Goal: Information Seeking & Learning: Learn about a topic

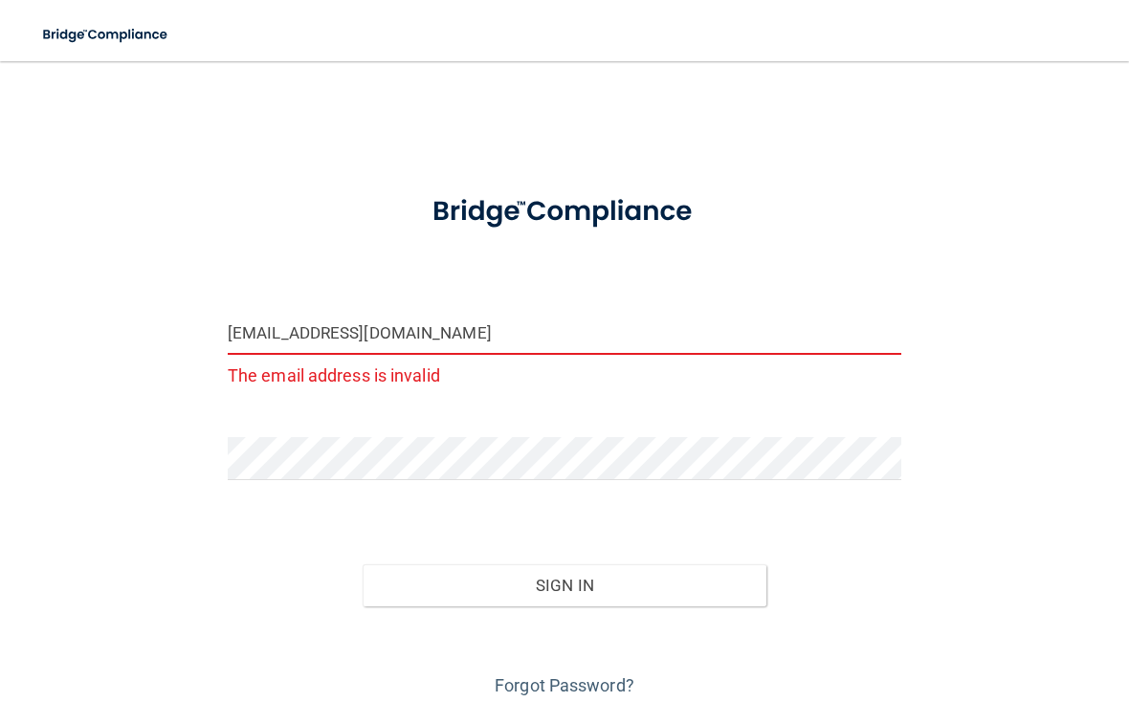
type input "[EMAIL_ADDRESS][DOMAIN_NAME]"
click at [564, 564] on button "Sign In" at bounding box center [565, 585] width 404 height 42
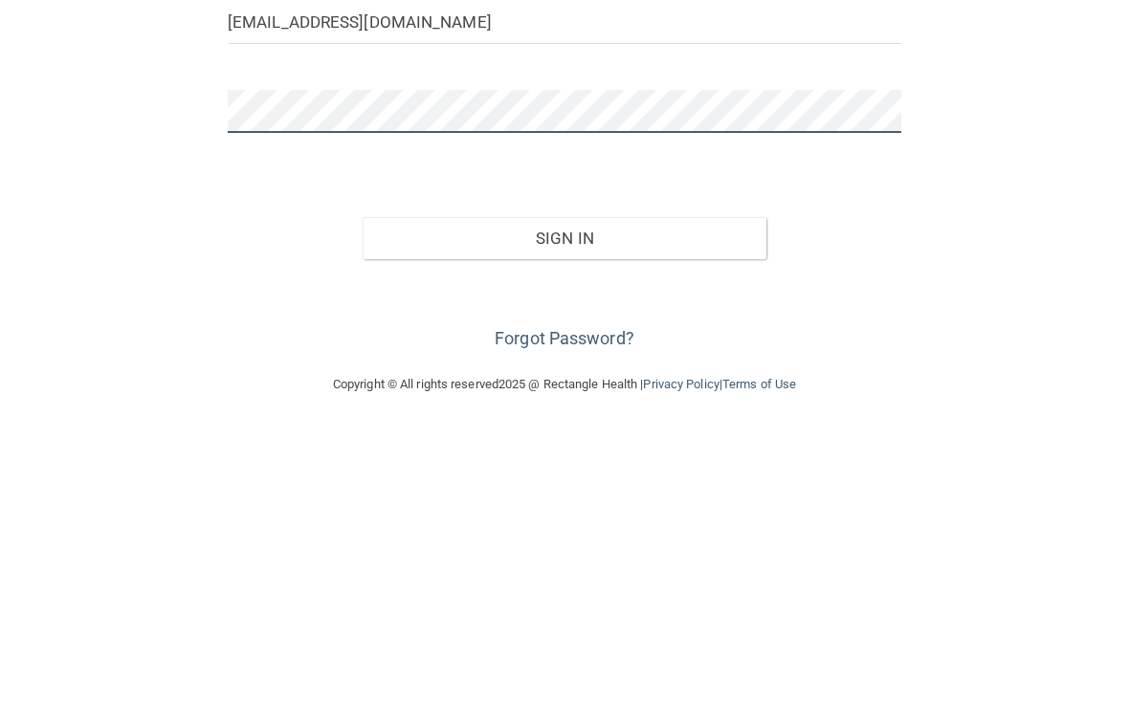
scroll to position [37, 0]
click at [719, 491] on button "Sign In" at bounding box center [565, 512] width 404 height 42
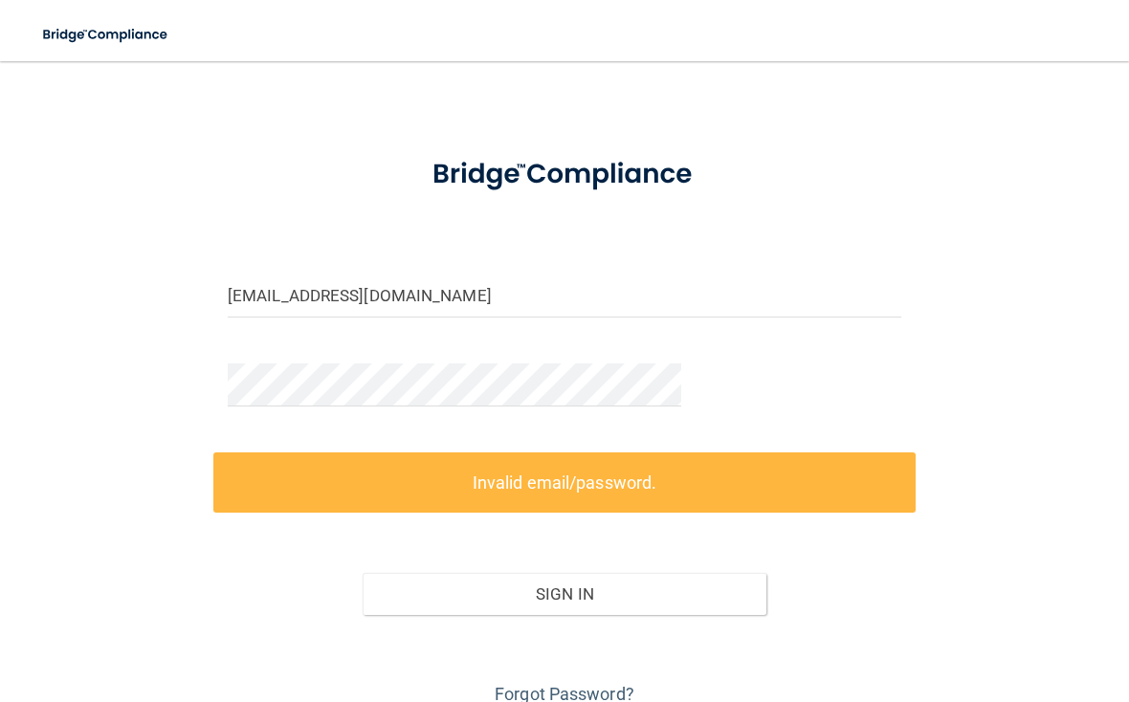
scroll to position [0, 0]
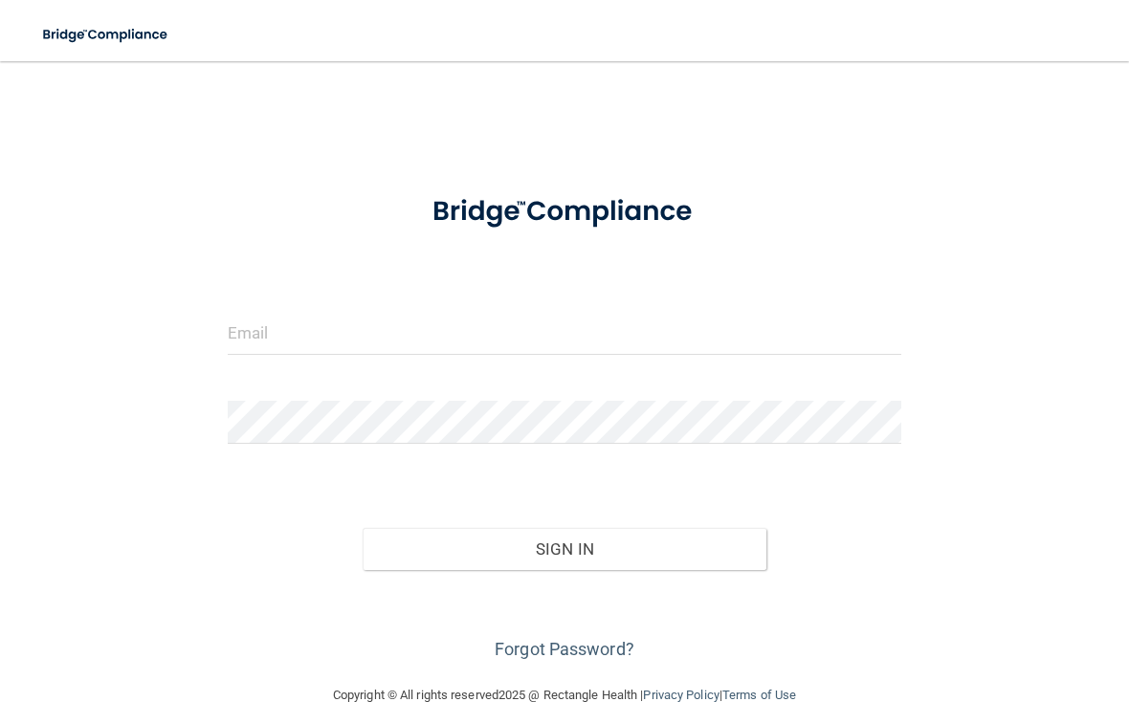
click at [866, 305] on form "Invalid email/password. You don't have permission to access that page. Sign In …" at bounding box center [565, 420] width 674 height 489
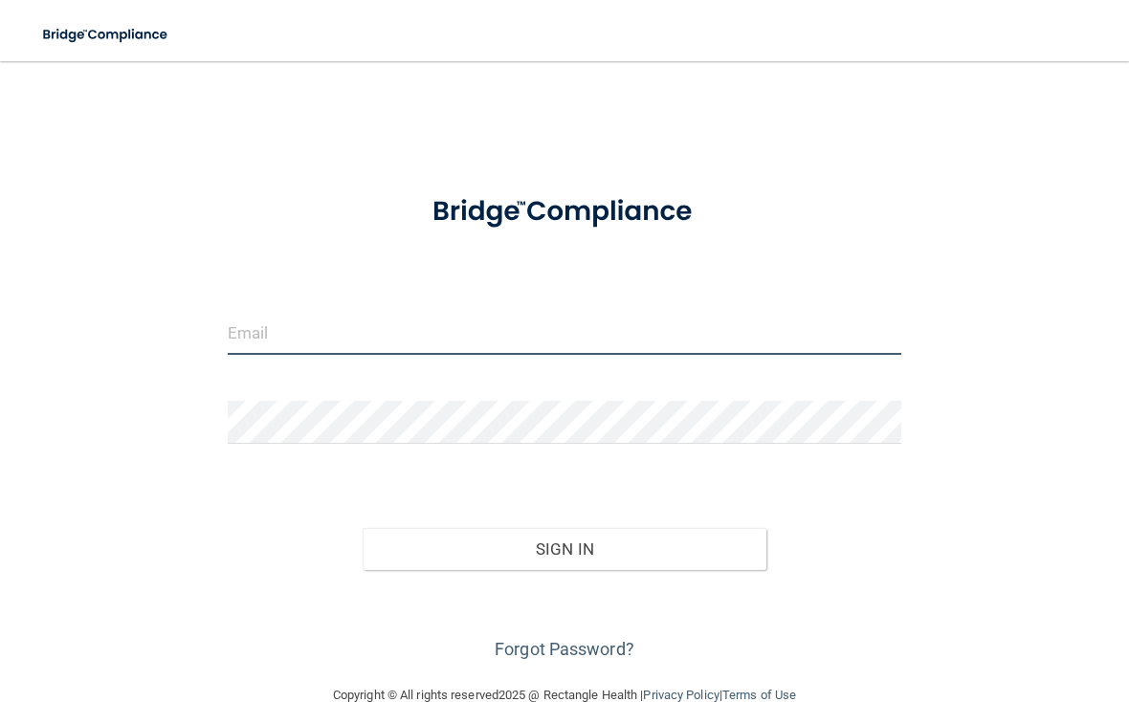
click at [834, 319] on input "email" at bounding box center [565, 333] width 674 height 43
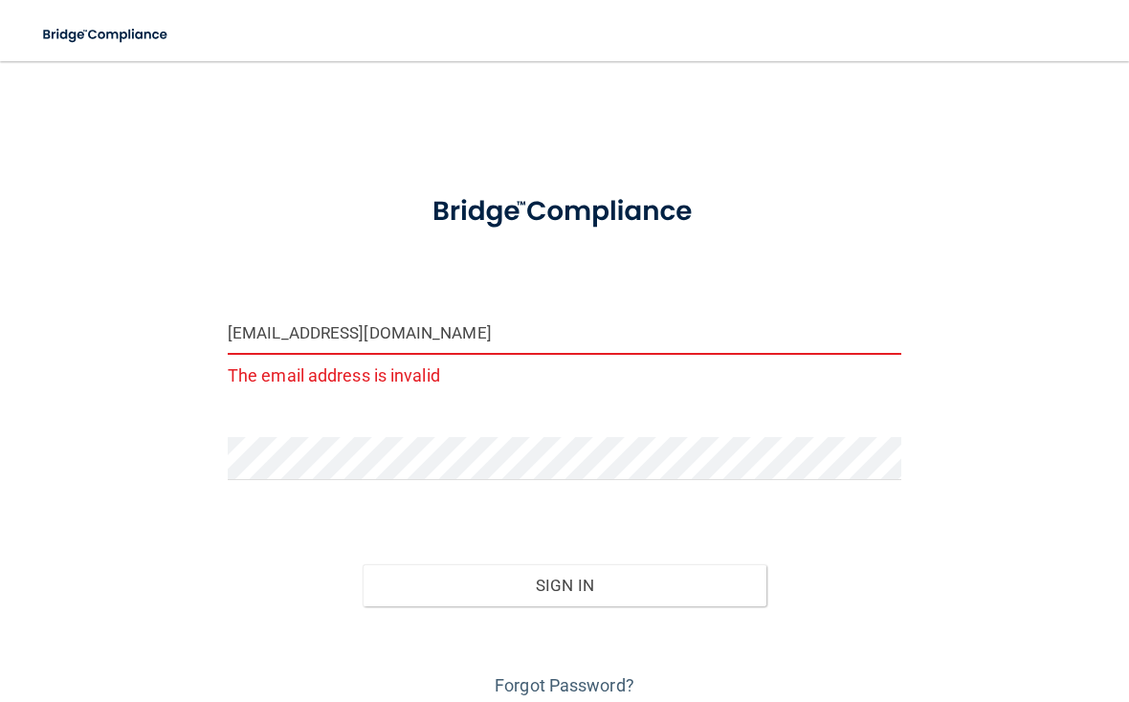
type input "[EMAIL_ADDRESS][DOMAIN_NAME]"
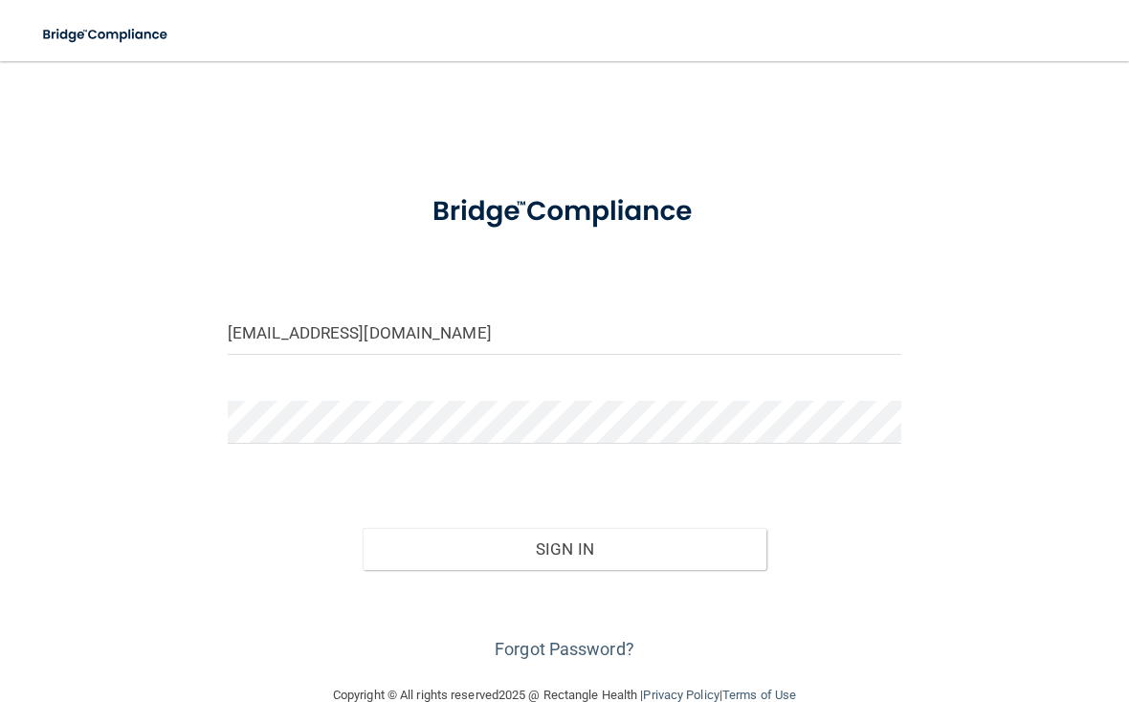
click at [430, 549] on button "Sign In" at bounding box center [565, 549] width 404 height 42
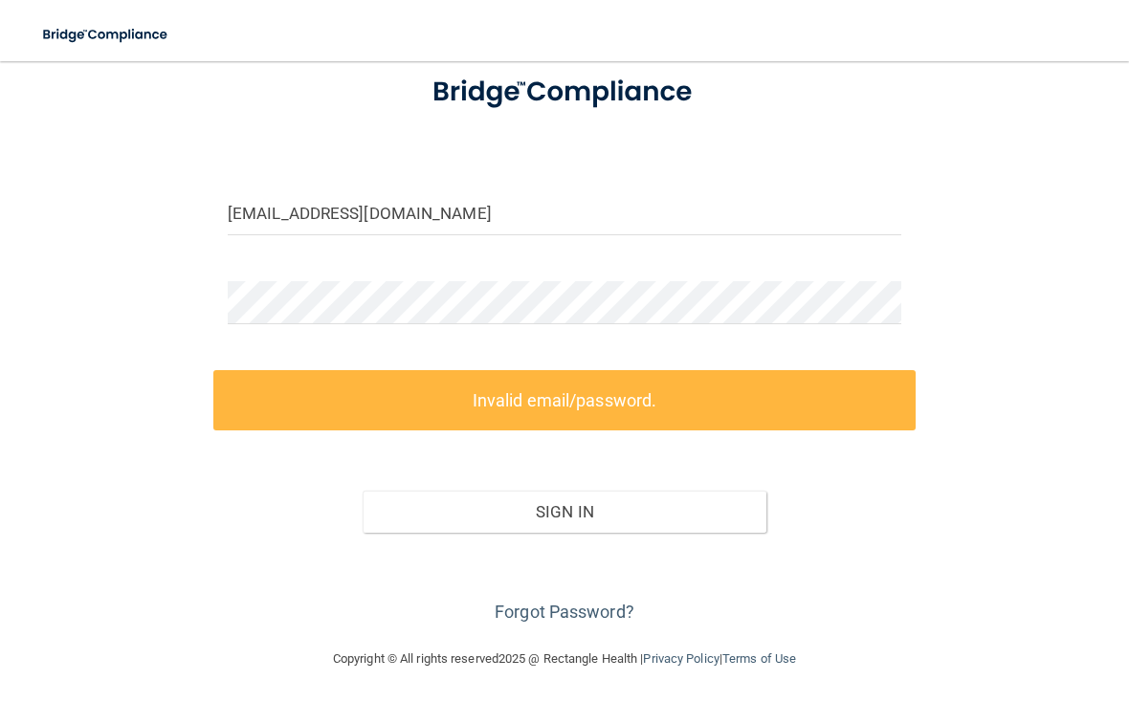
click at [527, 618] on link "Forgot Password?" at bounding box center [565, 612] width 140 height 20
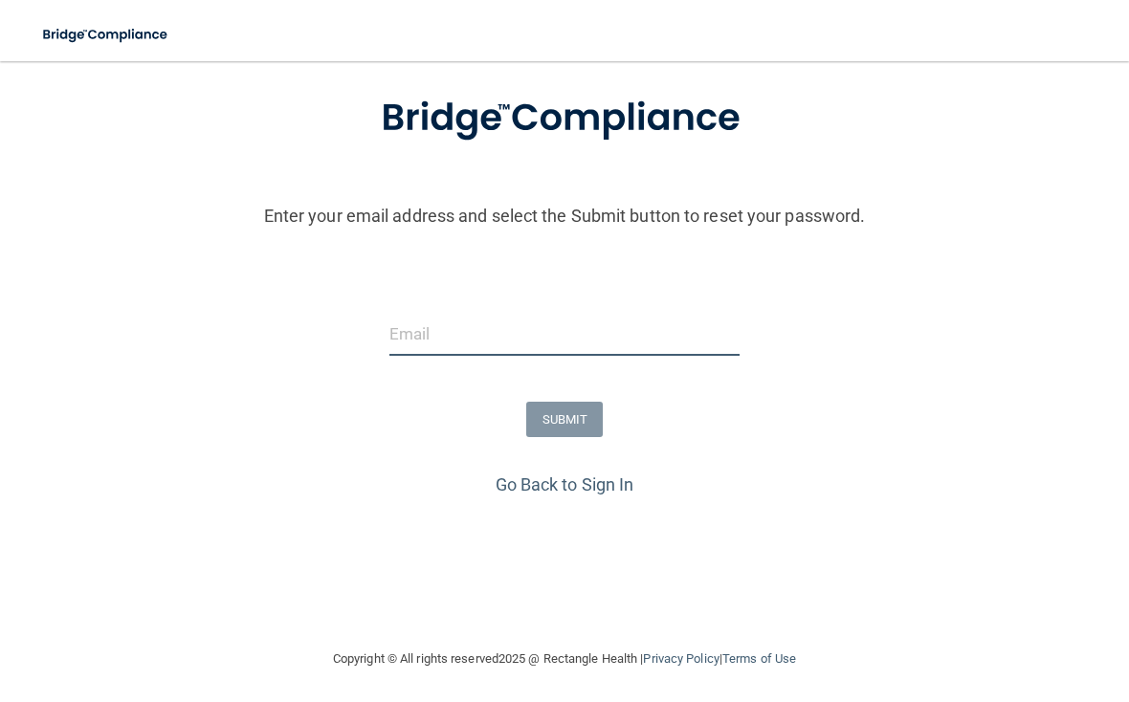
click at [416, 333] on input "email" at bounding box center [564, 334] width 351 height 43
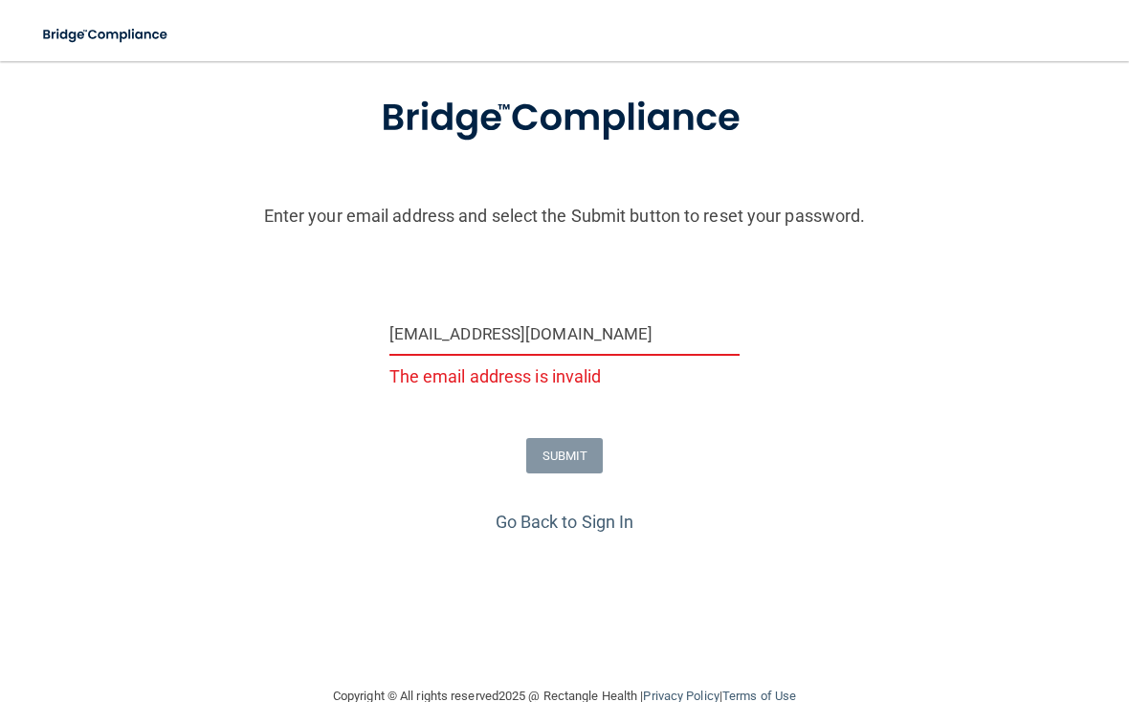
type input "[EMAIL_ADDRESS][DOMAIN_NAME]"
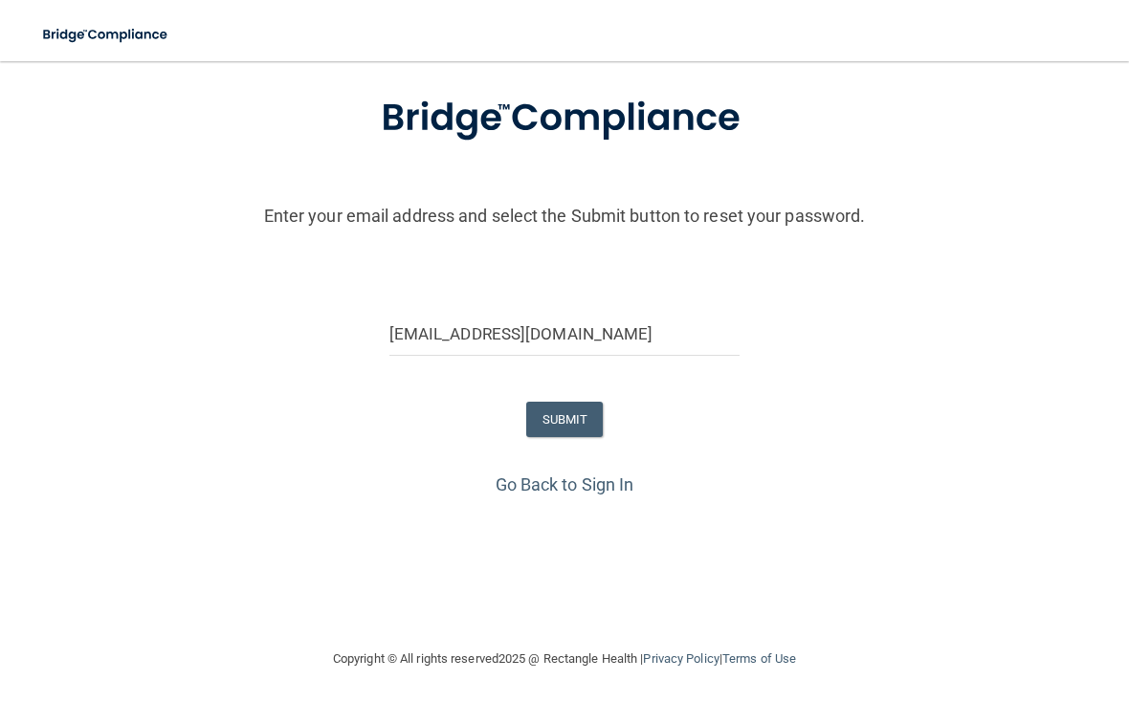
click at [539, 411] on button "SUBMIT" at bounding box center [564, 419] width 77 height 35
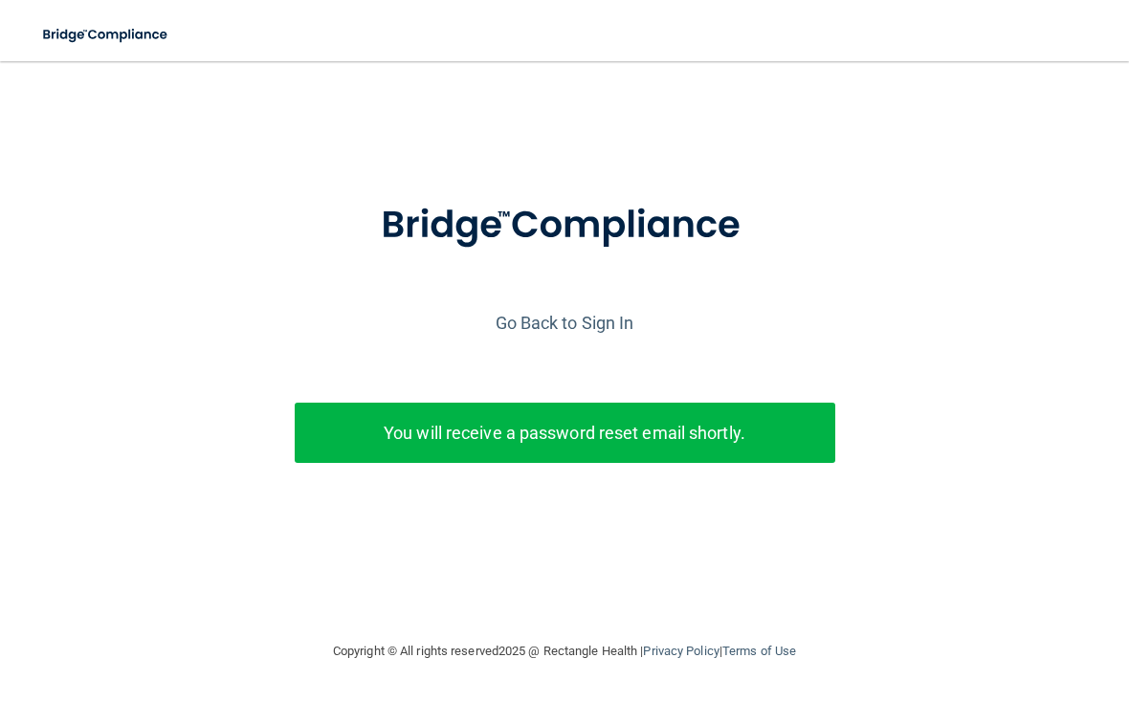
scroll to position [0, 0]
click at [606, 330] on link "Go Back to Sign In" at bounding box center [565, 323] width 139 height 20
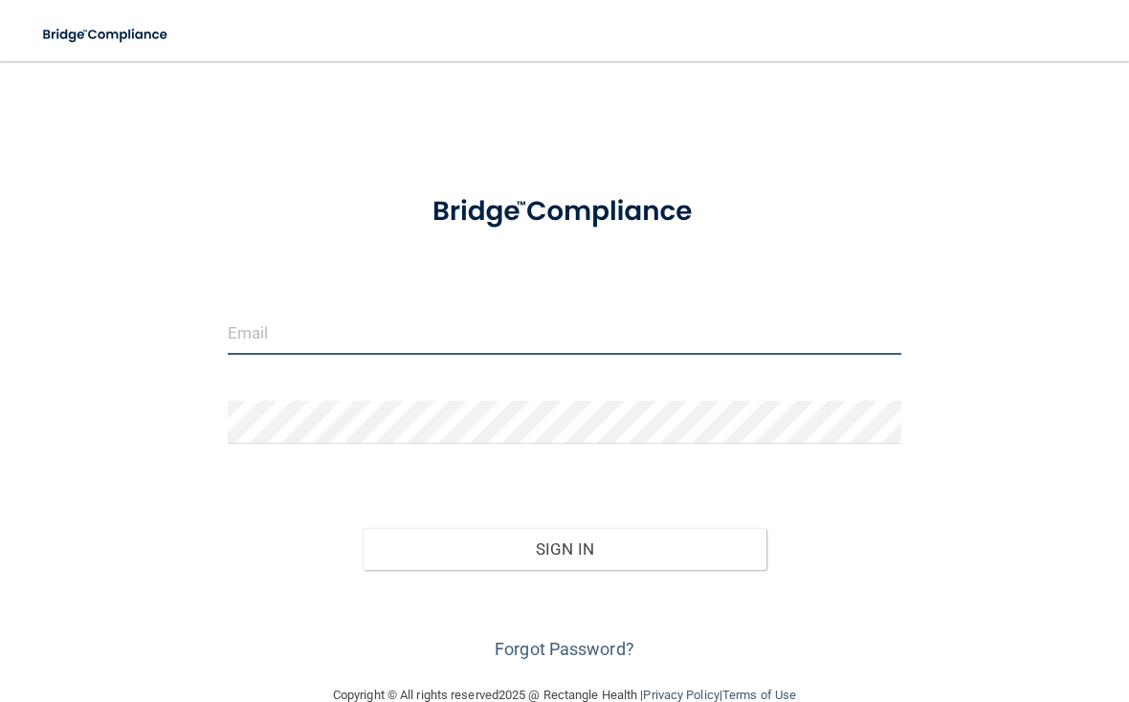
click at [677, 326] on input "email" at bounding box center [565, 333] width 674 height 43
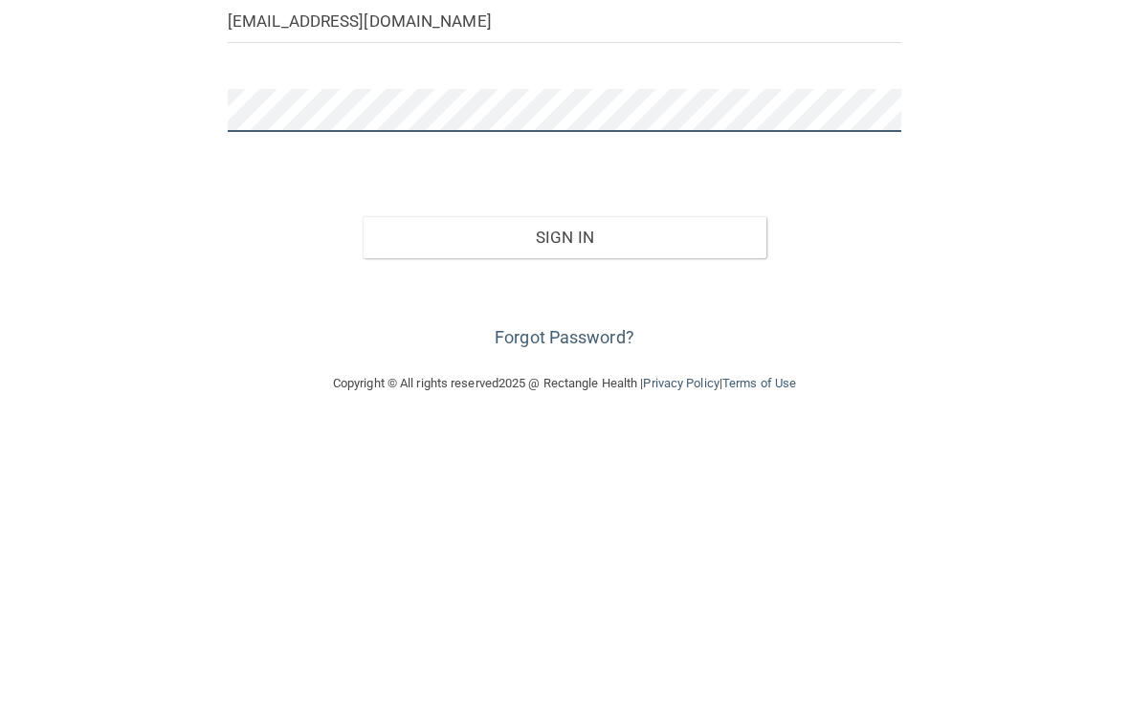
scroll to position [37, 0]
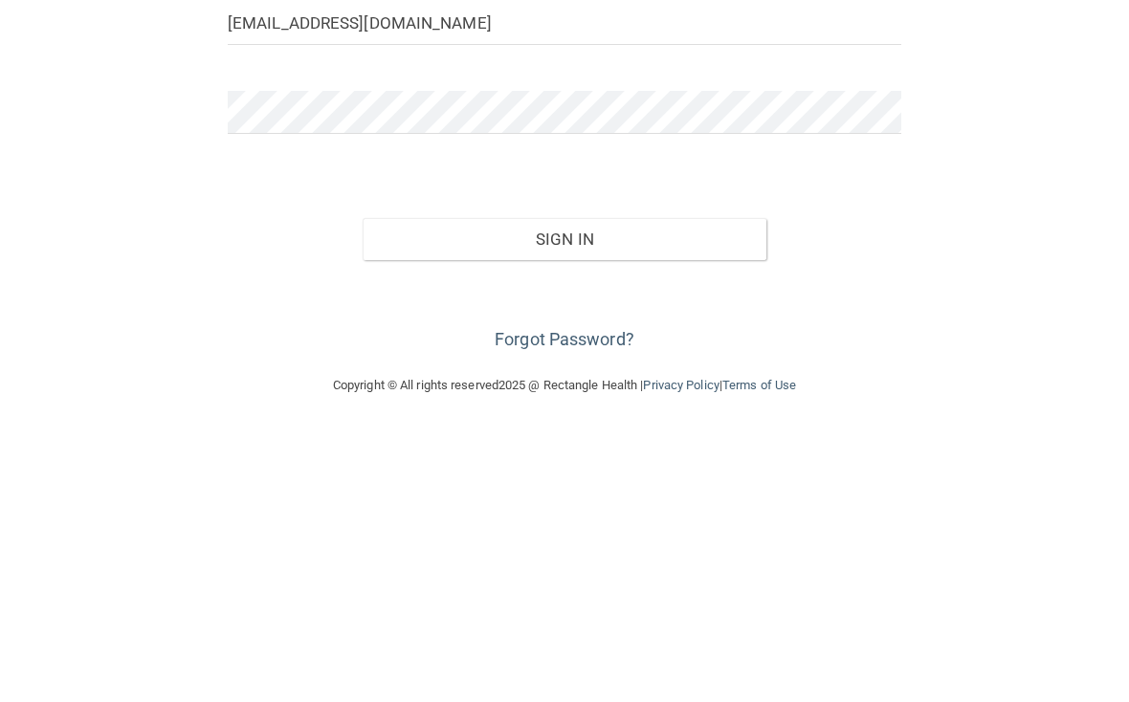
click at [734, 491] on button "Sign In" at bounding box center [565, 512] width 404 height 42
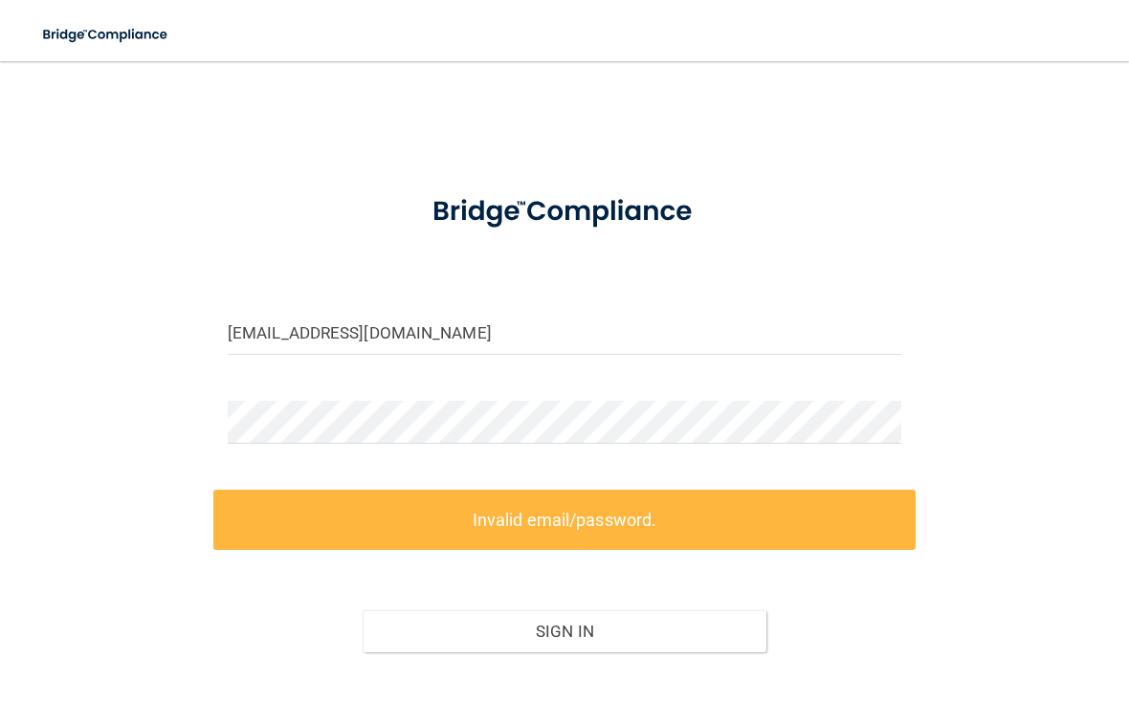
scroll to position [0, 0]
click at [704, 635] on button "Sign In" at bounding box center [565, 631] width 404 height 42
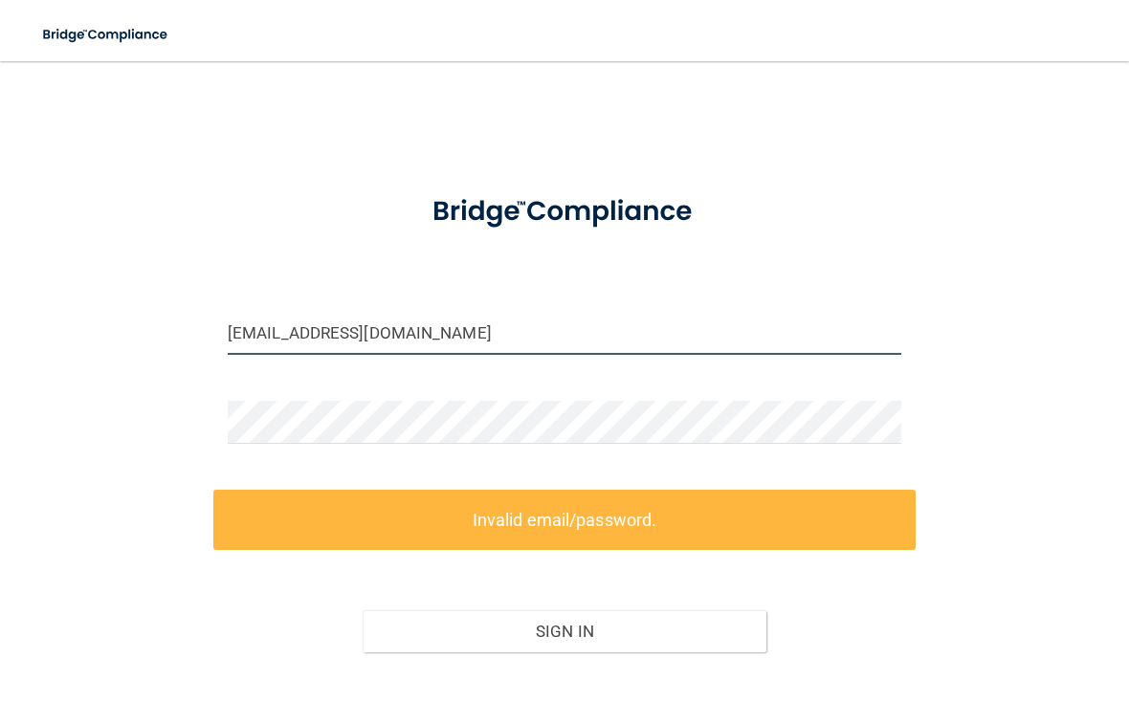
click at [868, 348] on input "[EMAIL_ADDRESS][DOMAIN_NAME]" at bounding box center [565, 333] width 674 height 43
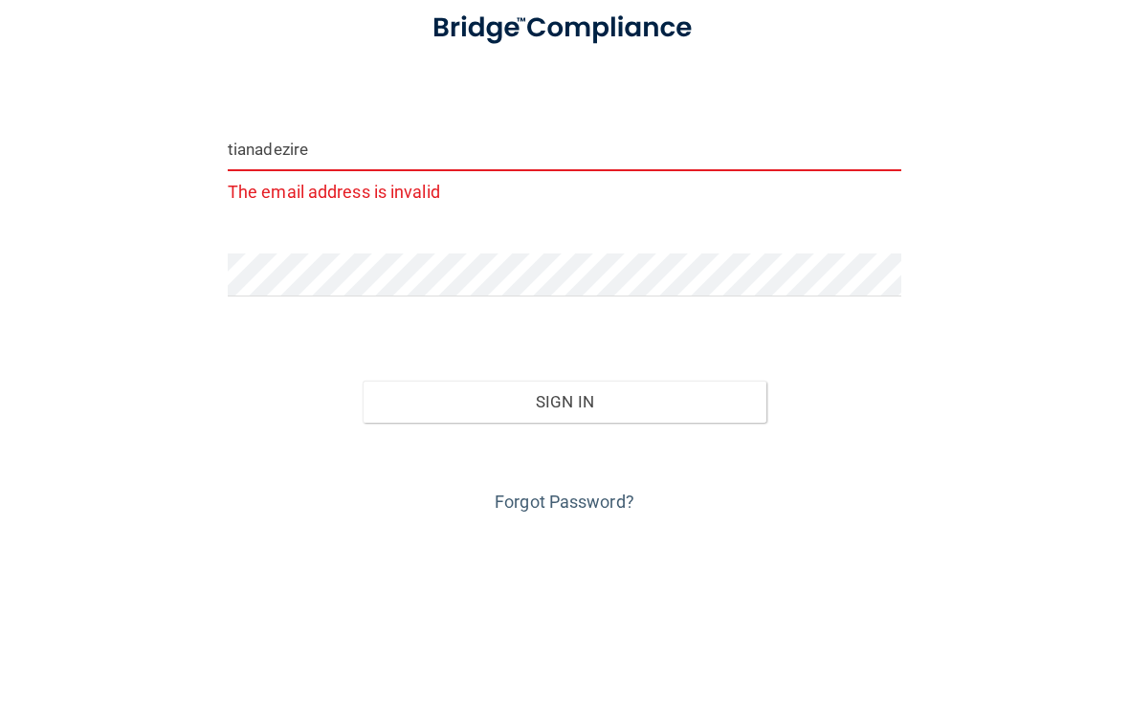
type input "tianadezir"
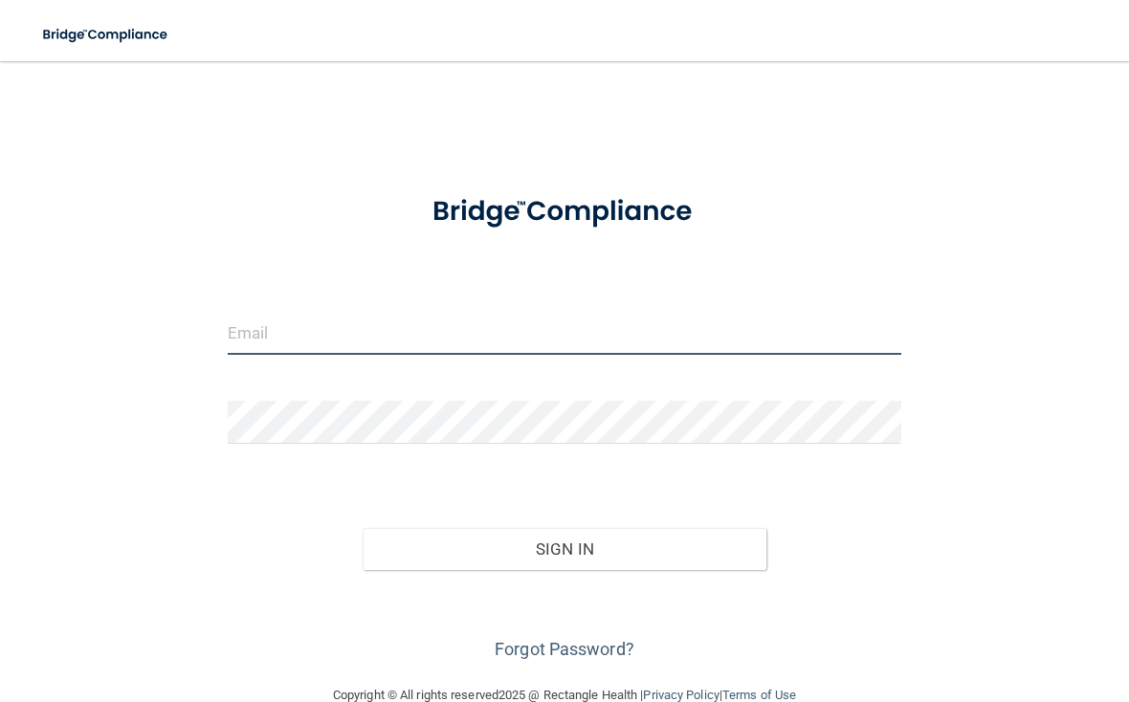
click at [664, 314] on input "email" at bounding box center [565, 333] width 674 height 43
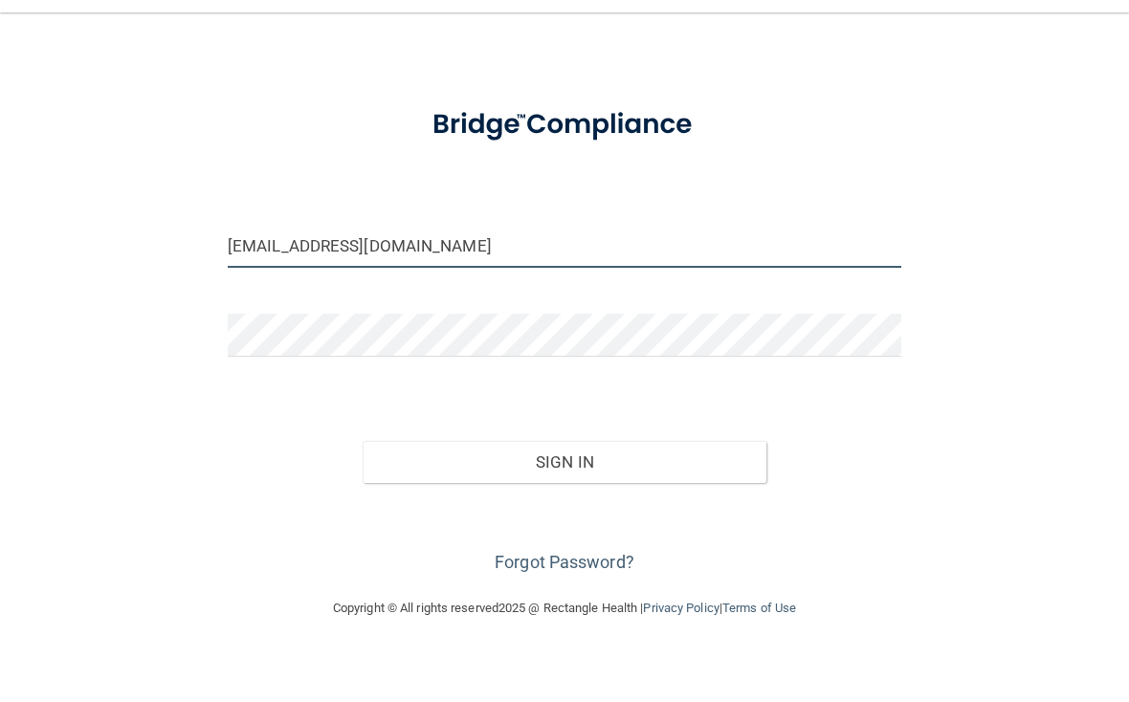
scroll to position [37, 0]
type input "[EMAIL_ADDRESS][DOMAIN_NAME]"
click at [564, 491] on button "Sign In" at bounding box center [565, 512] width 404 height 42
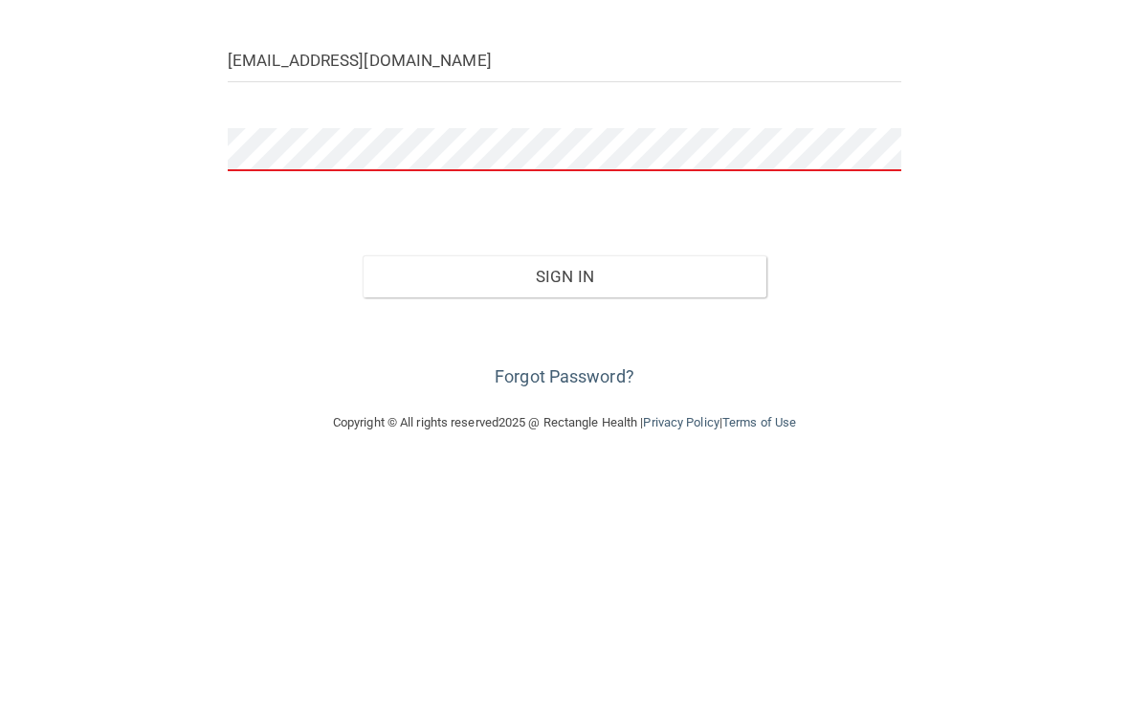
click at [985, 187] on div "tianadezireemccoy2004@gmail.com Invalid email/password. You don't have permissi…" at bounding box center [564, 335] width 1052 height 585
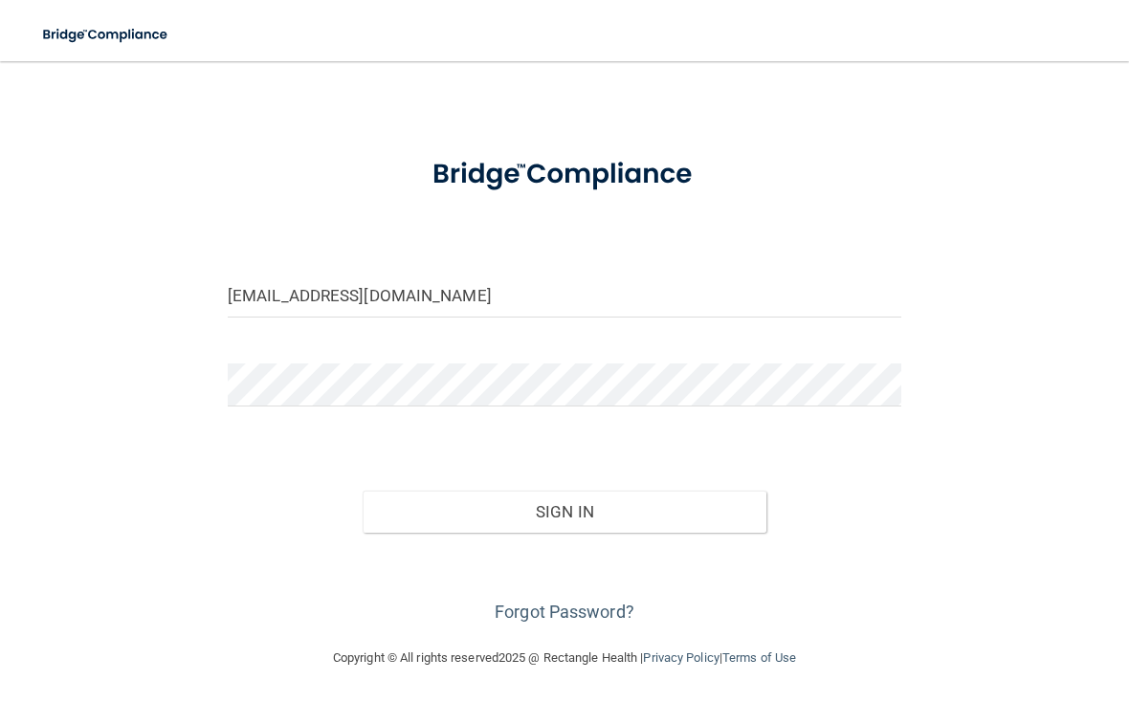
click at [697, 505] on button "Sign In" at bounding box center [565, 512] width 404 height 42
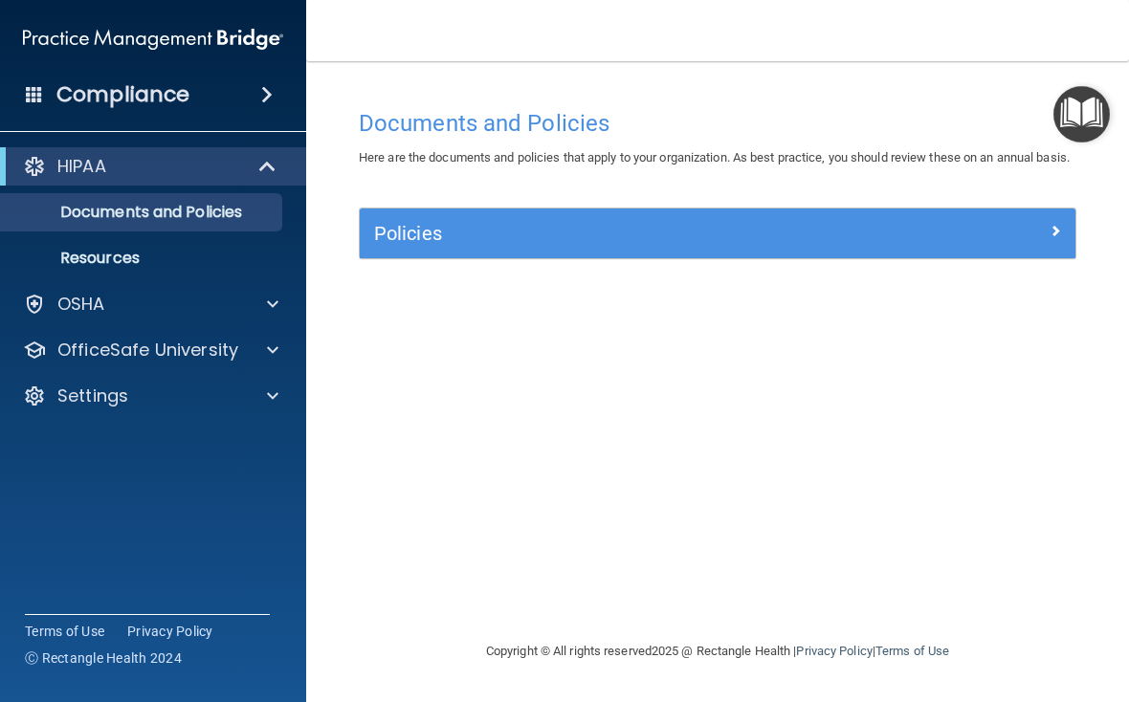
click at [268, 301] on span at bounding box center [272, 304] width 11 height 23
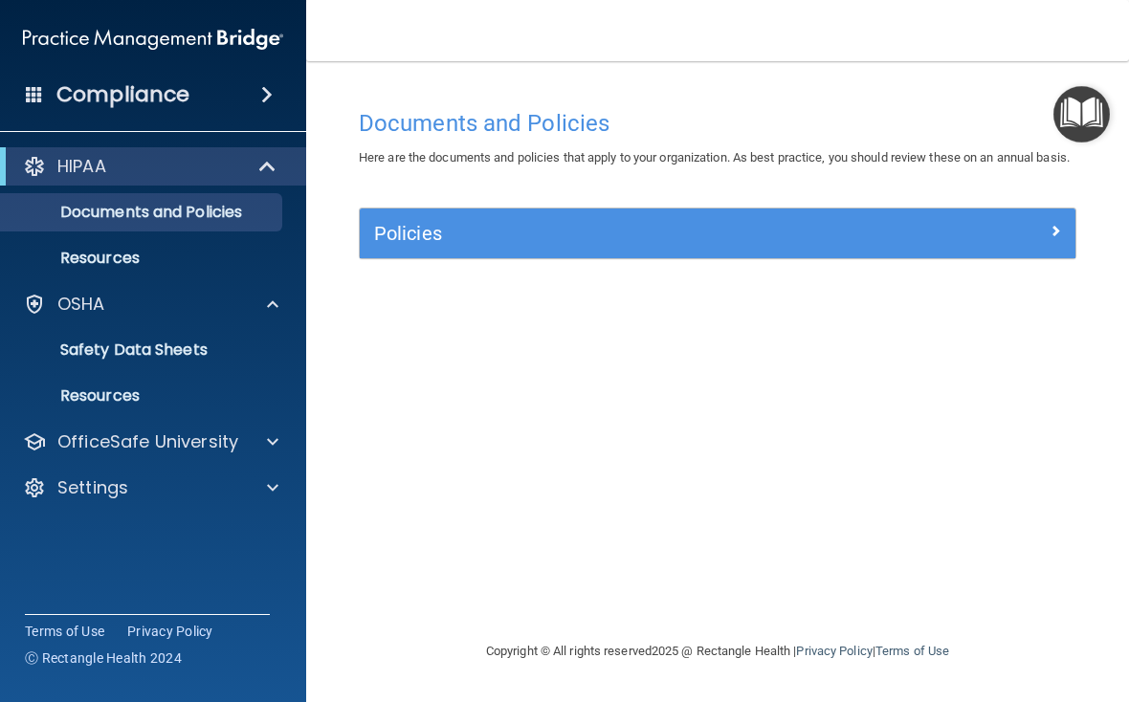
click at [285, 300] on div at bounding box center [270, 304] width 48 height 23
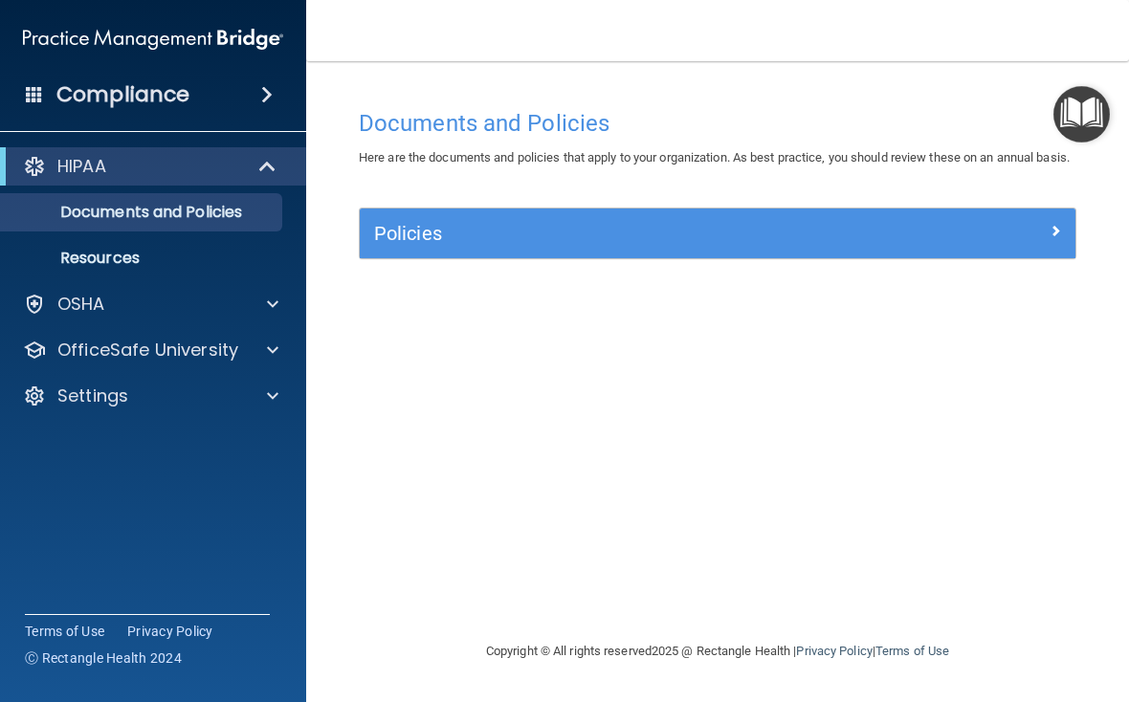
click at [277, 351] on span at bounding box center [272, 350] width 11 height 23
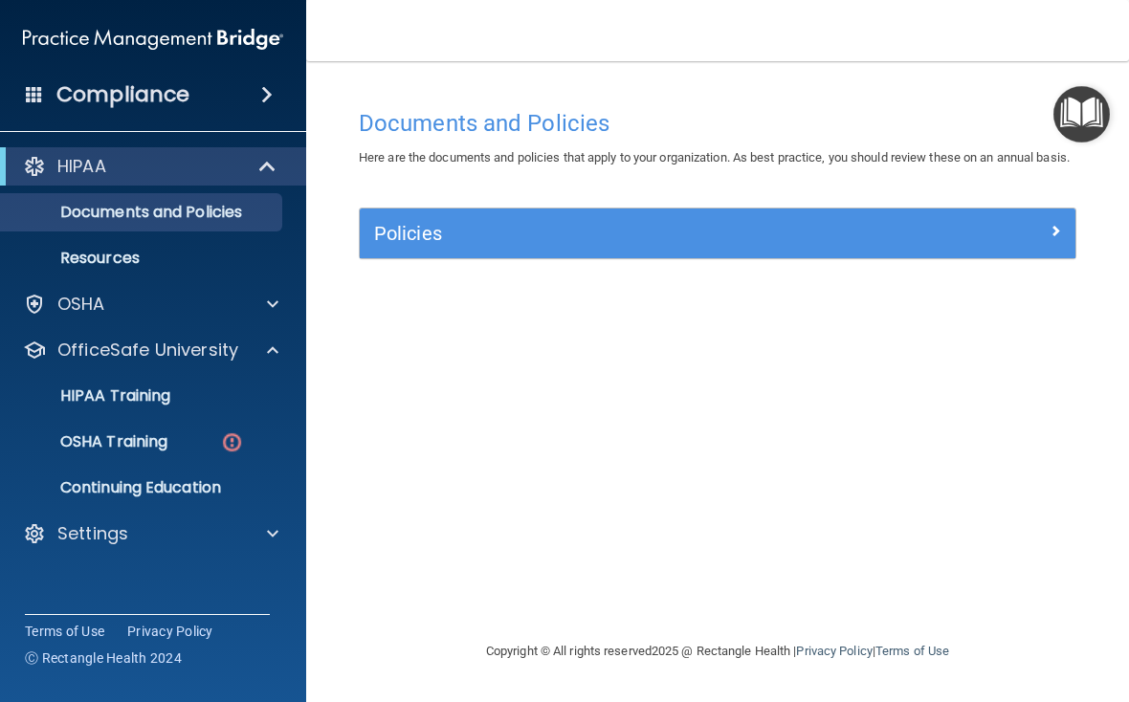
click at [209, 385] on link "HIPAA Training" at bounding box center [131, 396] width 301 height 38
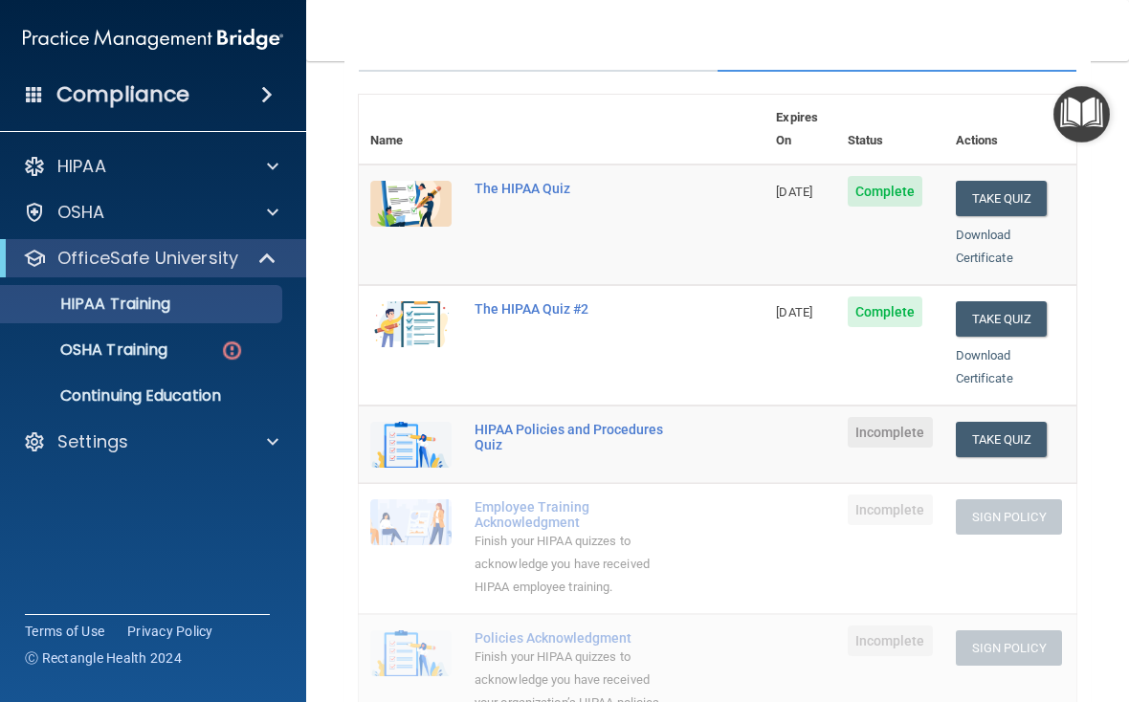
scroll to position [196, 0]
click at [1026, 421] on button "Take Quiz" at bounding box center [1002, 438] width 92 height 35
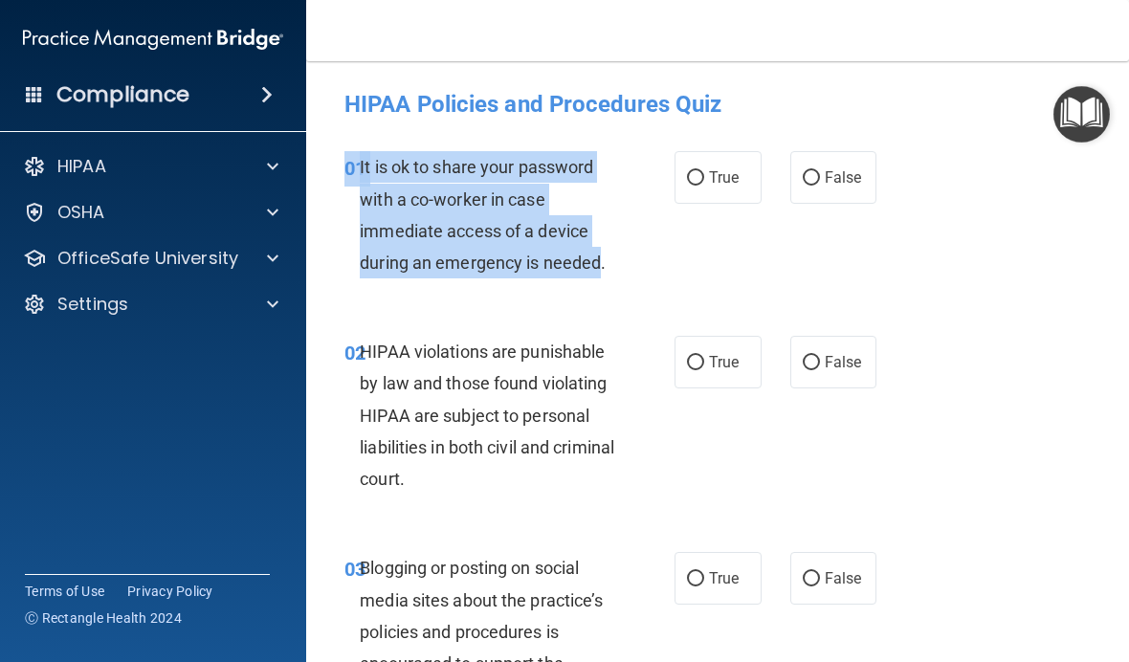
click at [848, 170] on span "False" at bounding box center [843, 177] width 37 height 18
click at [820, 171] on input "False" at bounding box center [811, 178] width 17 height 14
radio input "true"
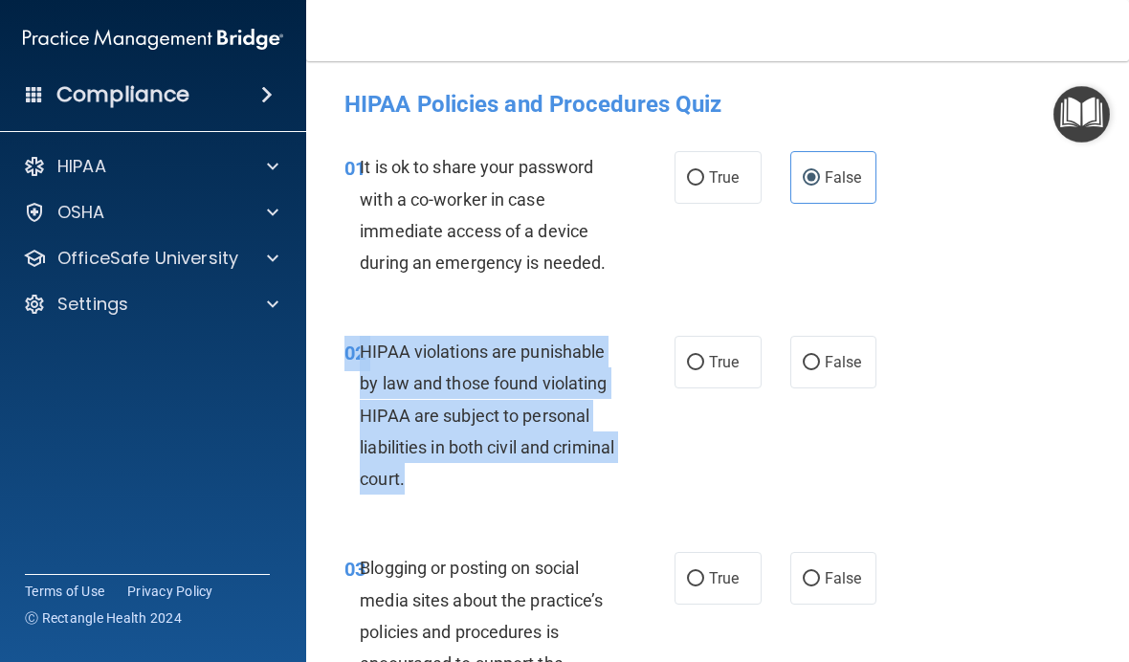
copy div "02 HIPAA violations are punishable by law and those found violating HIPAA are s…"
click at [732, 373] on label "True" at bounding box center [718, 362] width 87 height 53
click at [704, 370] on input "True" at bounding box center [695, 363] width 17 height 14
radio input "true"
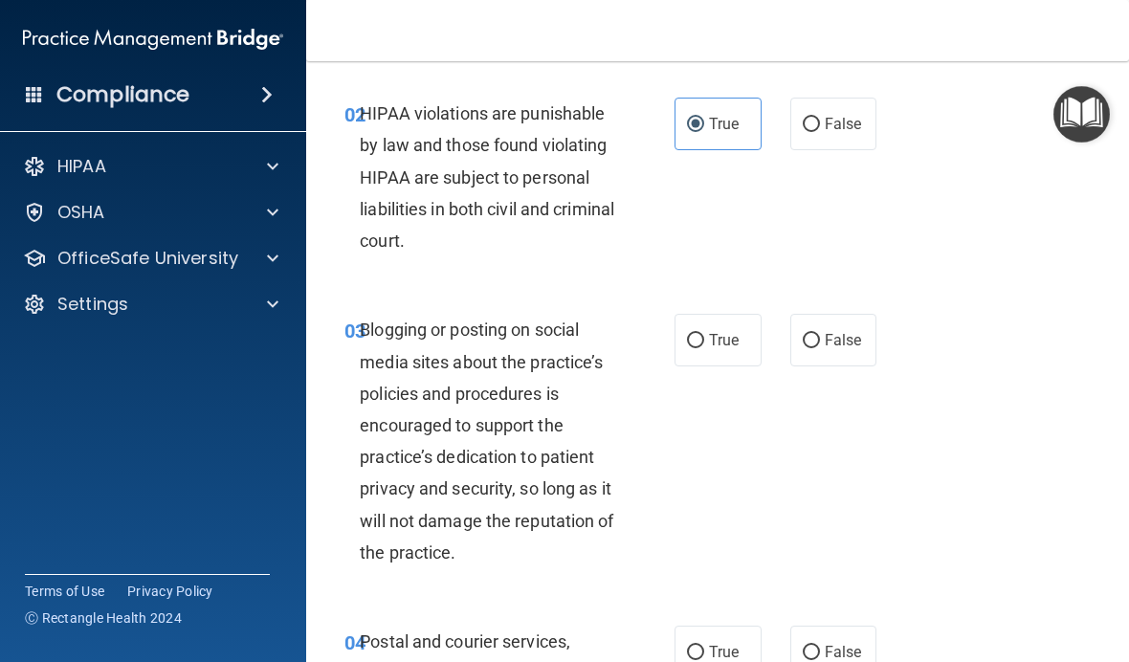
scroll to position [296, 0]
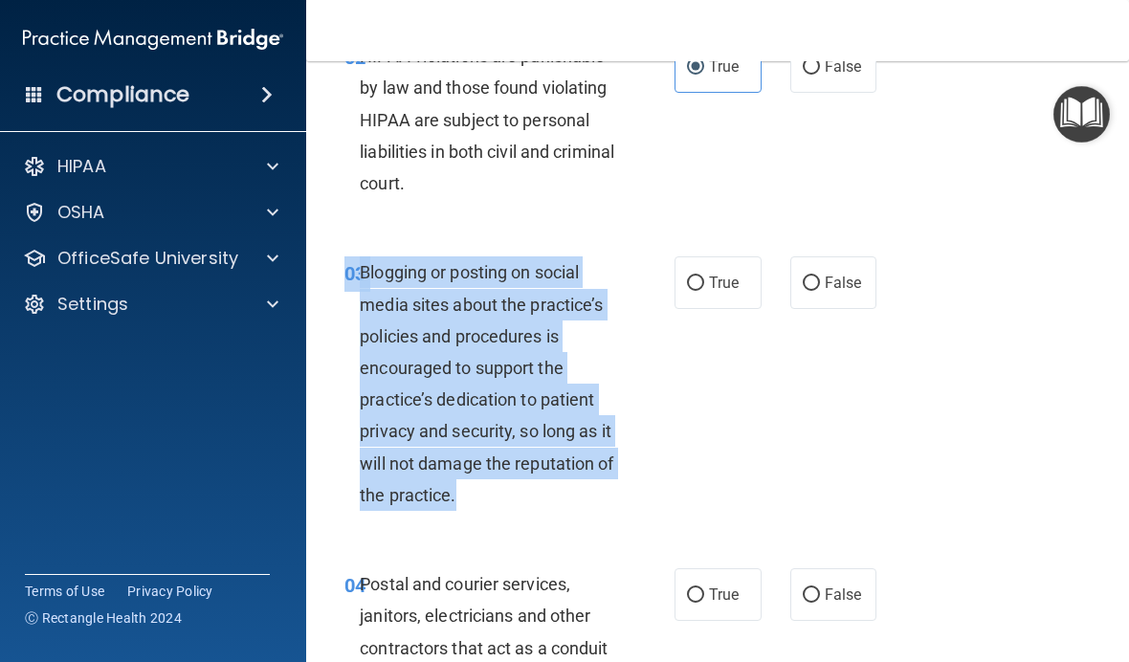
copy div "03 Blogging or posting on social media sites about the practice’s policies and …"
click at [850, 288] on span "False" at bounding box center [843, 283] width 37 height 18
click at [820, 288] on input "False" at bounding box center [811, 284] width 17 height 14
radio input "true"
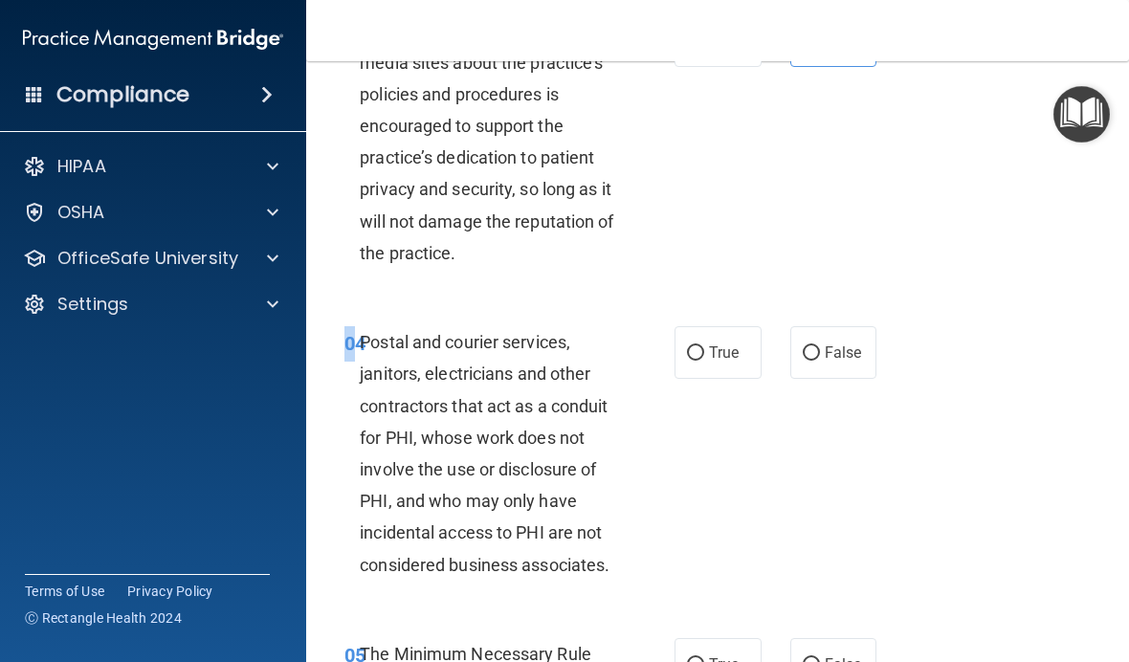
scroll to position [561, 0]
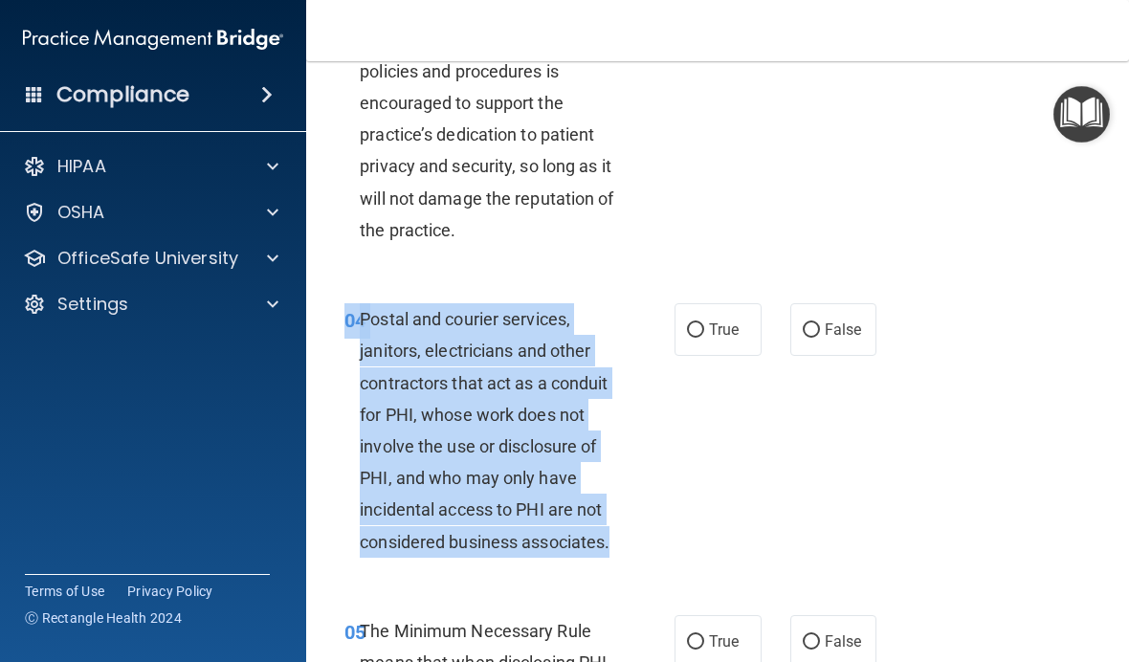
copy div "04 Postal and courier services, janitors, electricians and other contractors th…"
click at [720, 309] on label "True" at bounding box center [718, 329] width 87 height 53
click at [704, 323] on input "True" at bounding box center [695, 330] width 17 height 14
radio input "true"
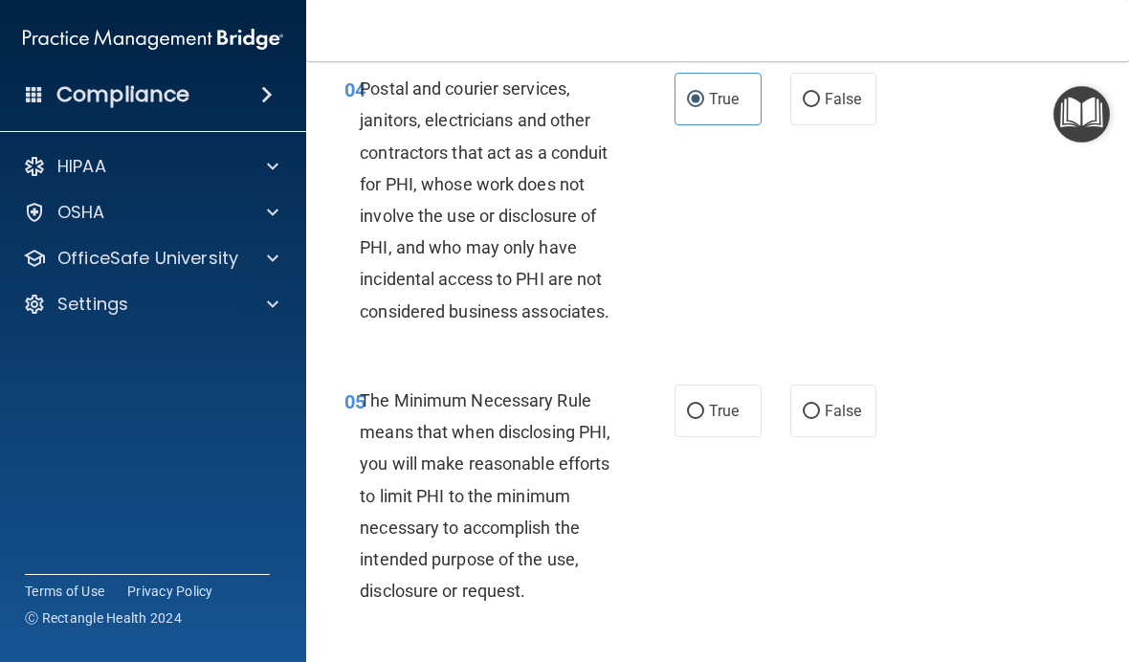
scroll to position [799, 0]
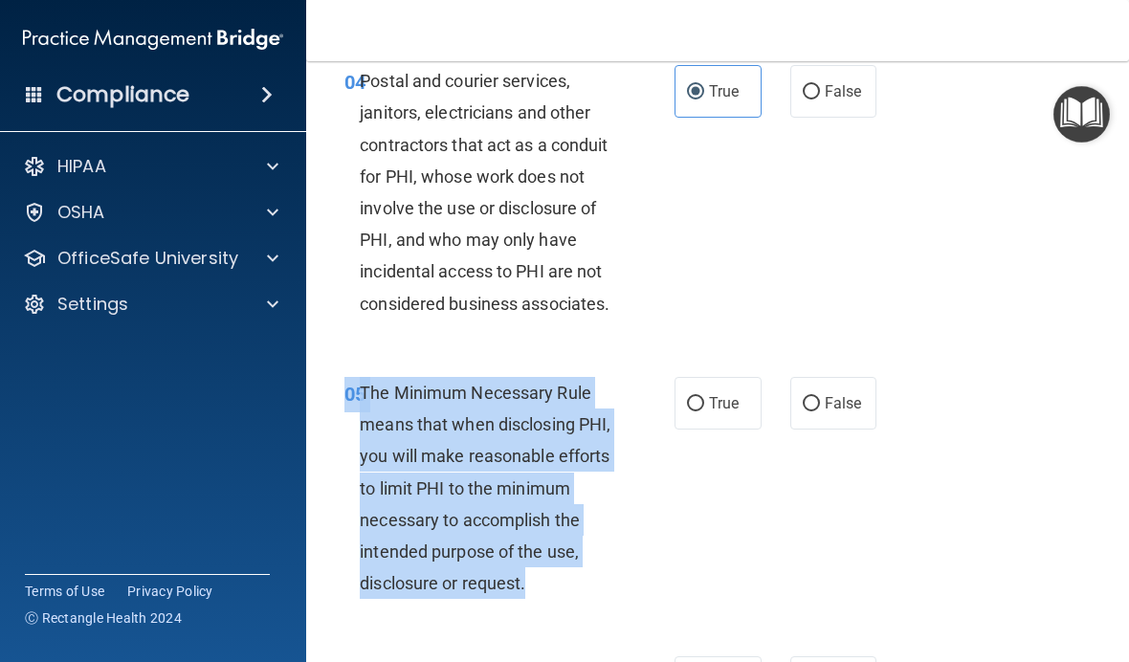
copy div "05 The Minimum Necessary Rule means that when disclosing PHI, you will make rea…"
click at [733, 414] on label "True" at bounding box center [718, 403] width 87 height 53
click at [704, 411] on input "True" at bounding box center [695, 404] width 17 height 14
radio input "true"
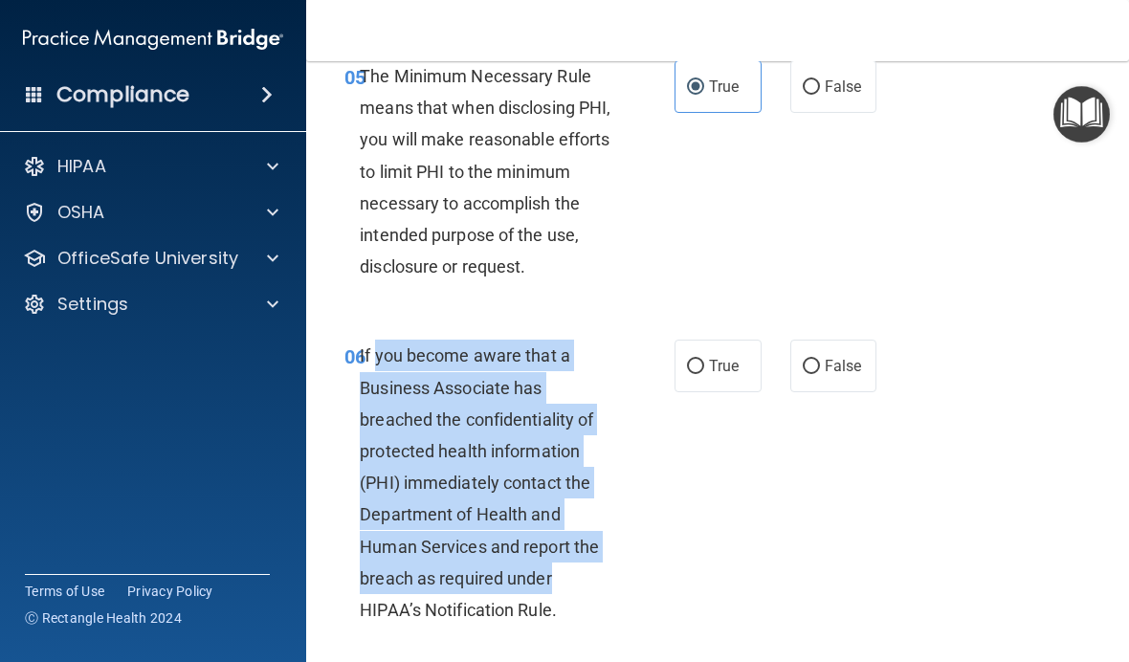
scroll to position [1123, 0]
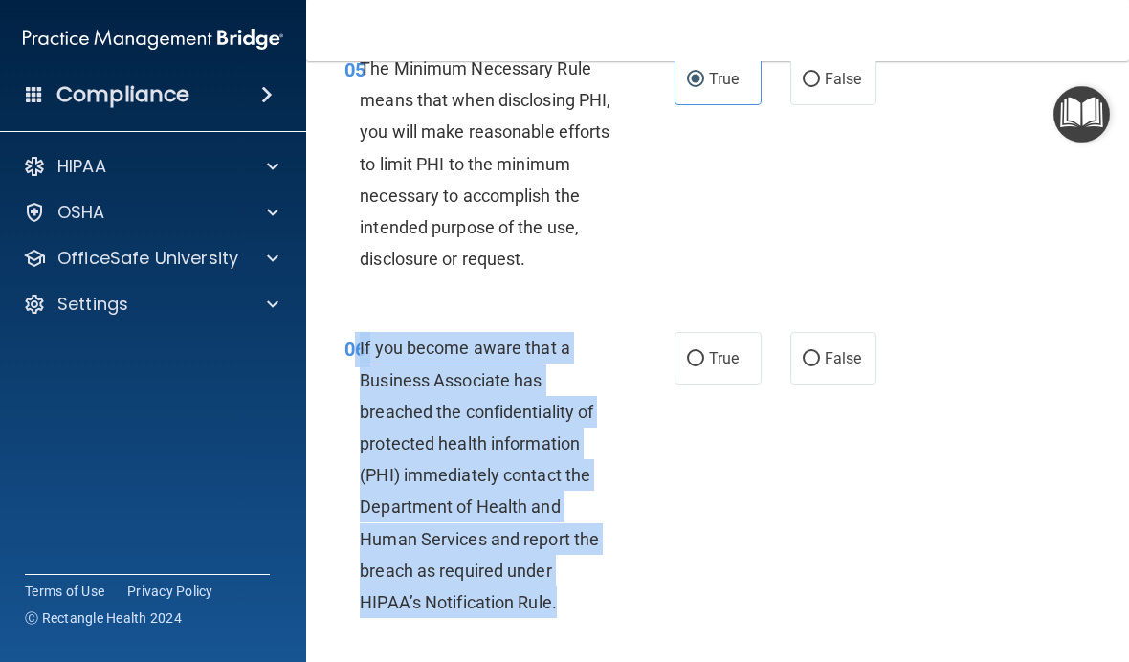
copy div "6 If you become aware that a Business Associate has breached the confidentialit…"
click at [862, 357] on label "False" at bounding box center [833, 358] width 87 height 53
click at [820, 357] on input "False" at bounding box center [811, 359] width 17 height 14
radio input "true"
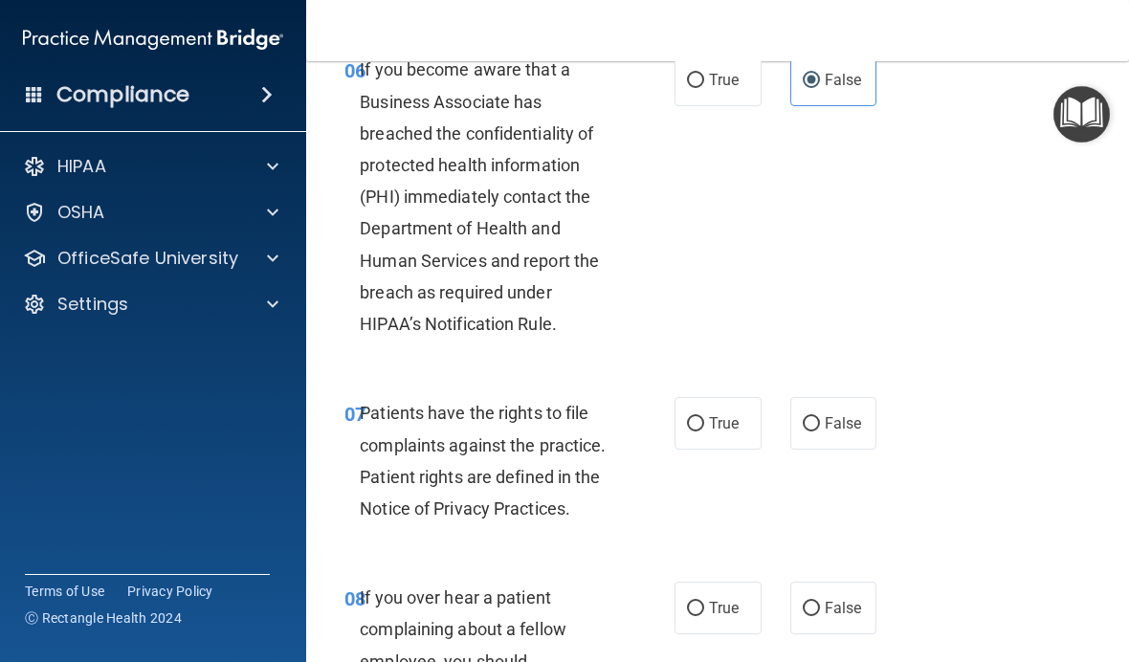
scroll to position [1560, 0]
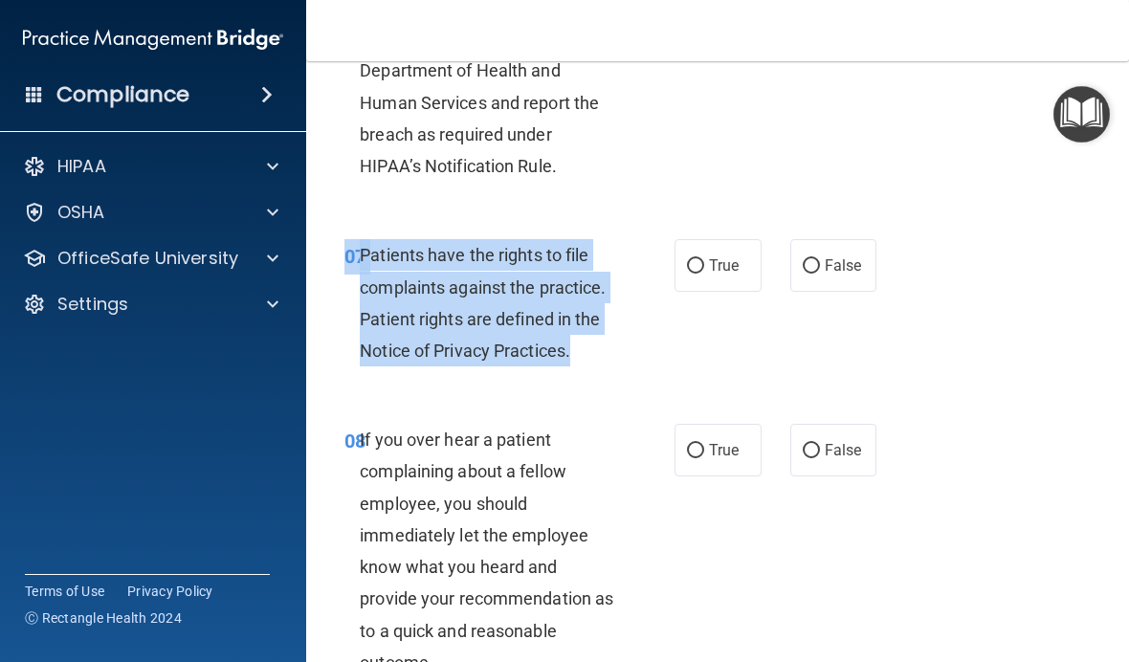
copy div "07 Patients have the rights to file complaints against the practice. Patient ri…"
click at [742, 272] on label "True" at bounding box center [718, 265] width 87 height 53
click at [704, 272] on input "True" at bounding box center [695, 266] width 17 height 14
radio input "true"
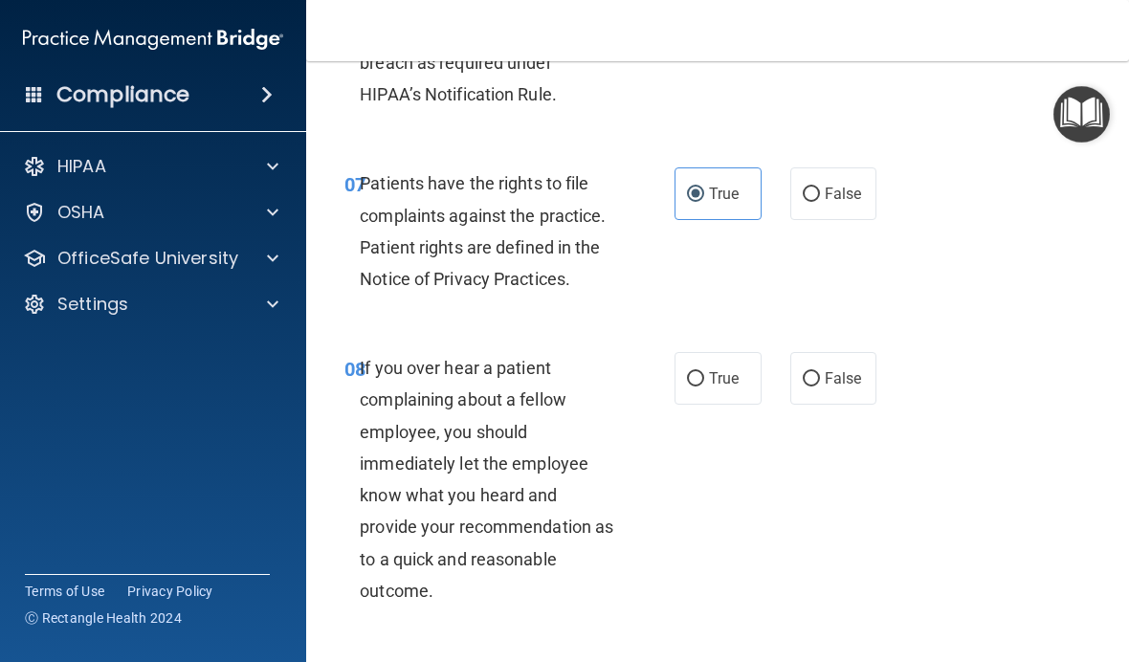
scroll to position [1640, 0]
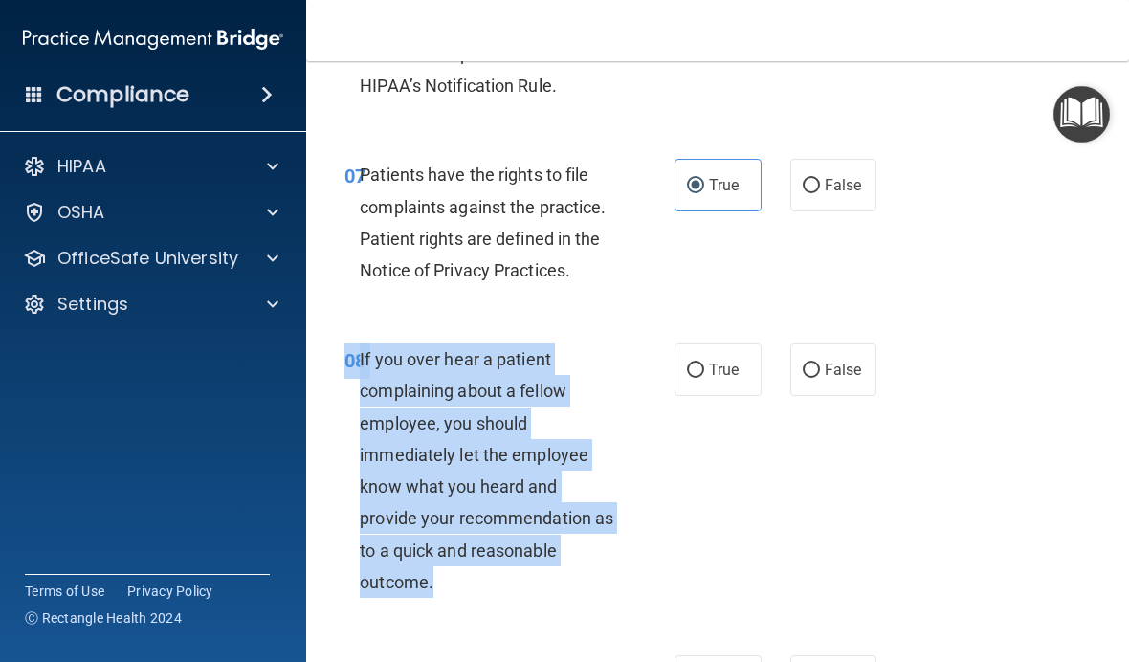
copy div "08 If you over hear a patient complaining about a fellow employee, you should i…"
click at [863, 349] on label "False" at bounding box center [833, 369] width 87 height 53
click at [820, 364] on input "False" at bounding box center [811, 371] width 17 height 14
radio input "true"
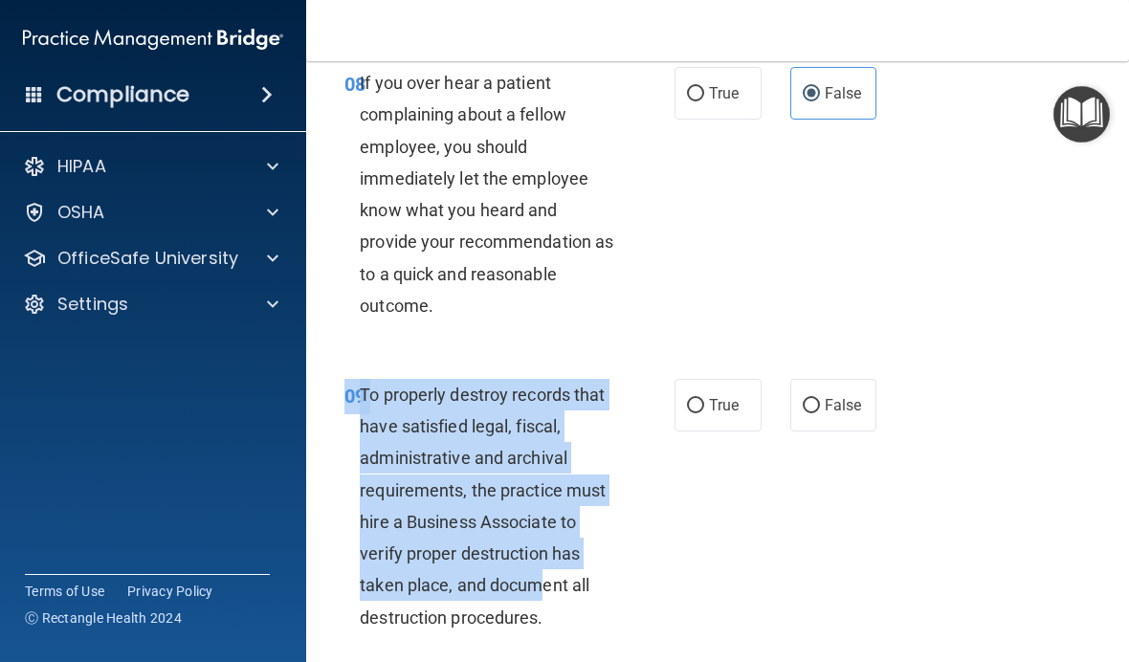
scroll to position [1918, 0]
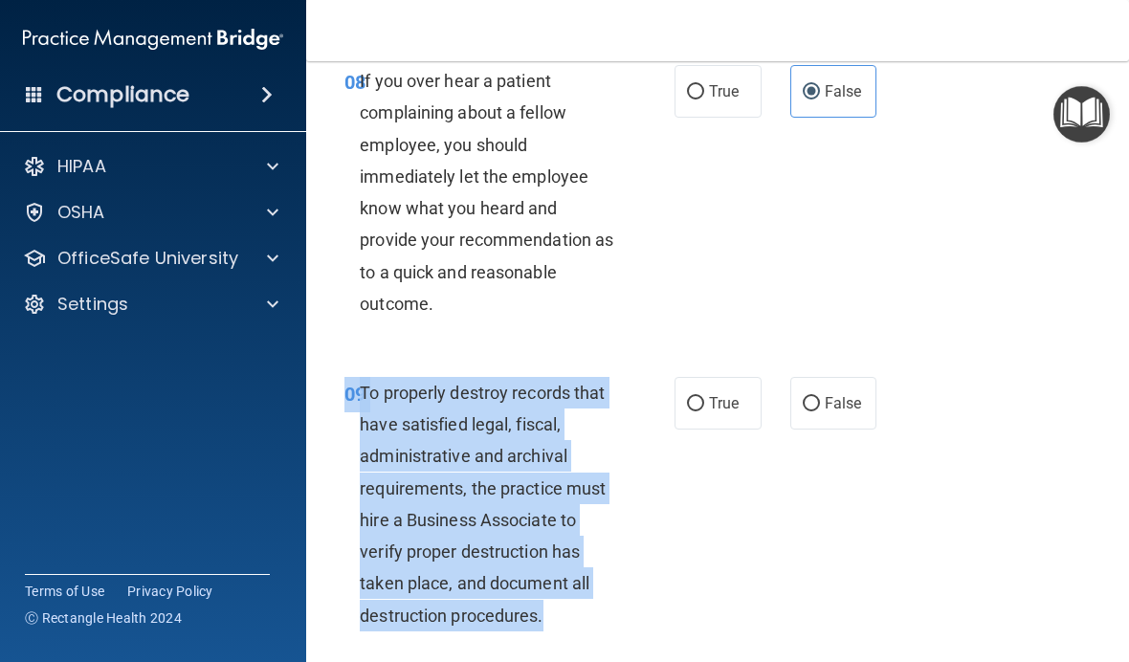
copy div "09 To properly destroy records that have satisfied legal, fiscal, administrativ…"
click at [846, 394] on span "False" at bounding box center [843, 403] width 37 height 18
click at [820, 397] on input "False" at bounding box center [811, 404] width 17 height 14
radio input "true"
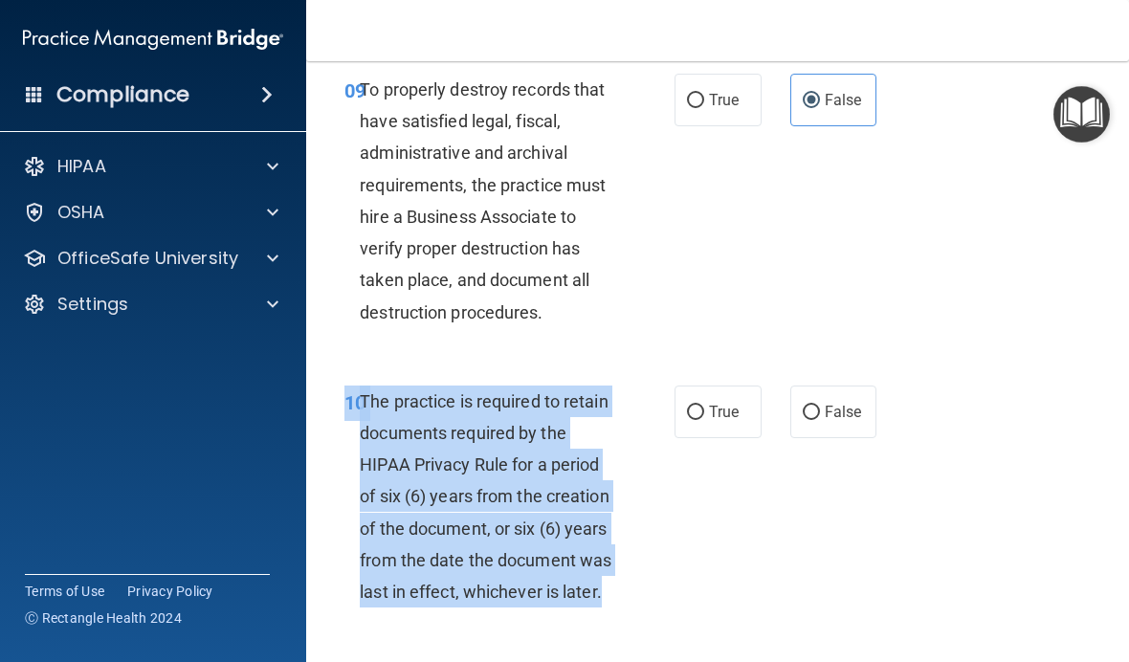
scroll to position [2227, 0]
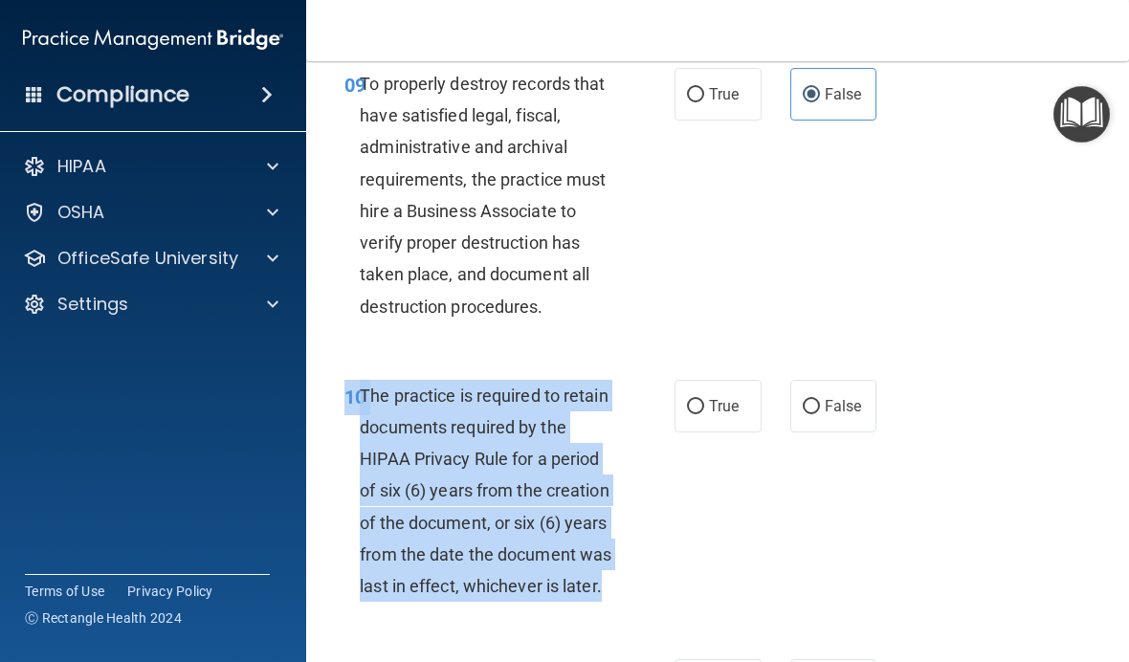
copy div "10 The practice is required to retain documents required by the HIPAA Privacy R…"
click at [738, 397] on span "True" at bounding box center [724, 406] width 30 height 18
click at [704, 400] on input "True" at bounding box center [695, 407] width 17 height 14
radio input "true"
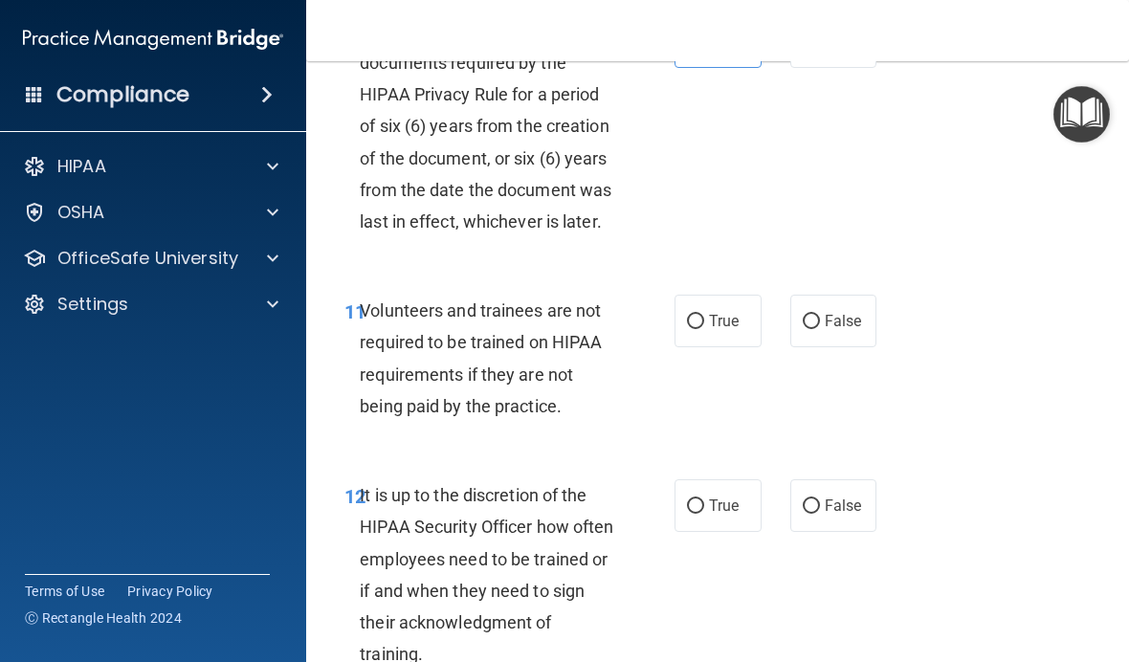
scroll to position [2624, 0]
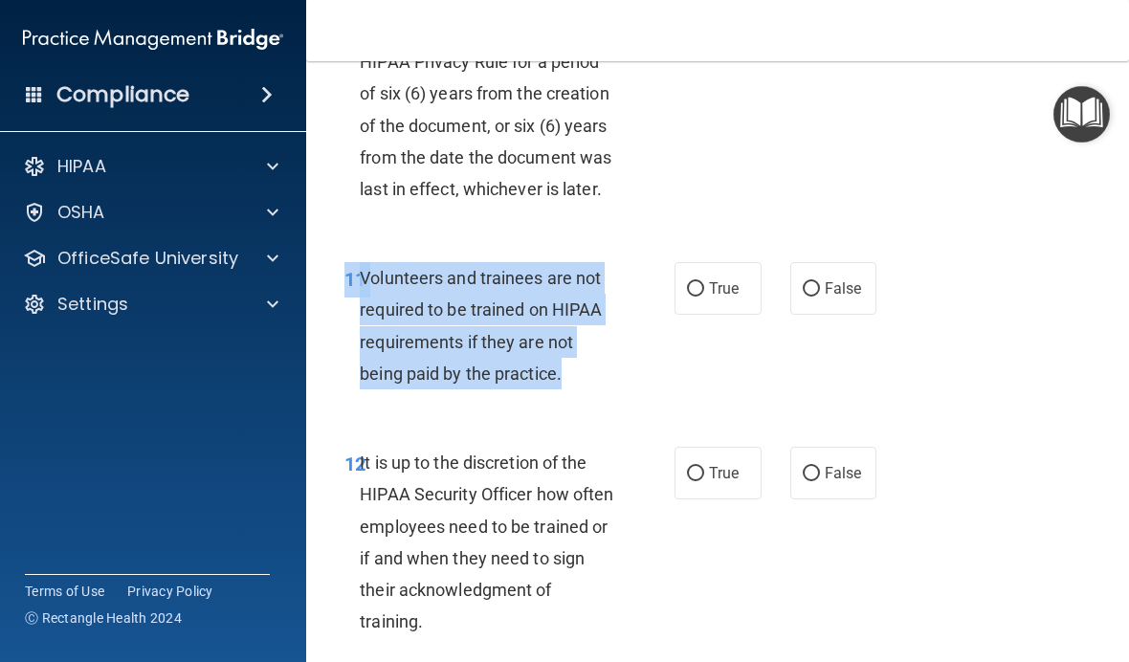
copy div "11 Volunteers and trainees are not required to be trained on HIPAA requirements…"
click at [851, 280] on span "False" at bounding box center [843, 288] width 37 height 18
click at [820, 282] on input "False" at bounding box center [811, 289] width 17 height 14
radio input "true"
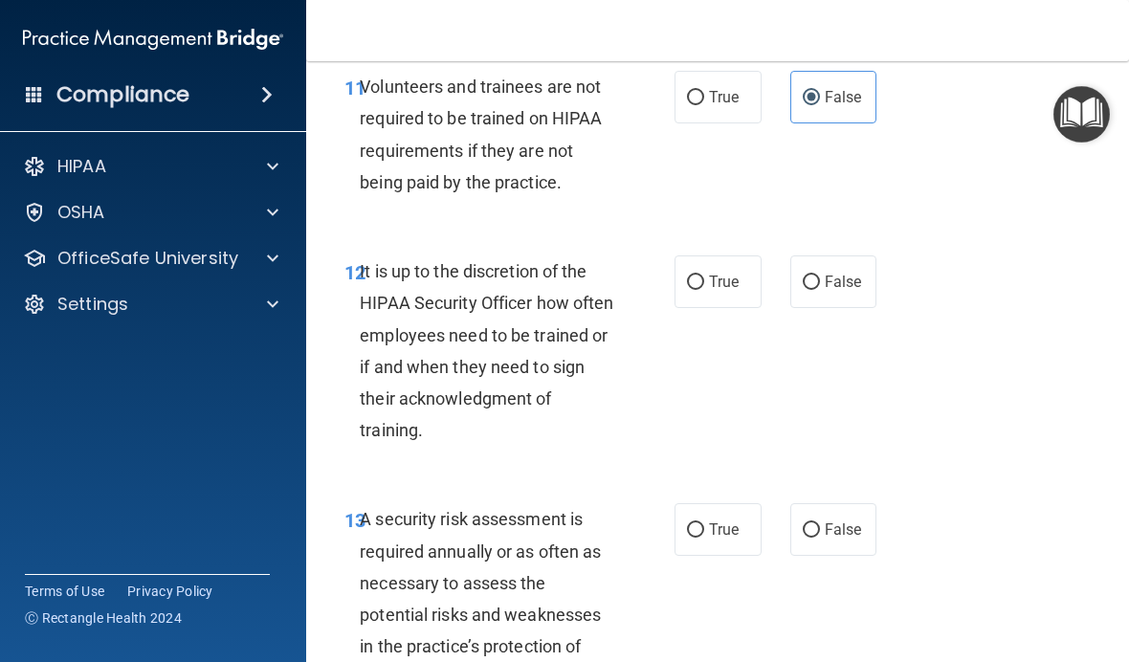
scroll to position [2823, 0]
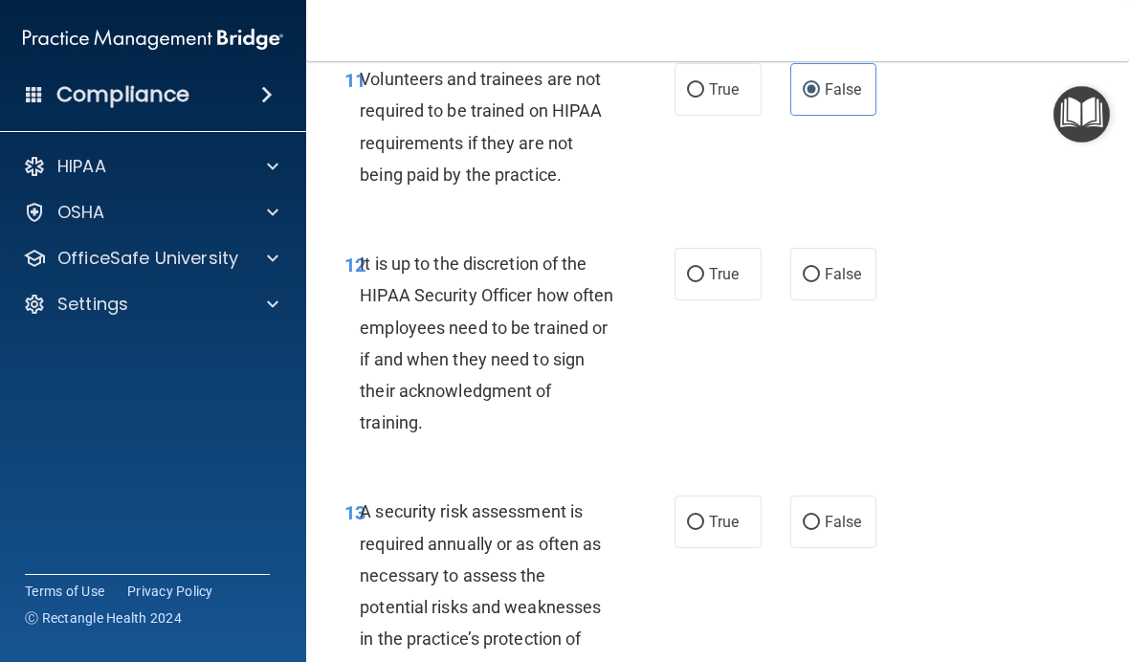
click at [372, 254] on span "It is up to the discretion of the HIPAA Security Officer how often employees ne…" at bounding box center [487, 343] width 254 height 179
click at [369, 254] on span "It is up to the discretion of the HIPAA Security Officer how often employees ne…" at bounding box center [487, 343] width 254 height 179
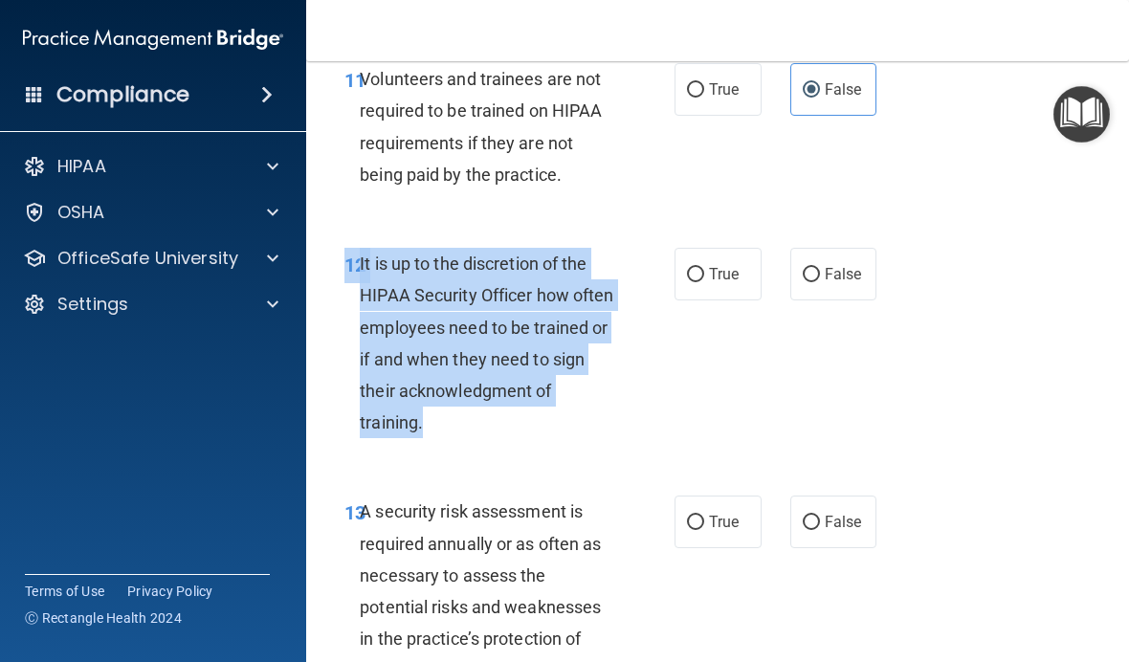
click at [696, 268] on input "True" at bounding box center [695, 275] width 17 height 14
radio input "true"
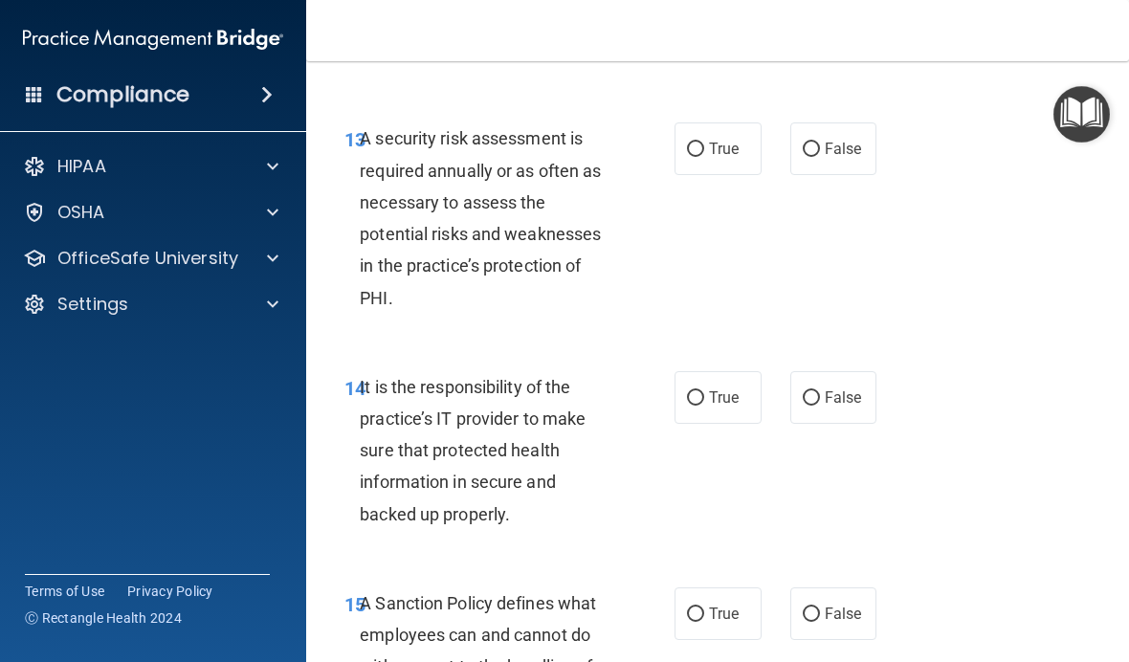
scroll to position [3197, 0]
click at [350, 128] on span "13" at bounding box center [354, 139] width 21 height 23
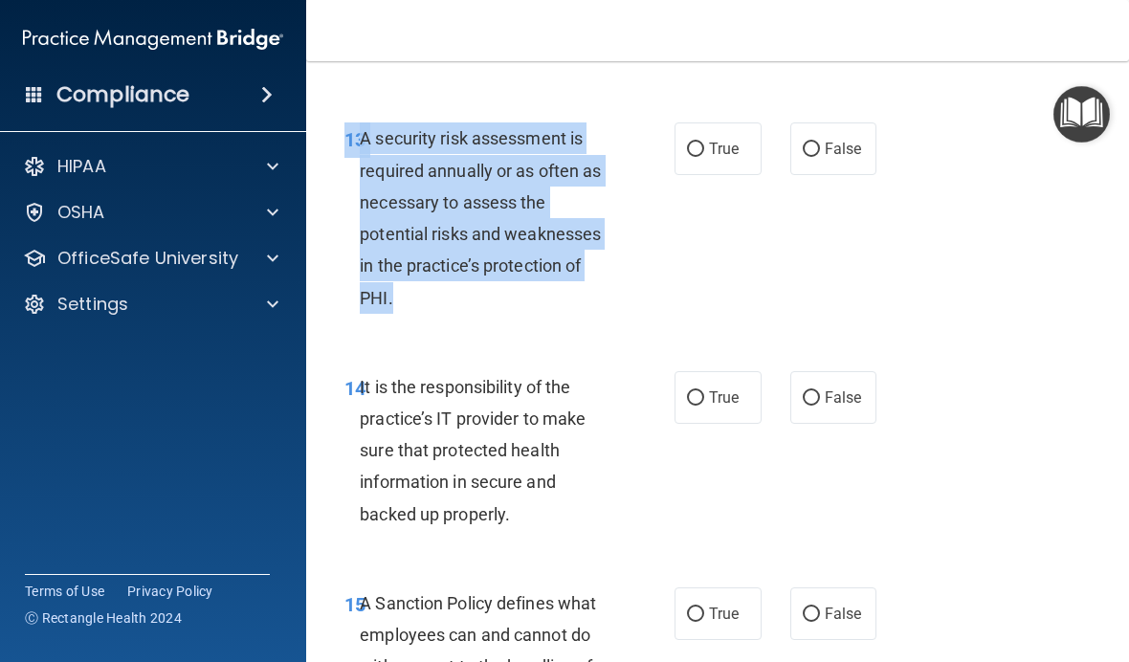
click at [727, 140] on span "True" at bounding box center [724, 149] width 30 height 18
click at [704, 143] on input "True" at bounding box center [695, 150] width 17 height 14
radio input "true"
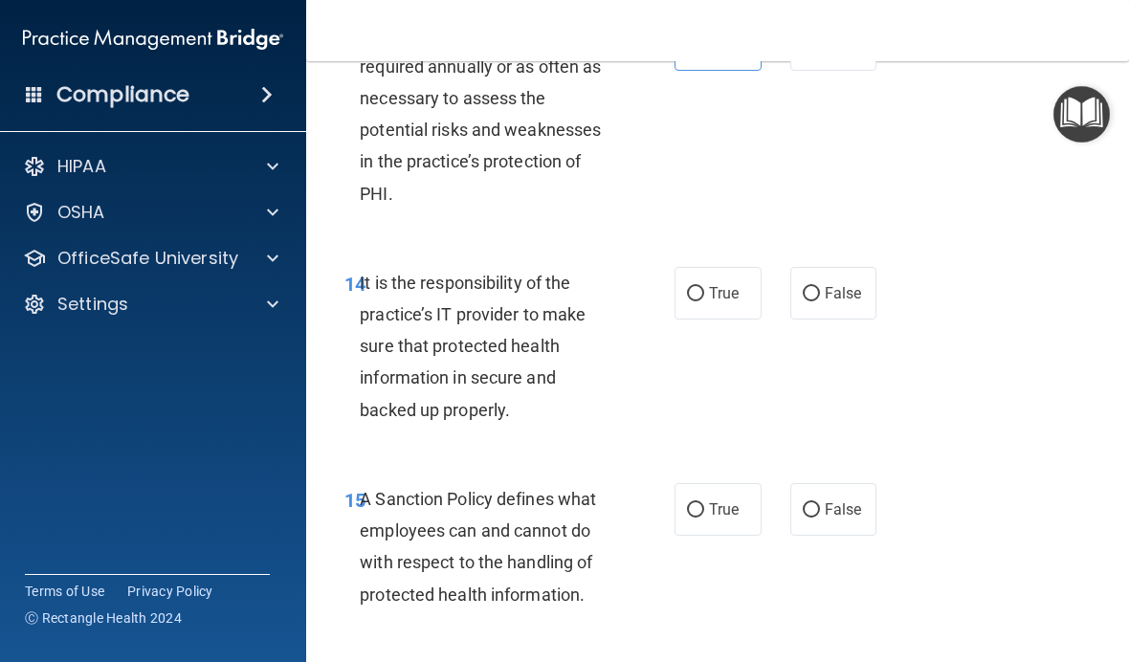
scroll to position [3423, 0]
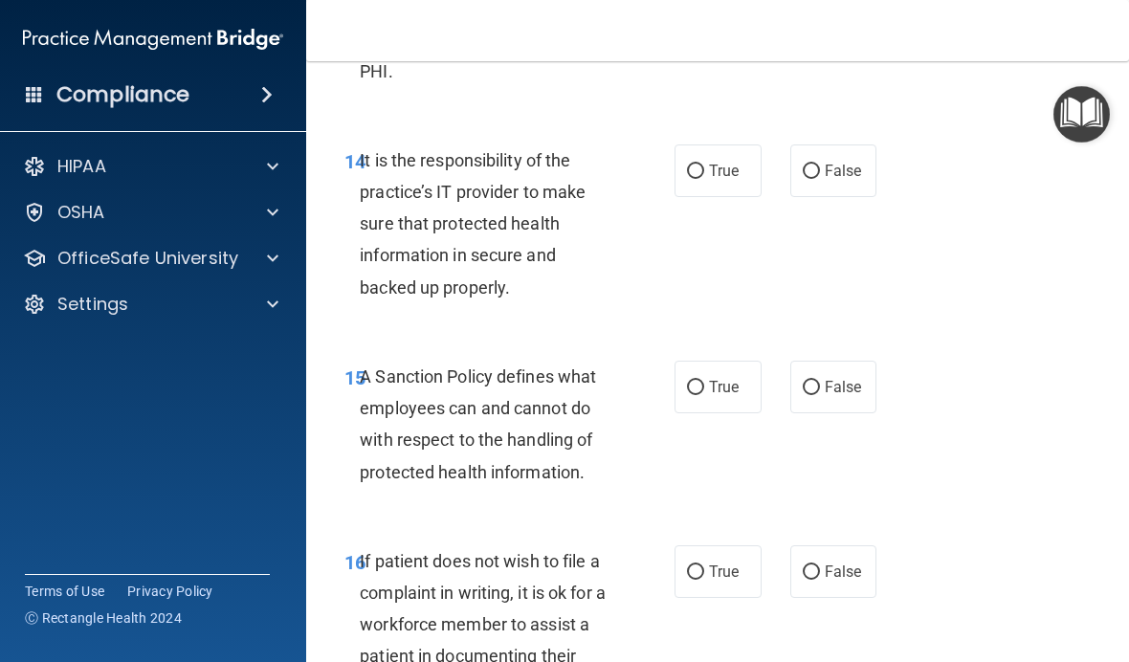
click at [366, 150] on span "It is the responsibility of the practice’s IT provider to make sure that protec…" at bounding box center [473, 223] width 226 height 147
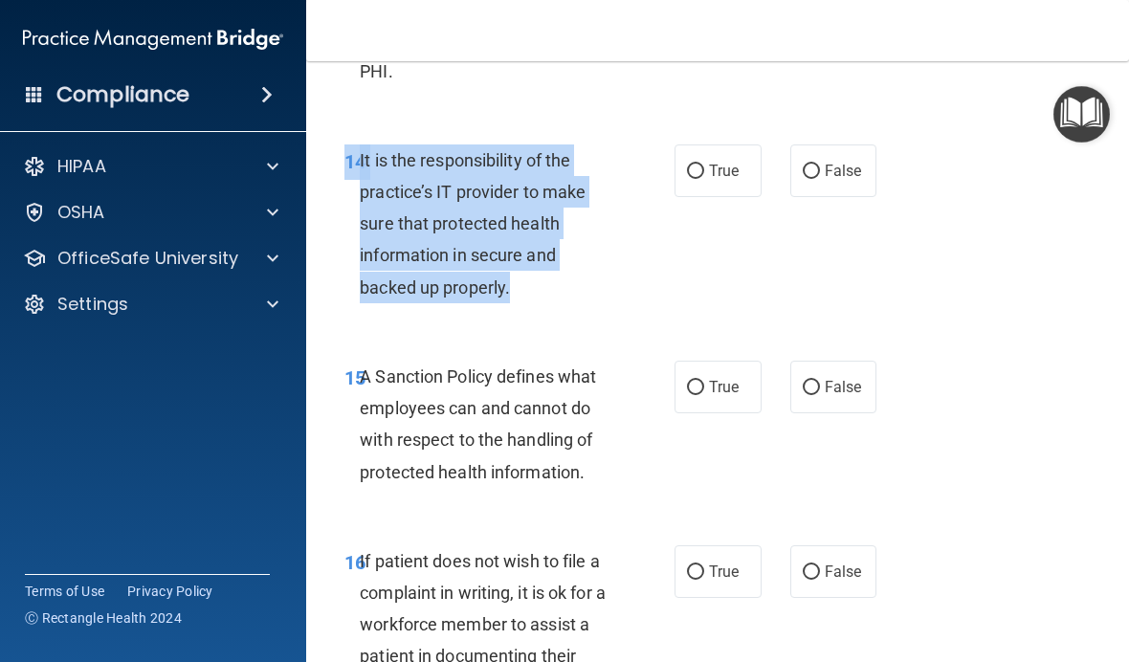
click at [692, 165] on input "True" at bounding box center [695, 172] width 17 height 14
radio input "true"
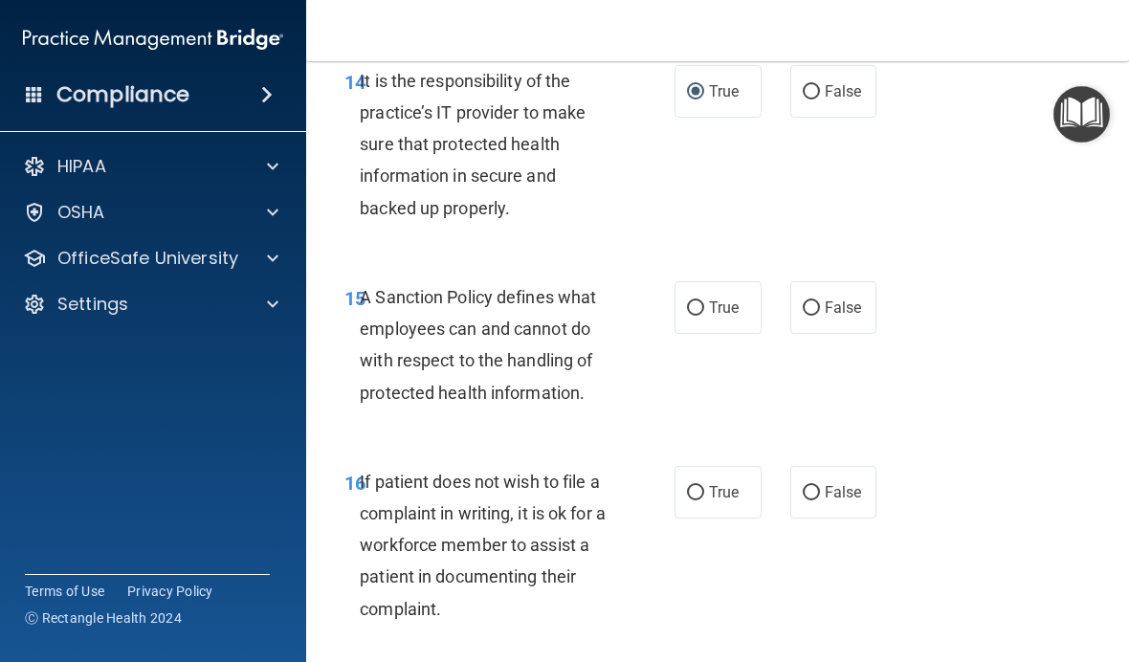
scroll to position [3525, 0]
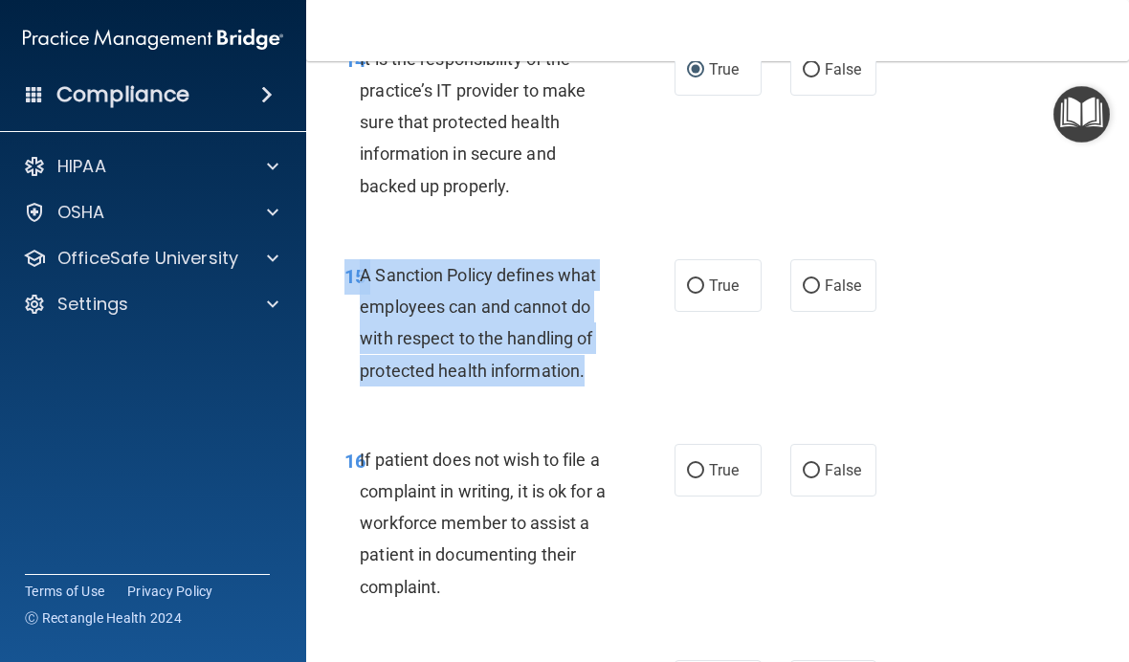
click at [695, 259] on label "True" at bounding box center [718, 285] width 87 height 53
click at [695, 279] on input "True" at bounding box center [695, 286] width 17 height 14
radio input "true"
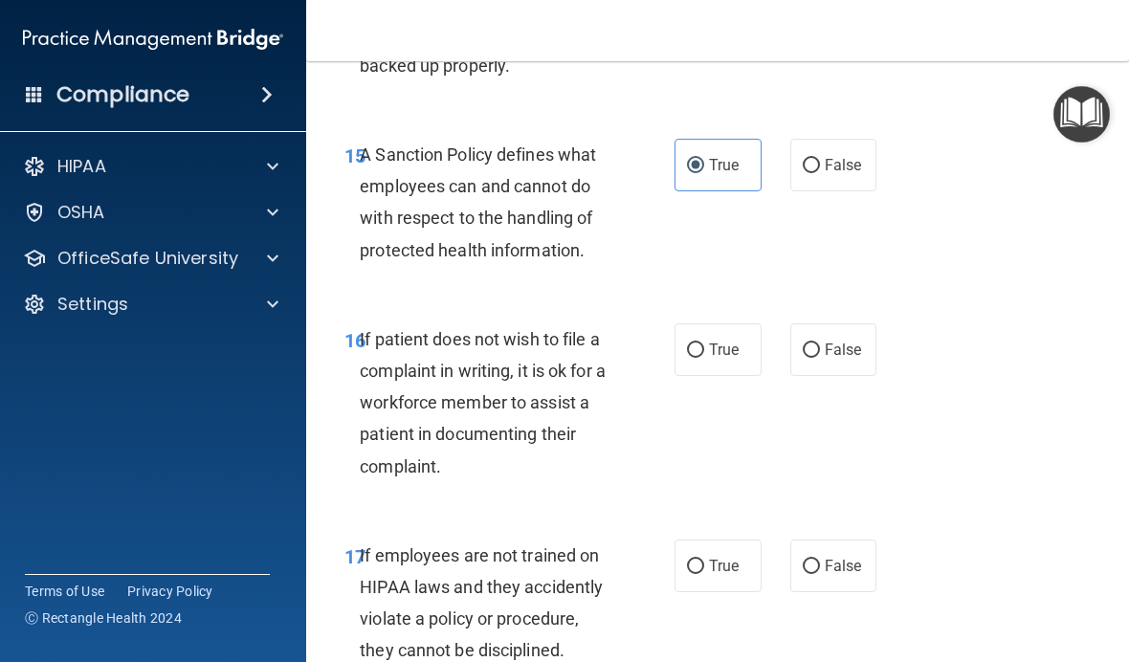
scroll to position [3755, 0]
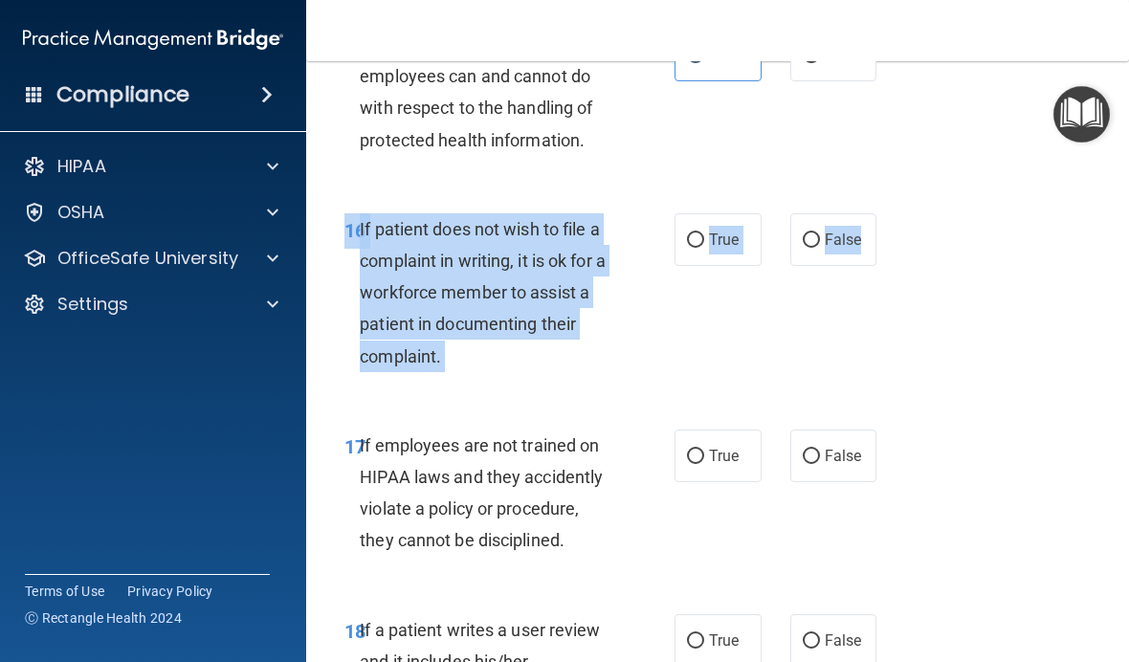
click at [699, 233] on input "True" at bounding box center [695, 240] width 17 height 14
radio input "true"
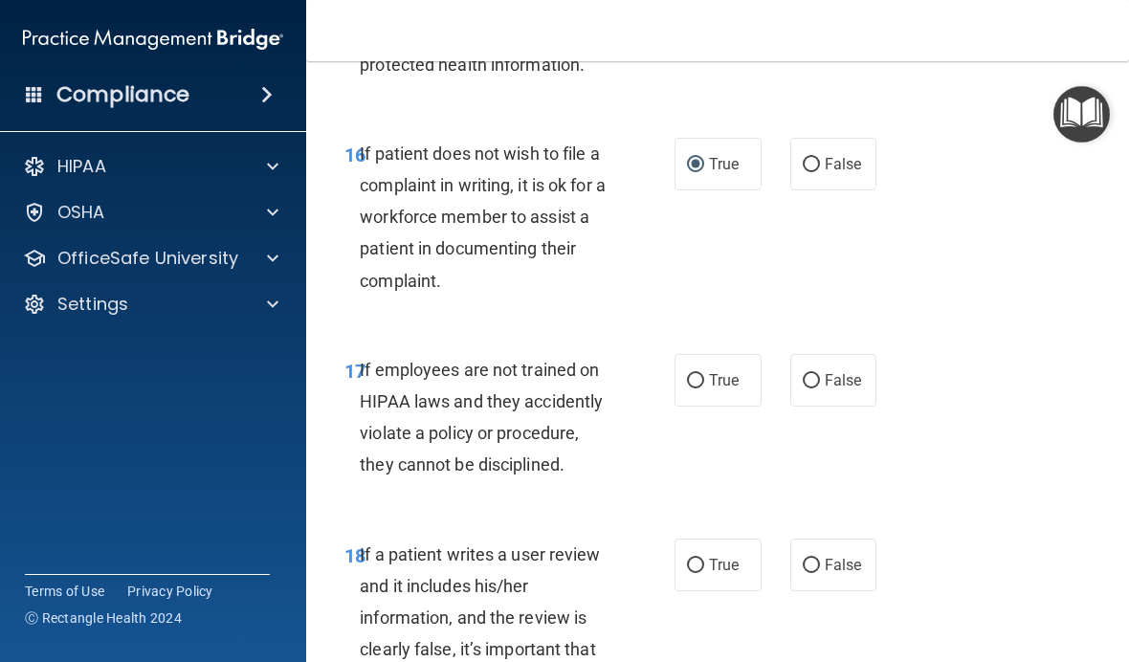
scroll to position [3847, 0]
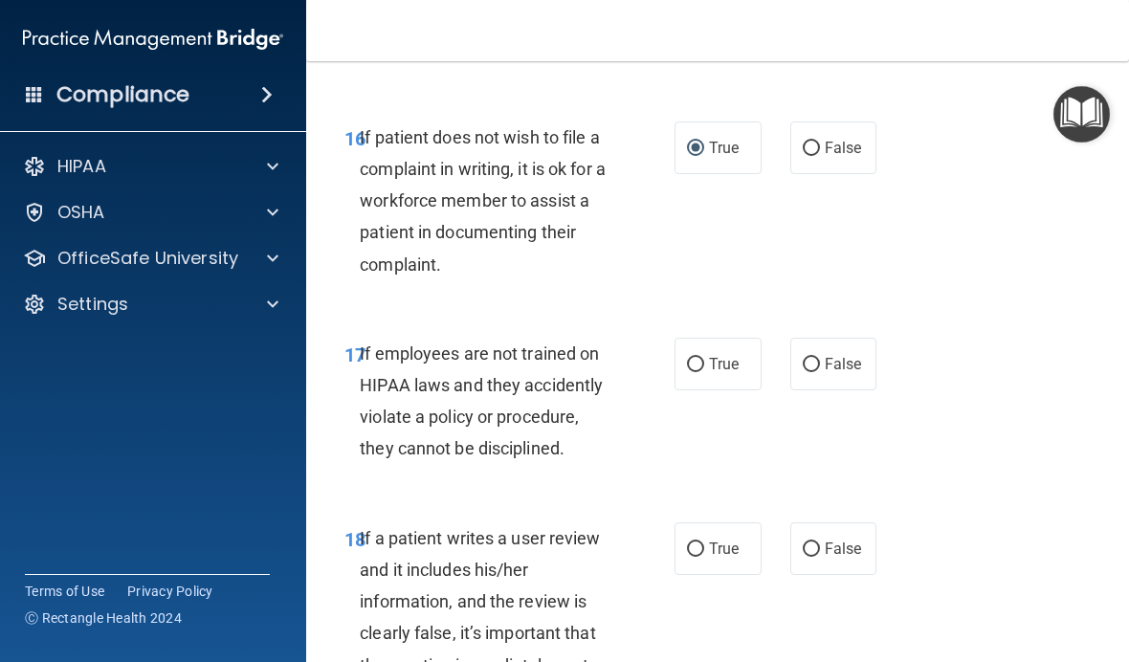
click at [351, 344] on span "17" at bounding box center [354, 354] width 21 height 23
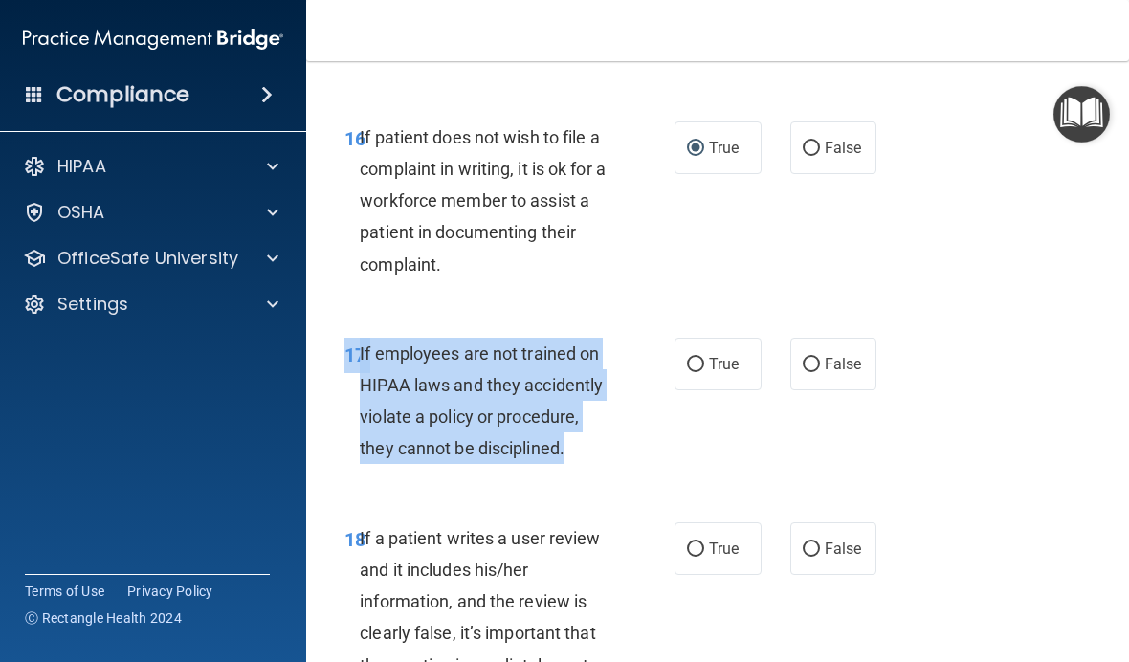
click at [848, 355] on span "False" at bounding box center [843, 364] width 37 height 18
click at [820, 358] on input "False" at bounding box center [811, 365] width 17 height 14
radio input "true"
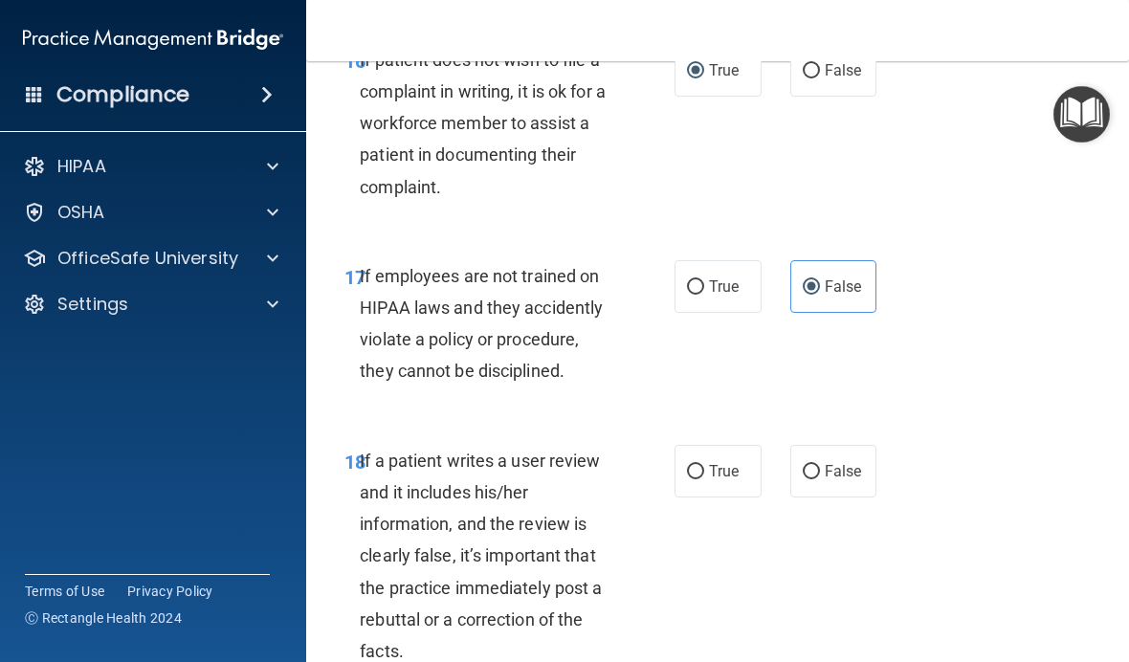
scroll to position [4046, 0]
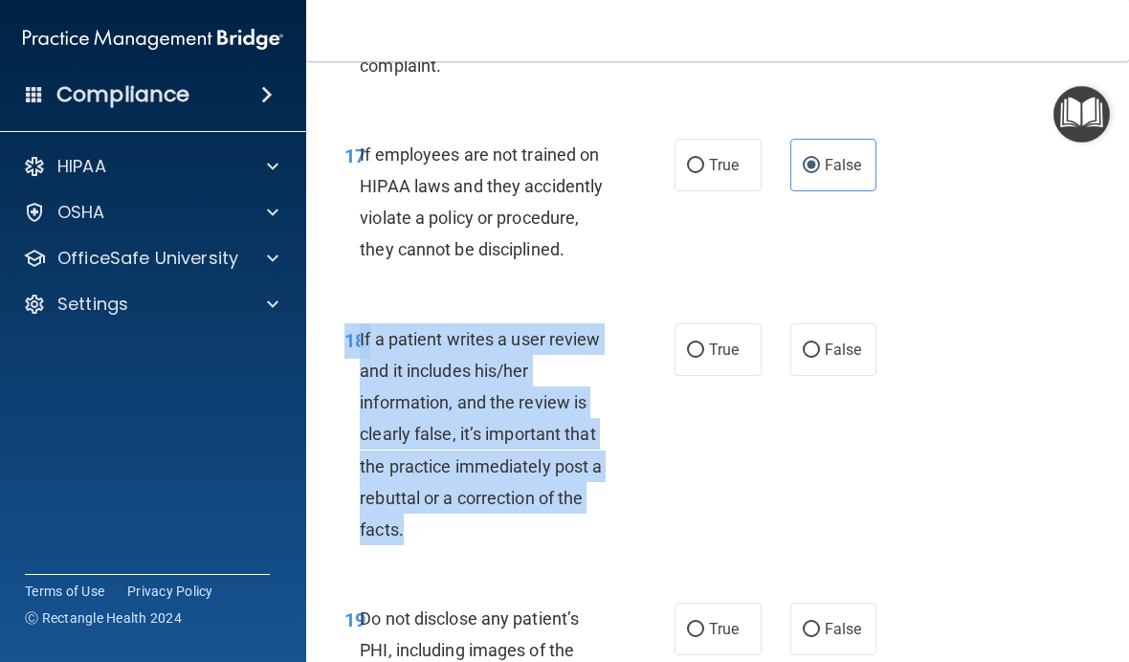
click at [874, 330] on label "False" at bounding box center [833, 349] width 87 height 53
click at [820, 343] on input "False" at bounding box center [811, 350] width 17 height 14
radio input "true"
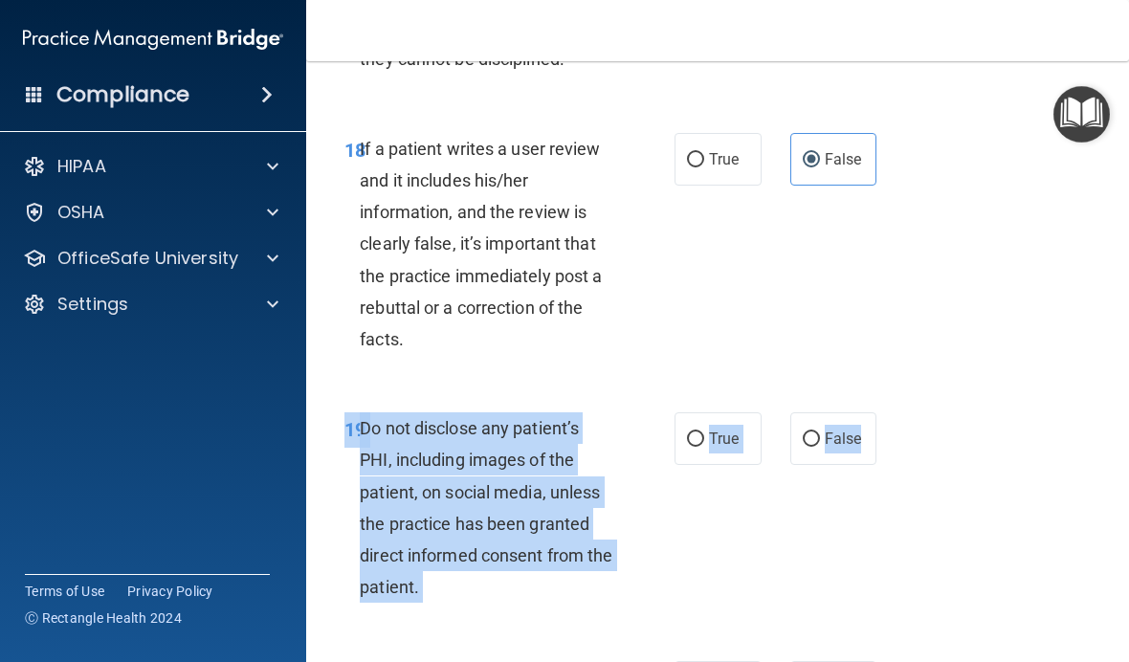
scroll to position [4245, 0]
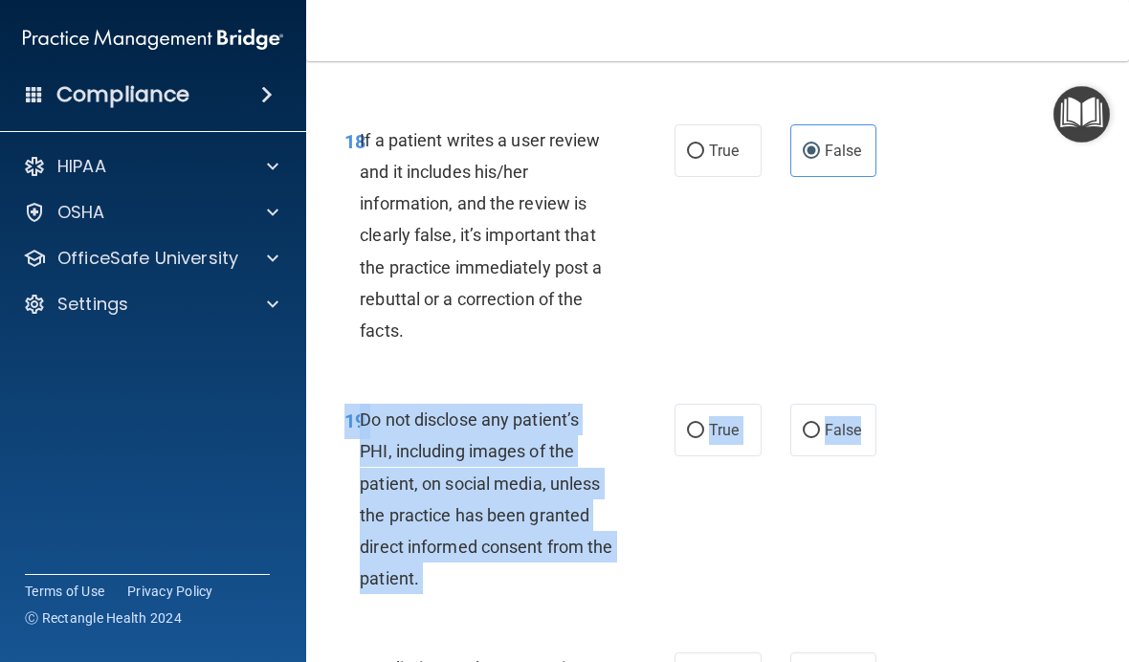
click at [701, 424] on input "True" at bounding box center [695, 431] width 17 height 14
radio input "true"
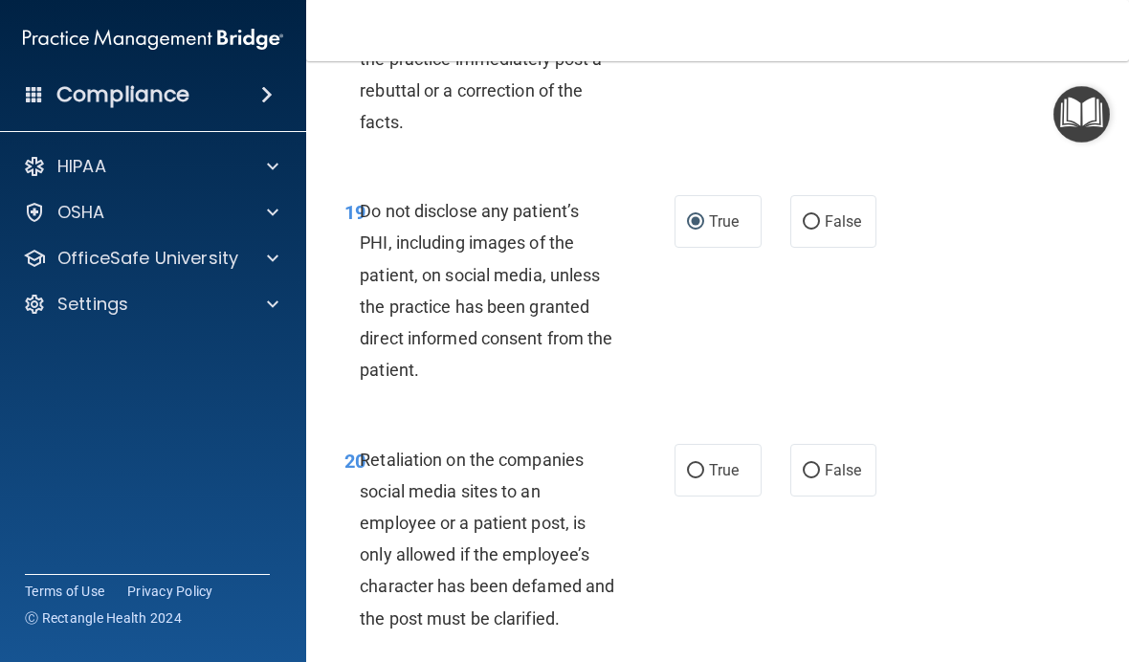
scroll to position [4458, 0]
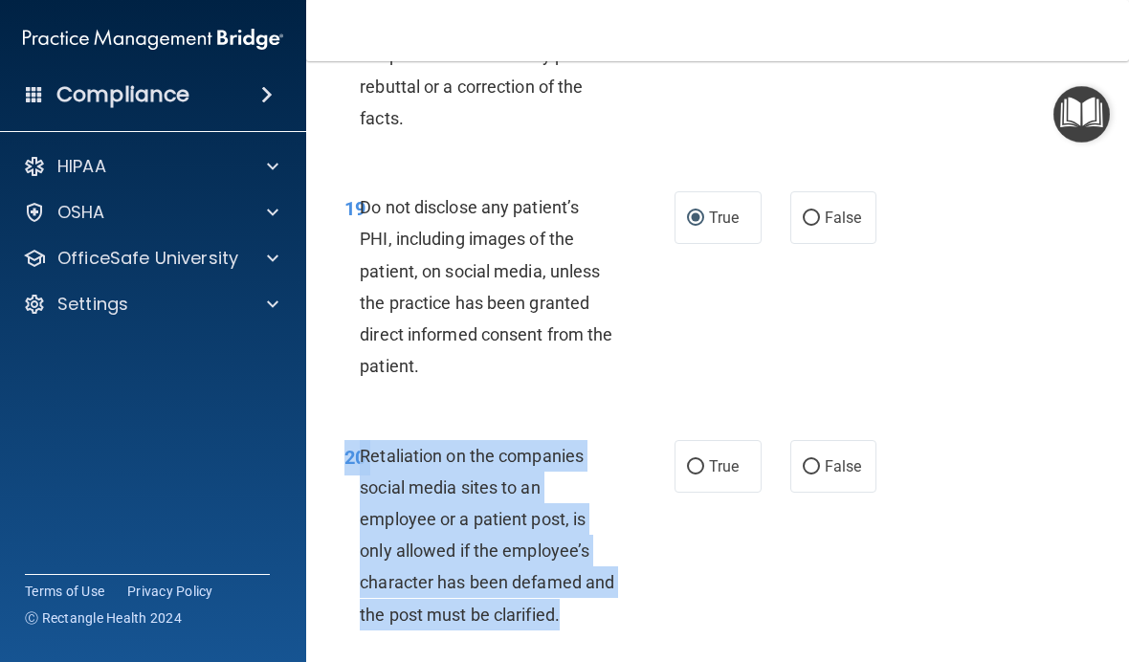
click at [847, 453] on label "False" at bounding box center [833, 466] width 87 height 53
click at [820, 460] on input "False" at bounding box center [811, 467] width 17 height 14
radio input "true"
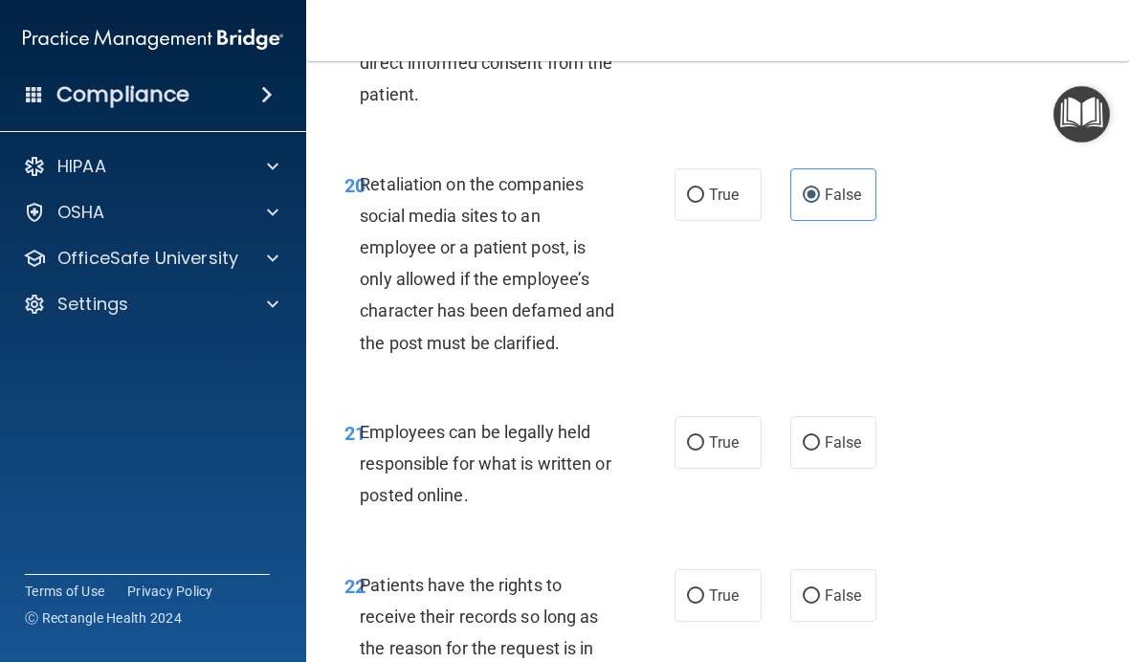
scroll to position [4737, 0]
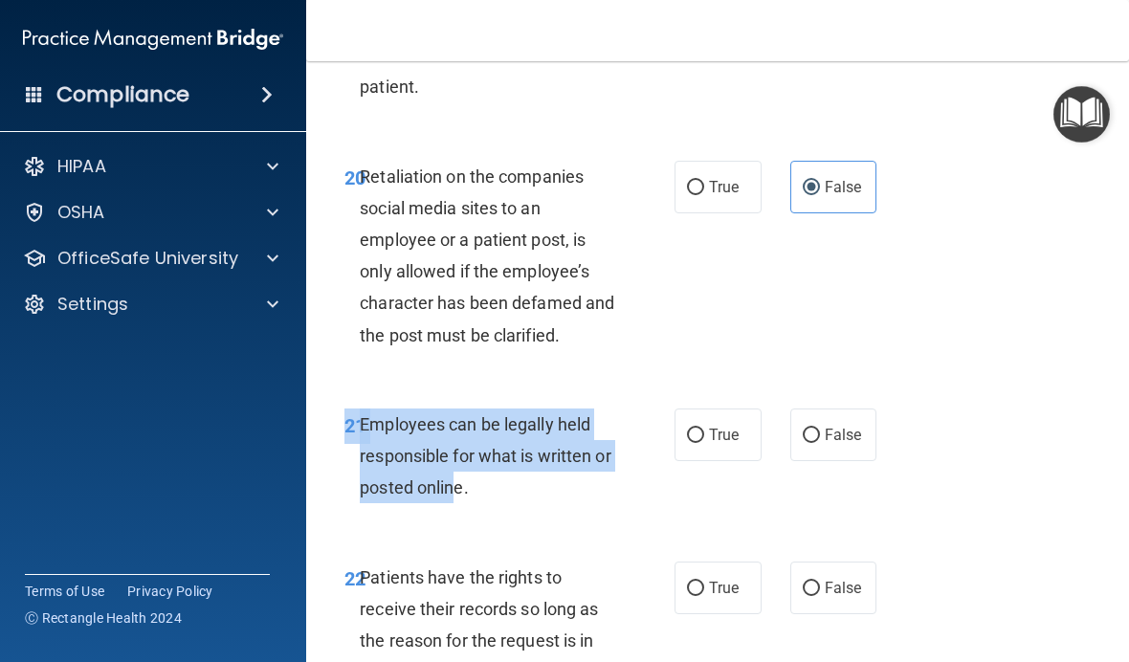
click at [691, 429] on input "True" at bounding box center [695, 436] width 17 height 14
radio input "true"
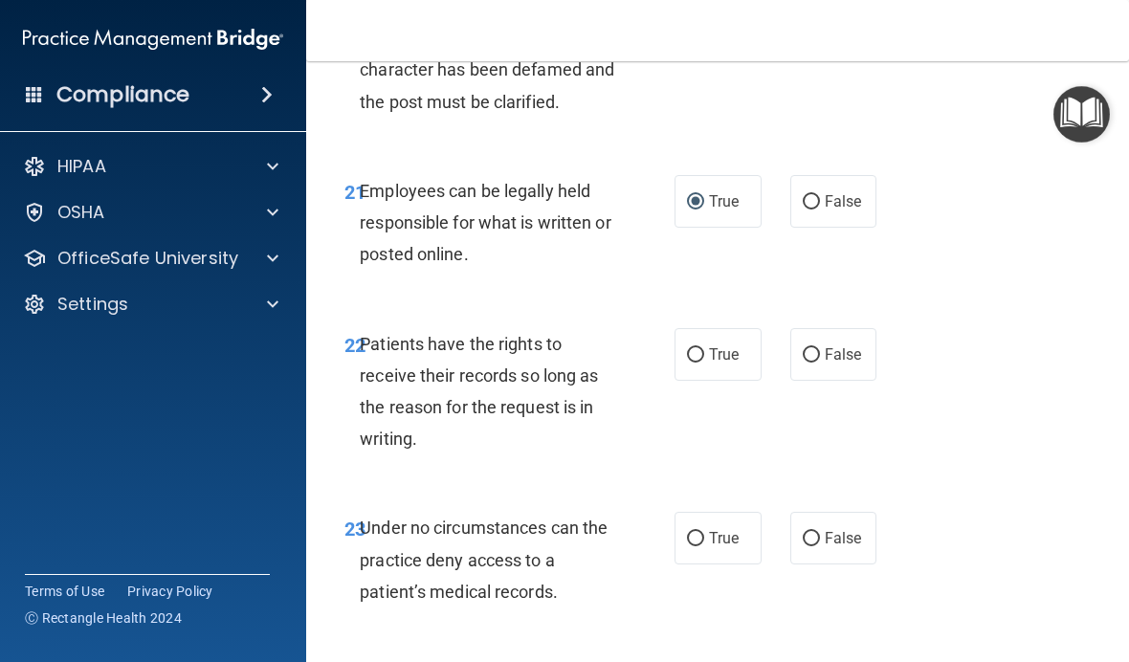
scroll to position [4971, 0]
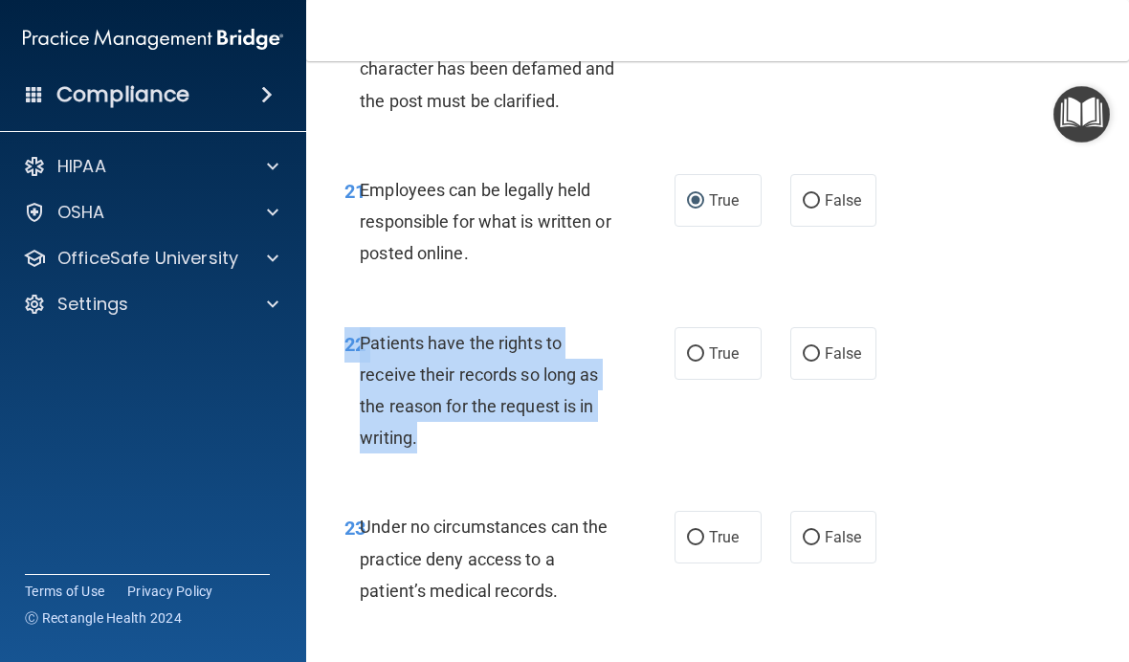
click at [822, 327] on label "False" at bounding box center [833, 353] width 87 height 53
click at [820, 347] on input "False" at bounding box center [811, 354] width 17 height 14
radio input "true"
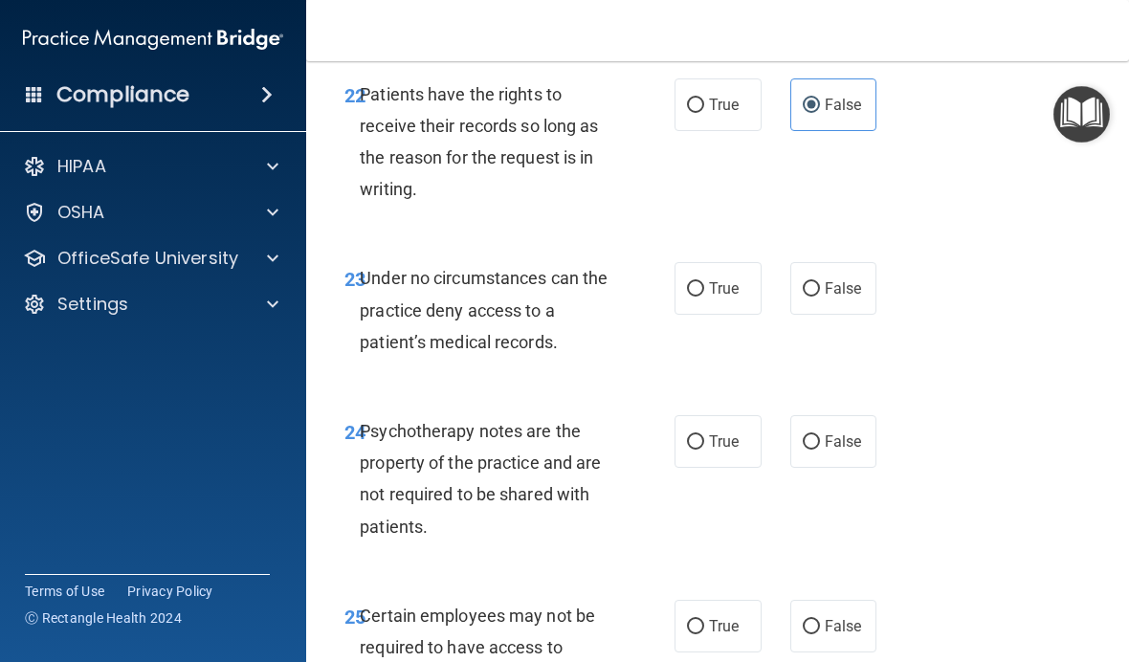
scroll to position [5224, 0]
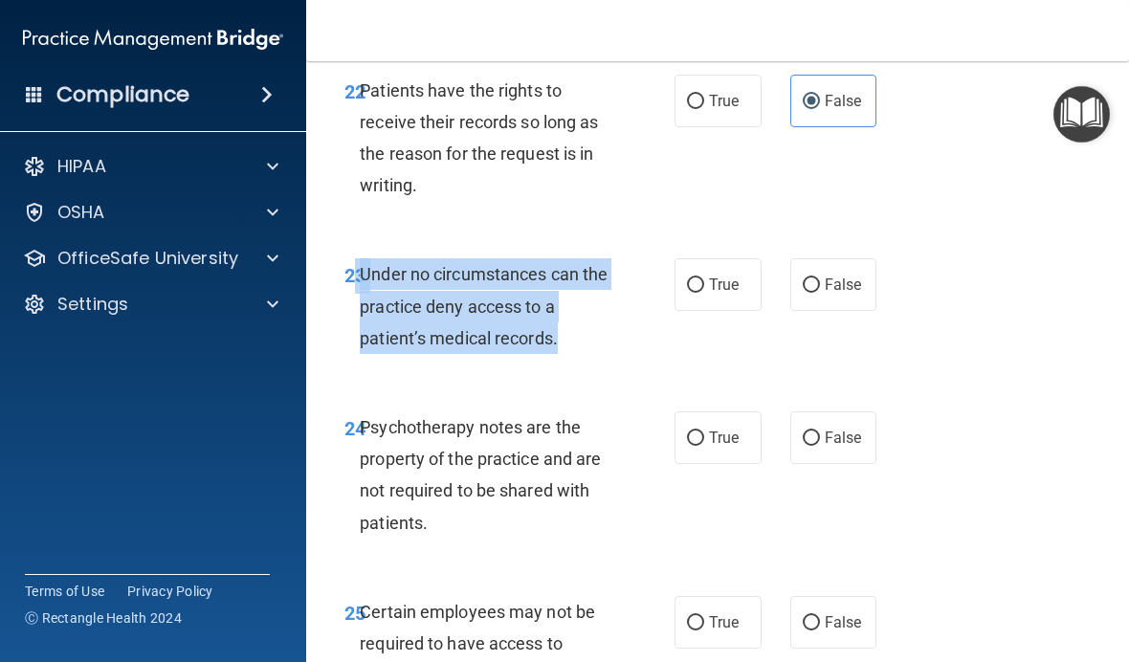
click at [843, 271] on label "False" at bounding box center [833, 284] width 87 height 53
click at [820, 278] on input "False" at bounding box center [811, 285] width 17 height 14
radio input "true"
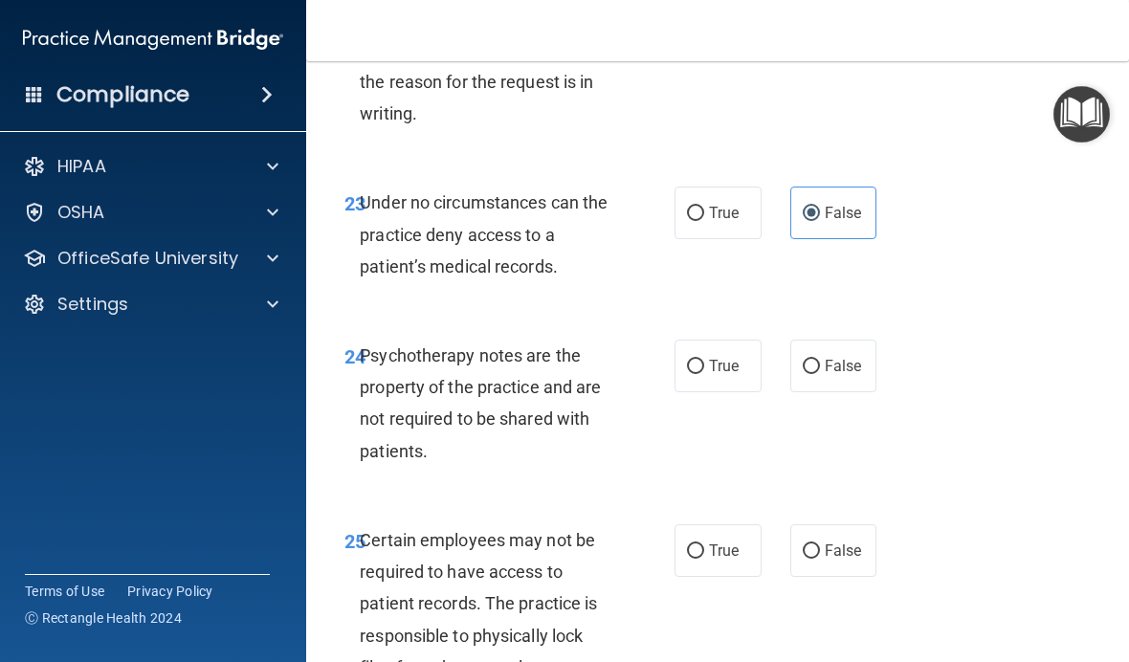
scroll to position [5359, 0]
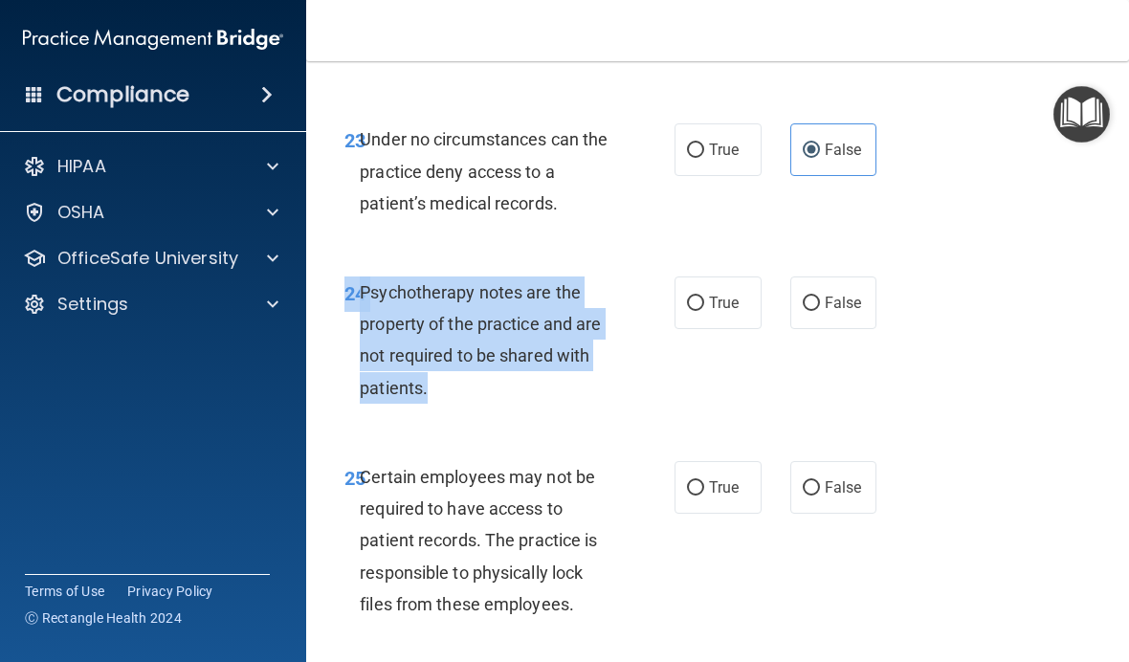
click at [736, 287] on label "True" at bounding box center [718, 303] width 87 height 53
click at [704, 297] on input "True" at bounding box center [695, 304] width 17 height 14
radio input "true"
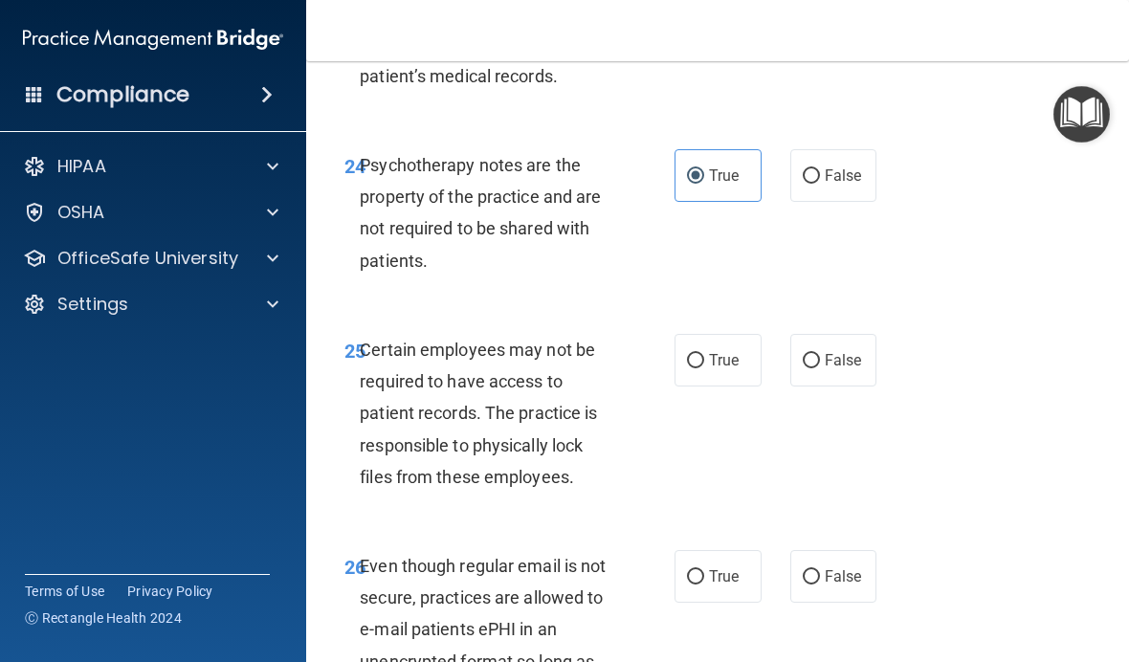
scroll to position [5503, 0]
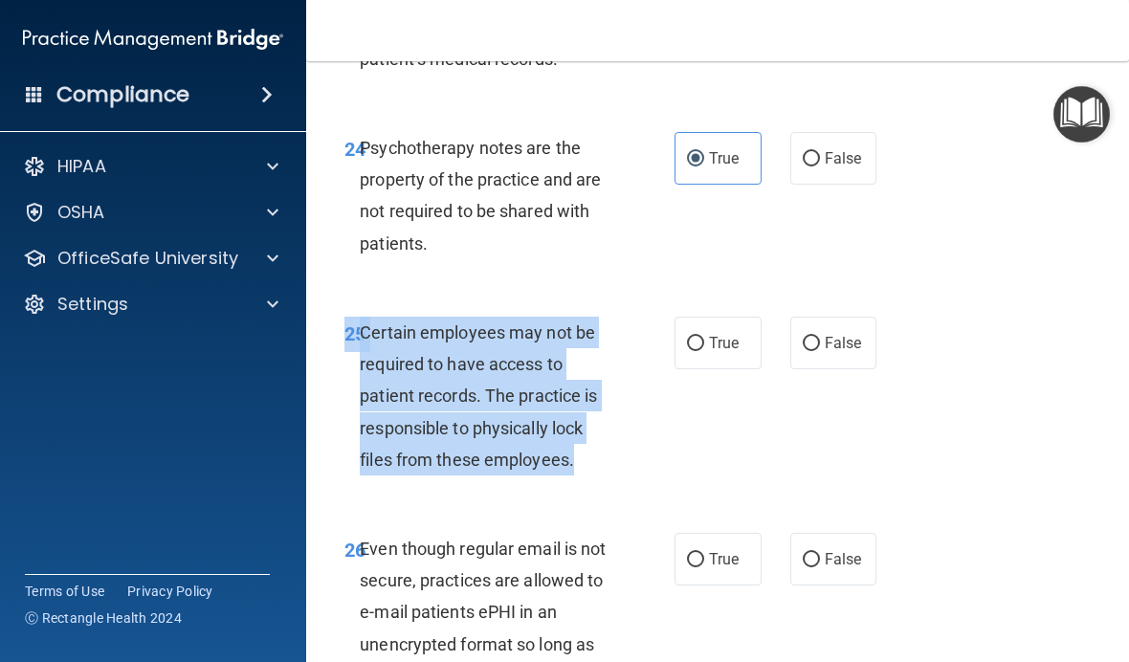
click at [736, 334] on span "True" at bounding box center [724, 343] width 30 height 18
click at [704, 337] on input "True" at bounding box center [695, 344] width 17 height 14
radio input "true"
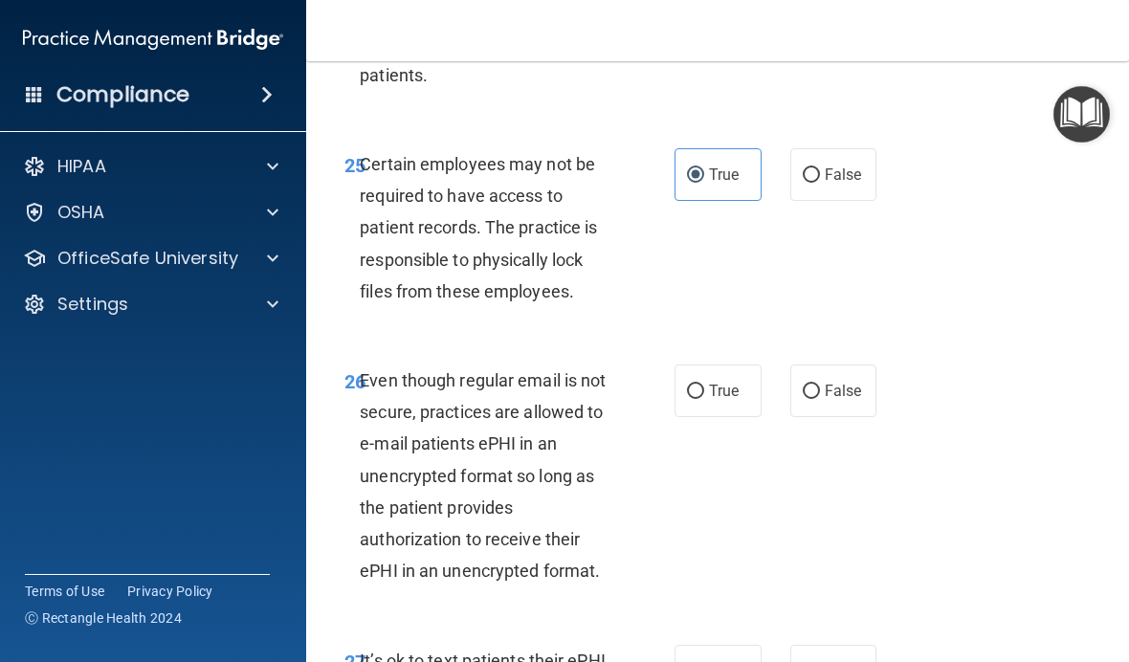
scroll to position [5677, 0]
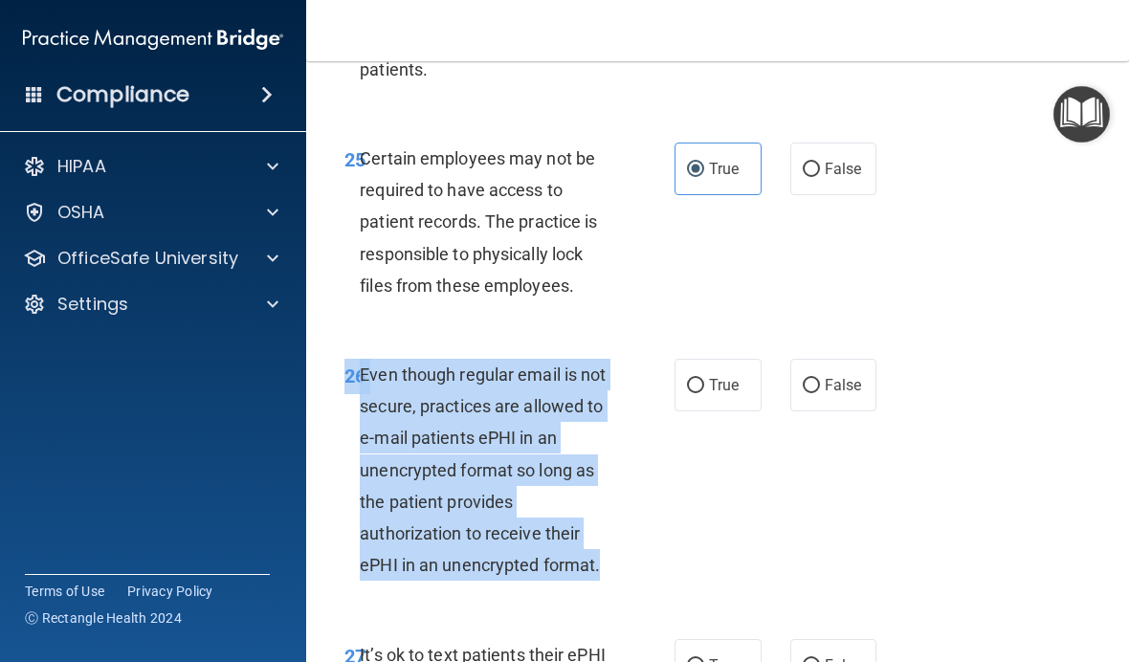
click at [835, 376] on span "False" at bounding box center [843, 385] width 37 height 18
click at [820, 379] on input "False" at bounding box center [811, 386] width 17 height 14
radio input "true"
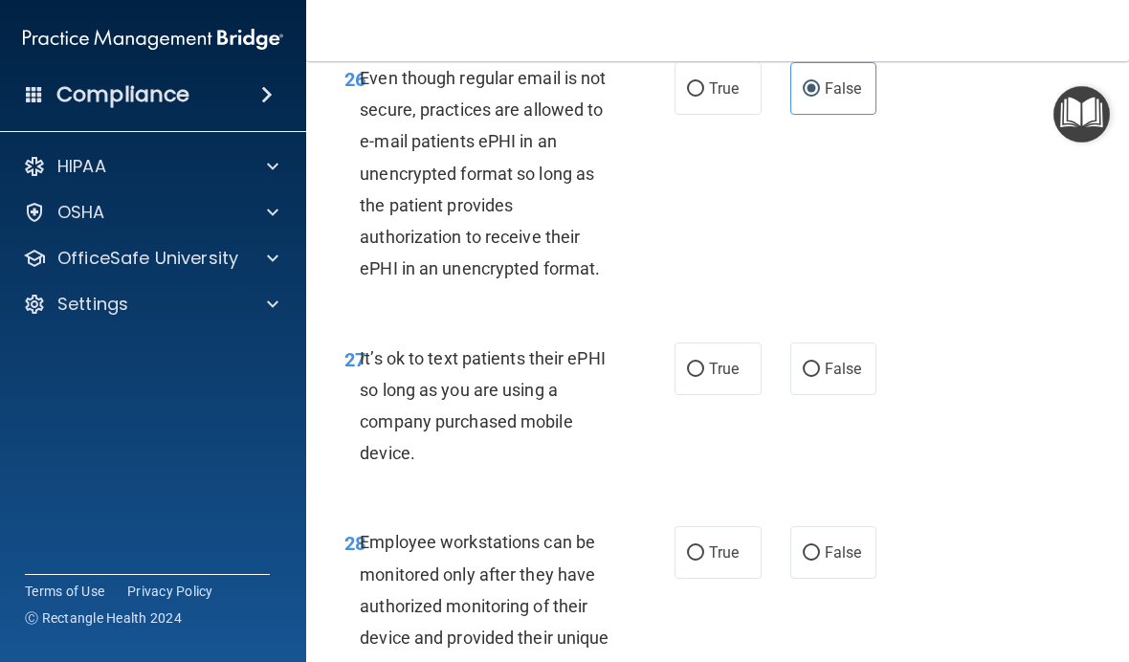
scroll to position [5983, 0]
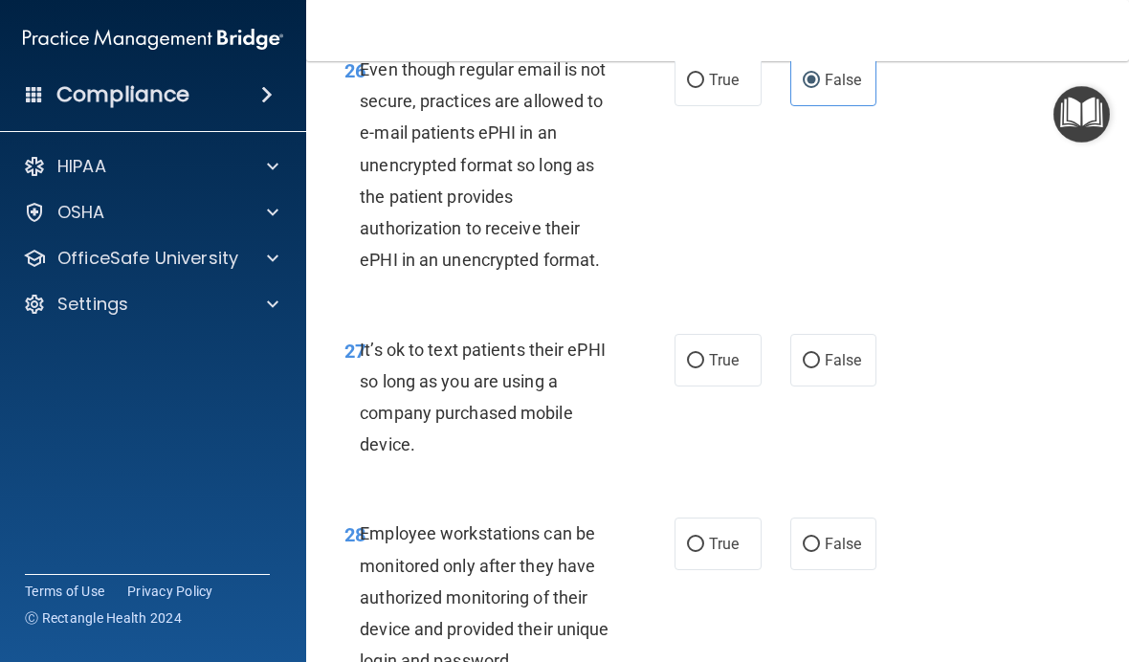
click at [816, 354] on input "False" at bounding box center [811, 361] width 17 height 14
radio input "true"
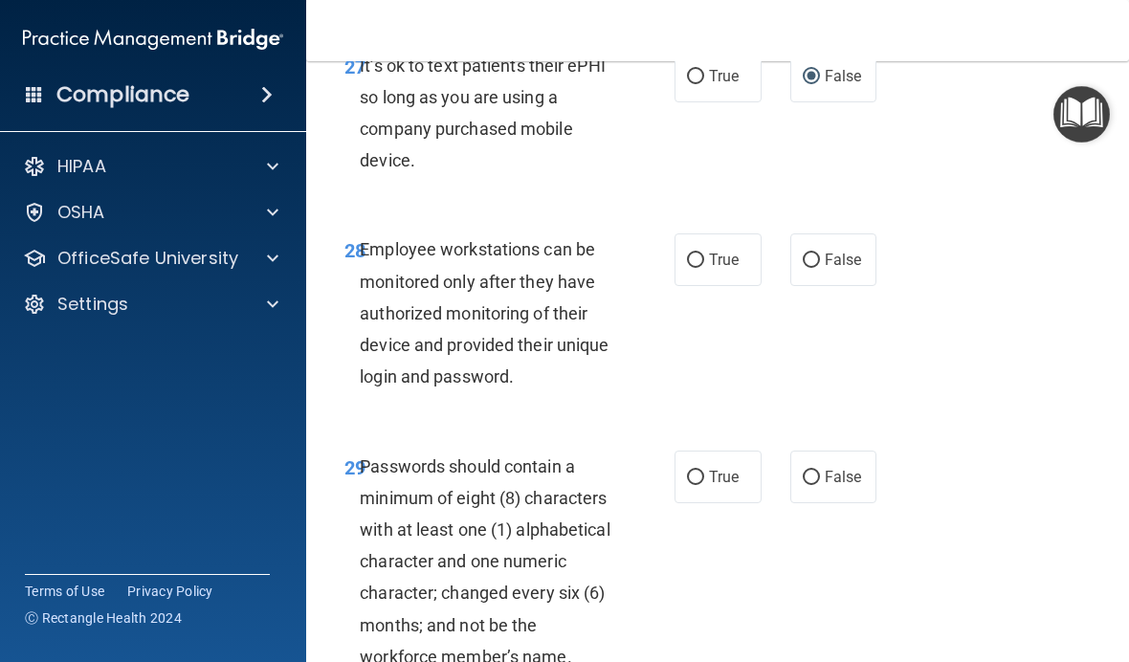
scroll to position [6269, 0]
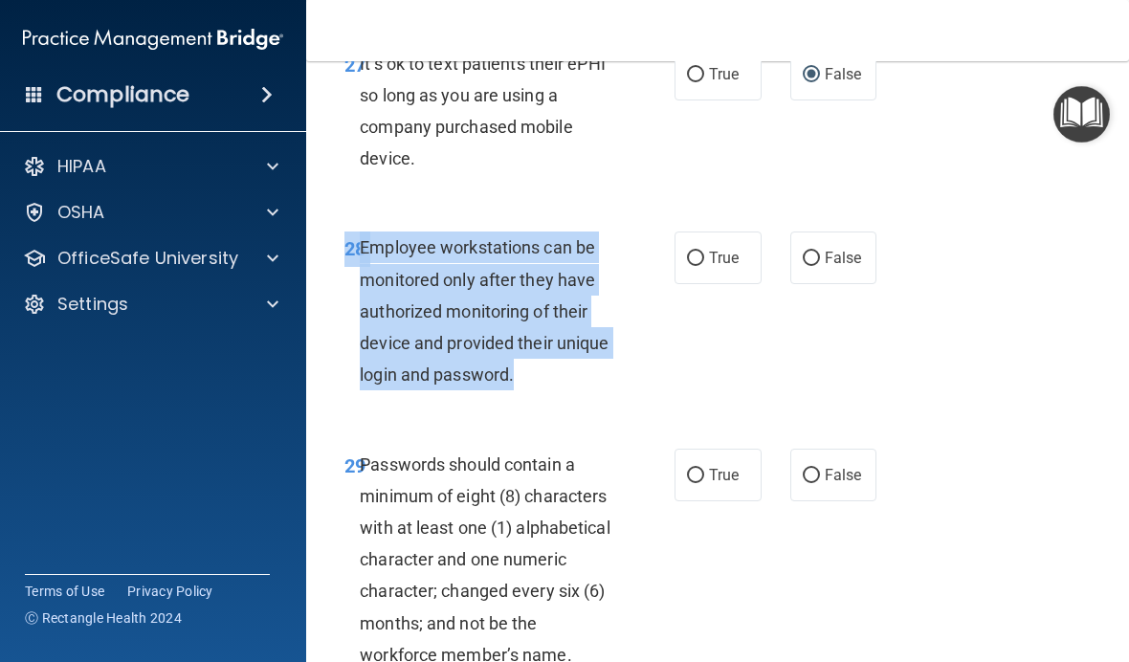
click at [822, 232] on label "False" at bounding box center [833, 258] width 87 height 53
click at [820, 252] on input "False" at bounding box center [811, 259] width 17 height 14
radio input "true"
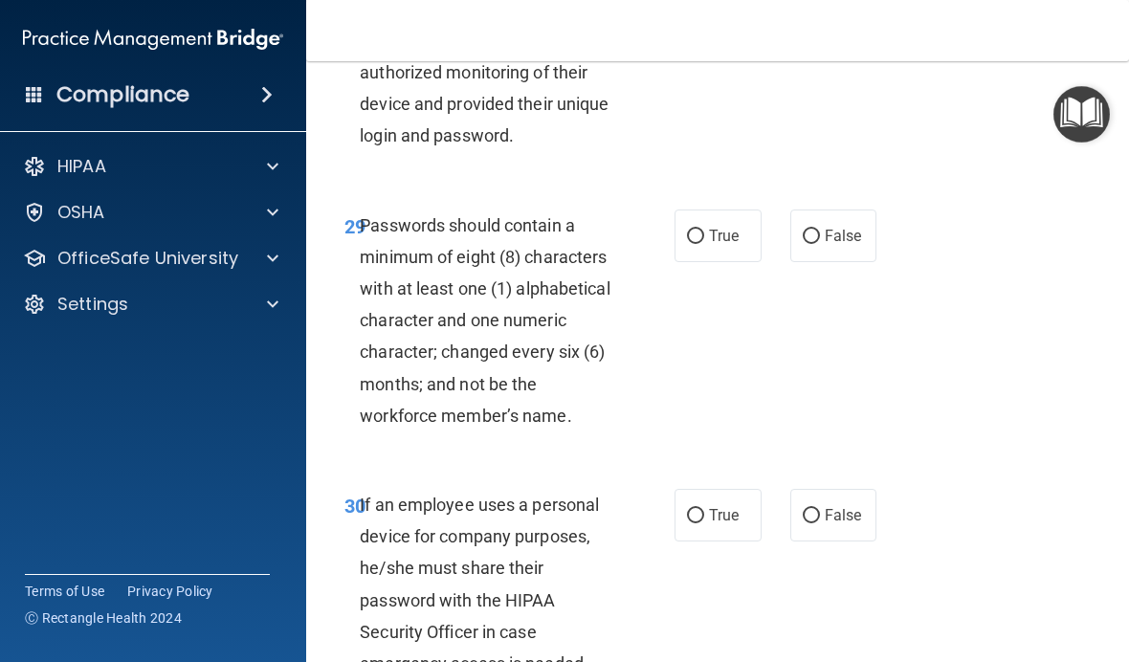
scroll to position [6512, 0]
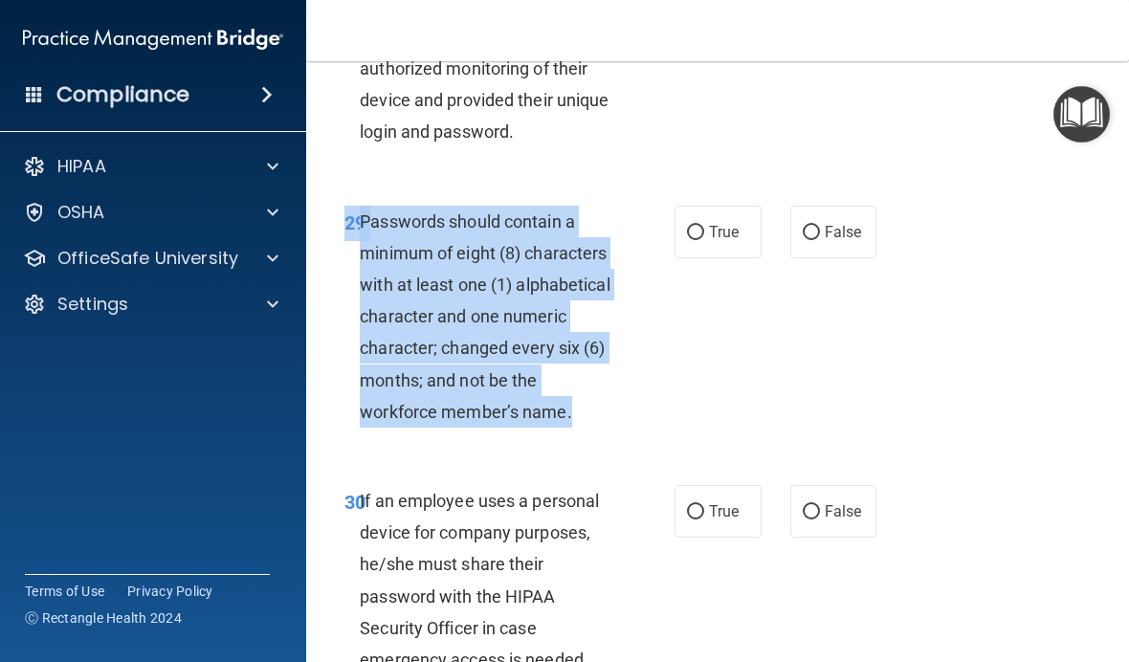
click at [719, 223] on span "True" at bounding box center [724, 232] width 30 height 18
click at [704, 226] on input "True" at bounding box center [695, 233] width 17 height 14
radio input "true"
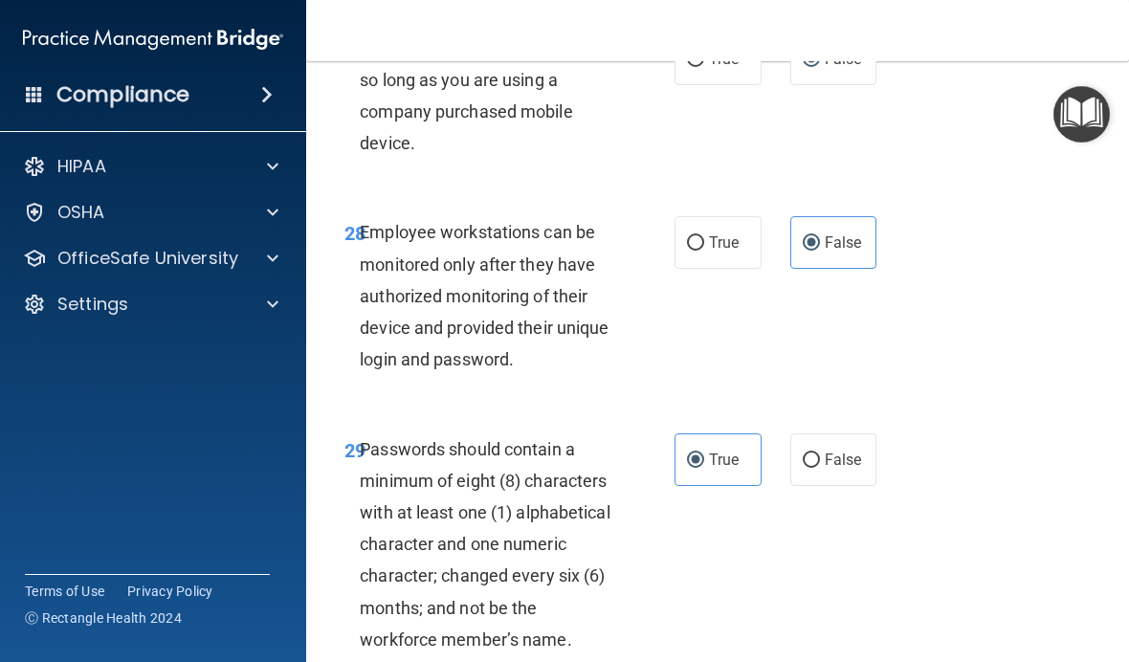
scroll to position [6285, 0]
click at [374, 221] on span "Employee workstations can be monitored only after they have authorized monitori…" at bounding box center [484, 294] width 249 height 147
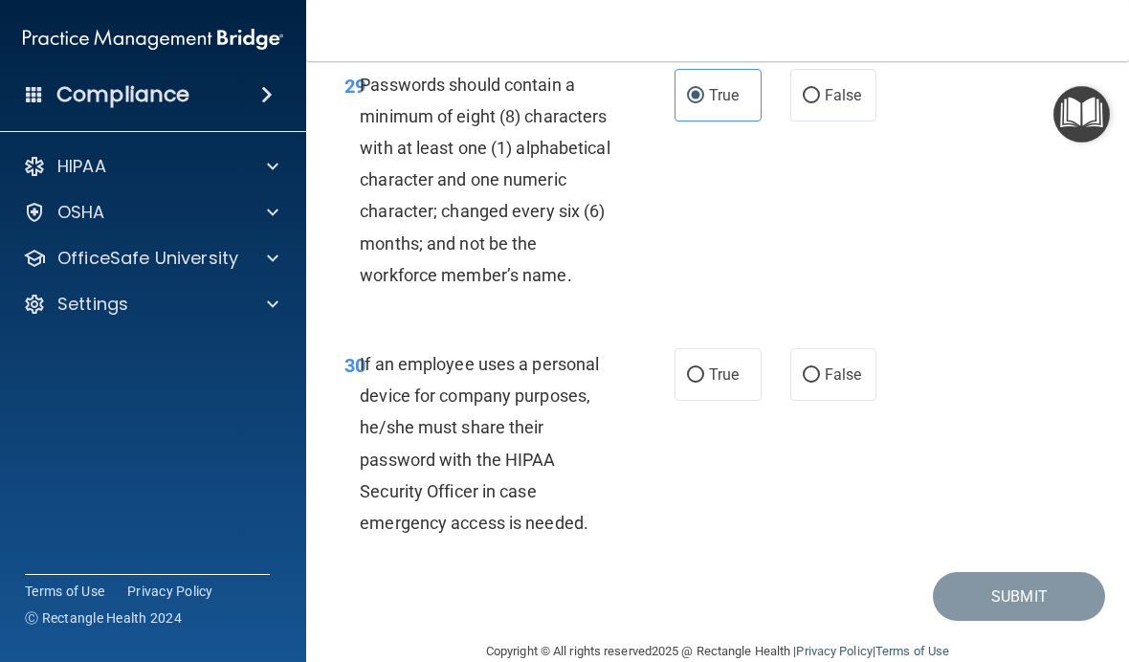
scroll to position [6648, 0]
click at [375, 355] on span "If an employee uses a personal device for company purposes, he/she must share t…" at bounding box center [479, 444] width 239 height 179
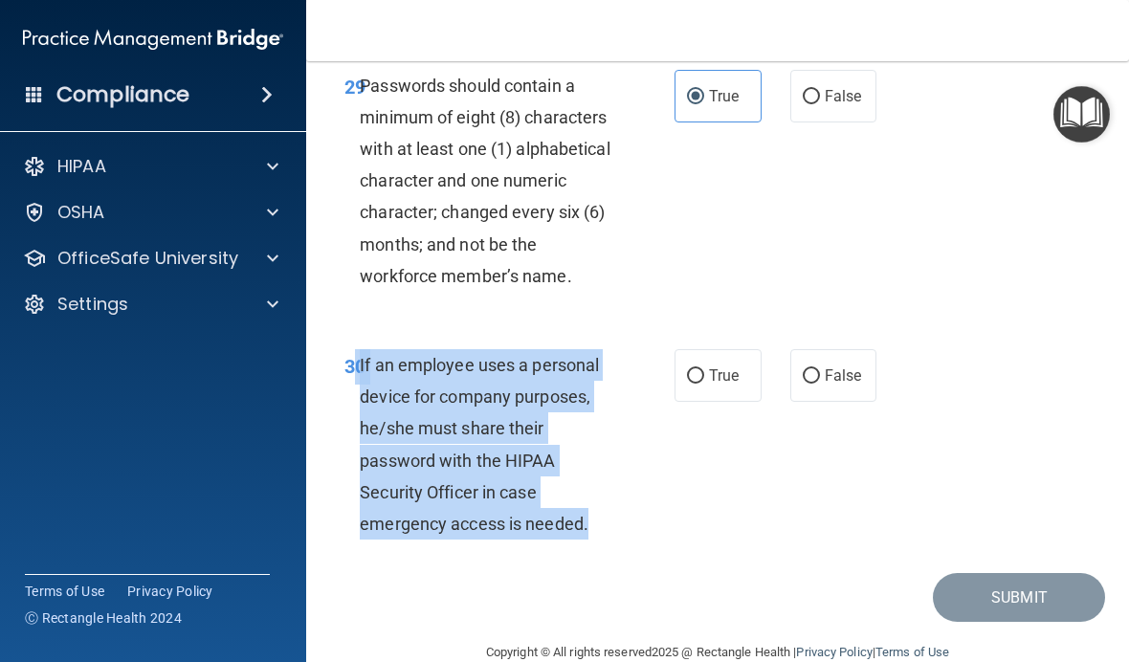
click at [826, 358] on label "False" at bounding box center [833, 375] width 87 height 53
click at [820, 369] on input "False" at bounding box center [811, 376] width 17 height 14
radio input "true"
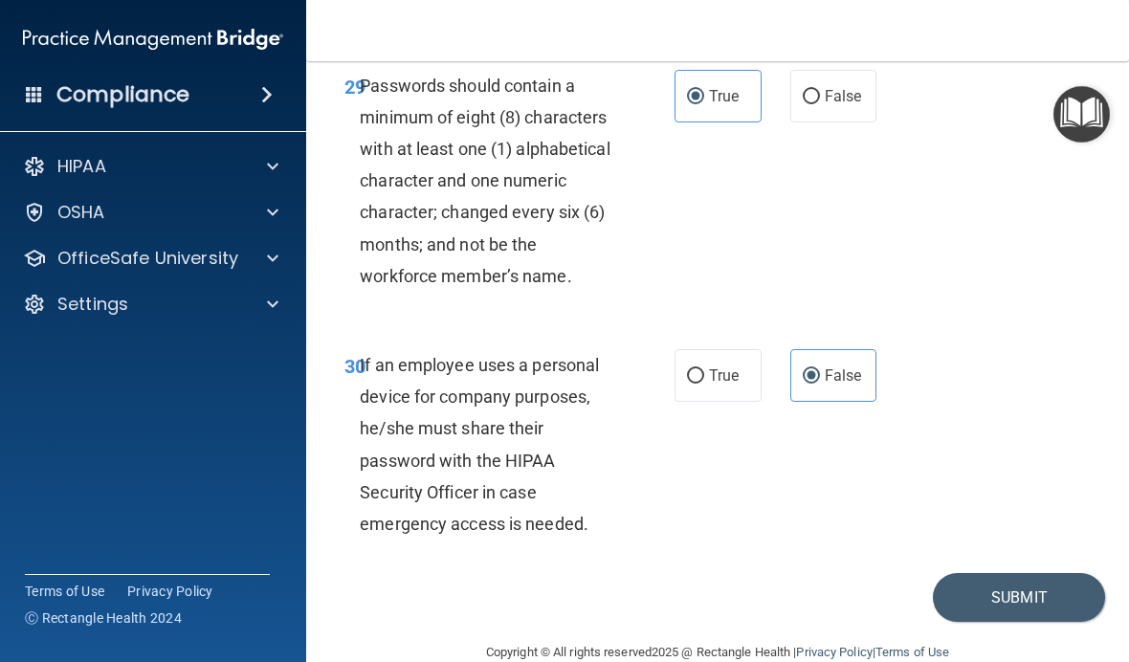
click at [970, 573] on button "Submit" at bounding box center [1019, 597] width 172 height 49
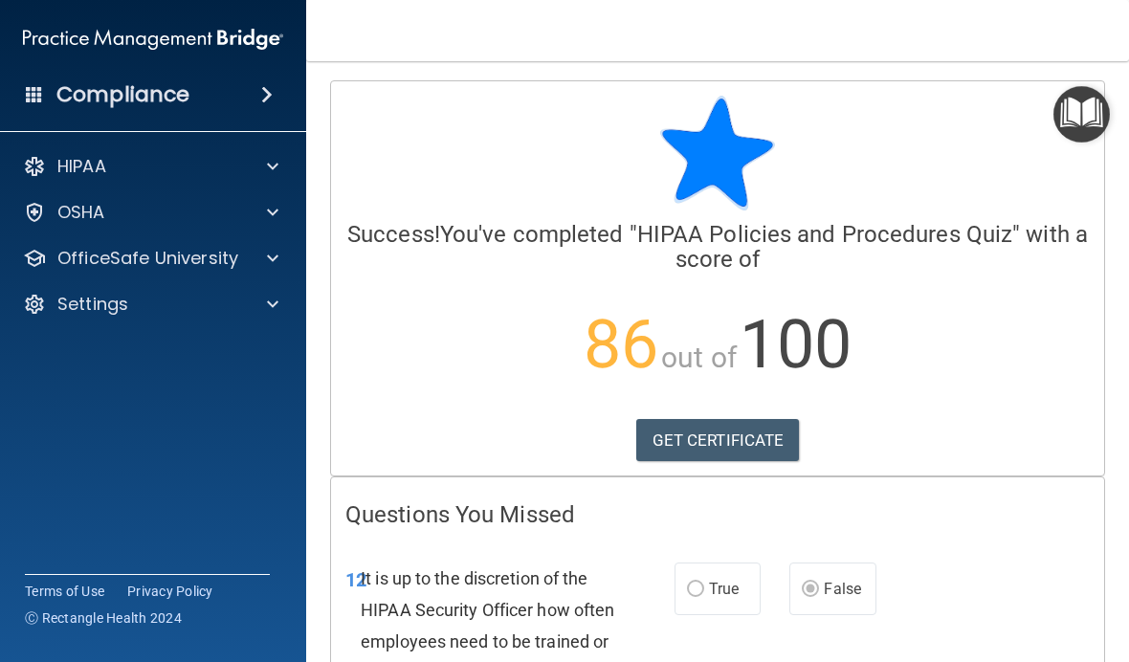
click at [770, 440] on link "GET CERTIFICATE" at bounding box center [718, 440] width 164 height 42
click at [269, 219] on span at bounding box center [272, 212] width 11 height 23
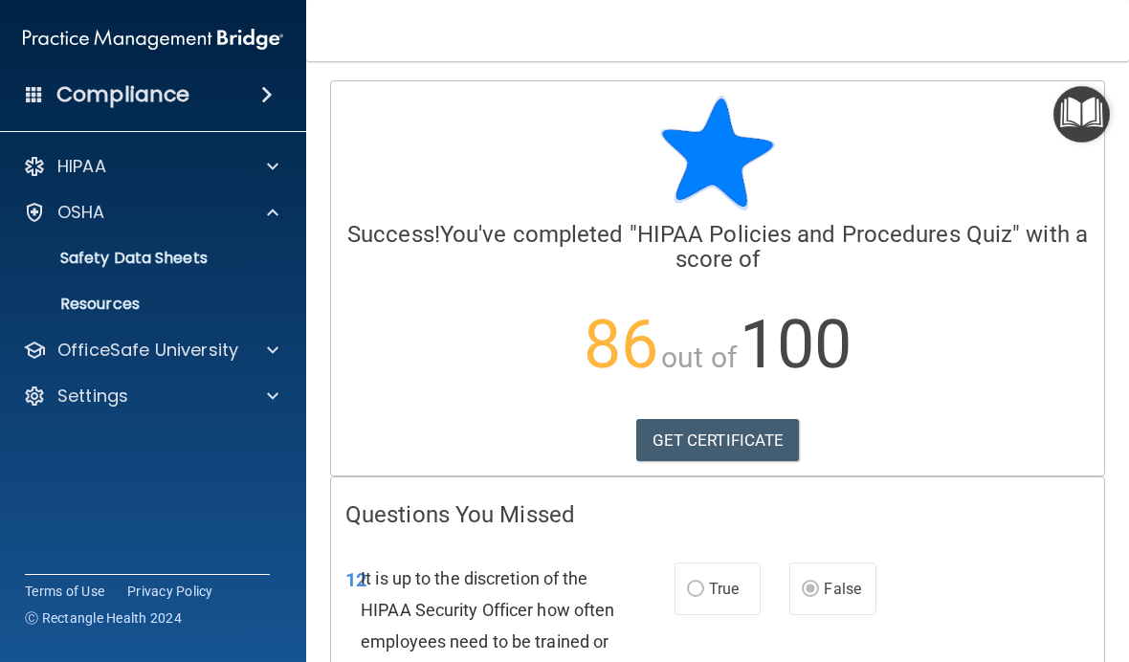
click at [264, 205] on div at bounding box center [270, 212] width 48 height 23
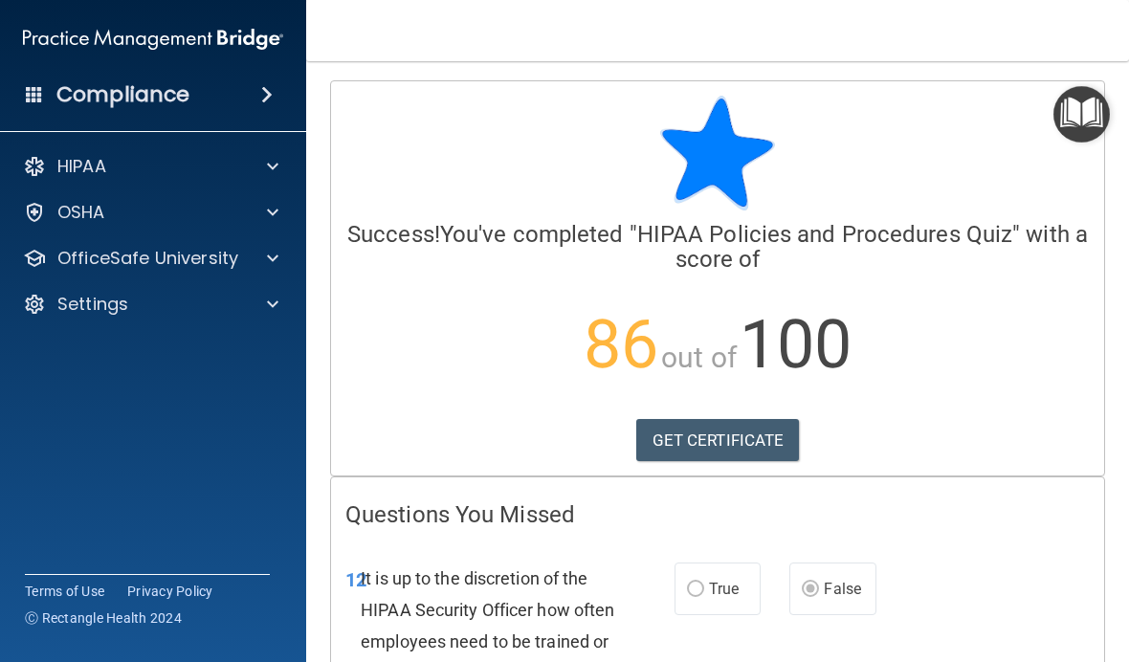
click at [268, 253] on span at bounding box center [272, 258] width 11 height 23
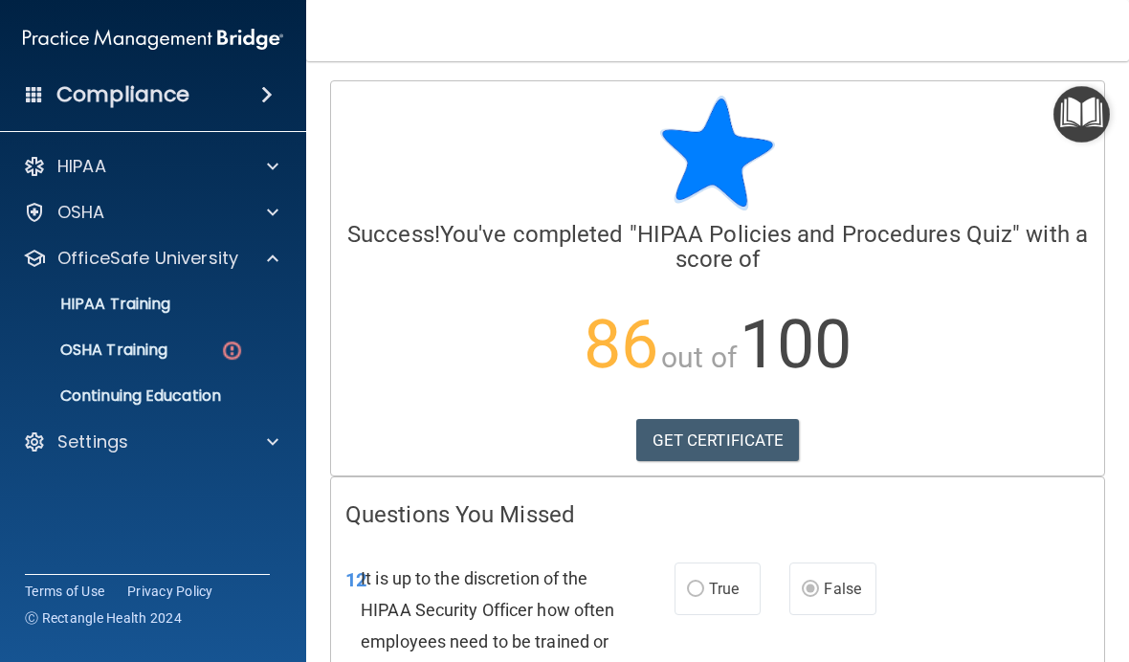
click at [166, 299] on p "HIPAA Training" at bounding box center [91, 304] width 158 height 19
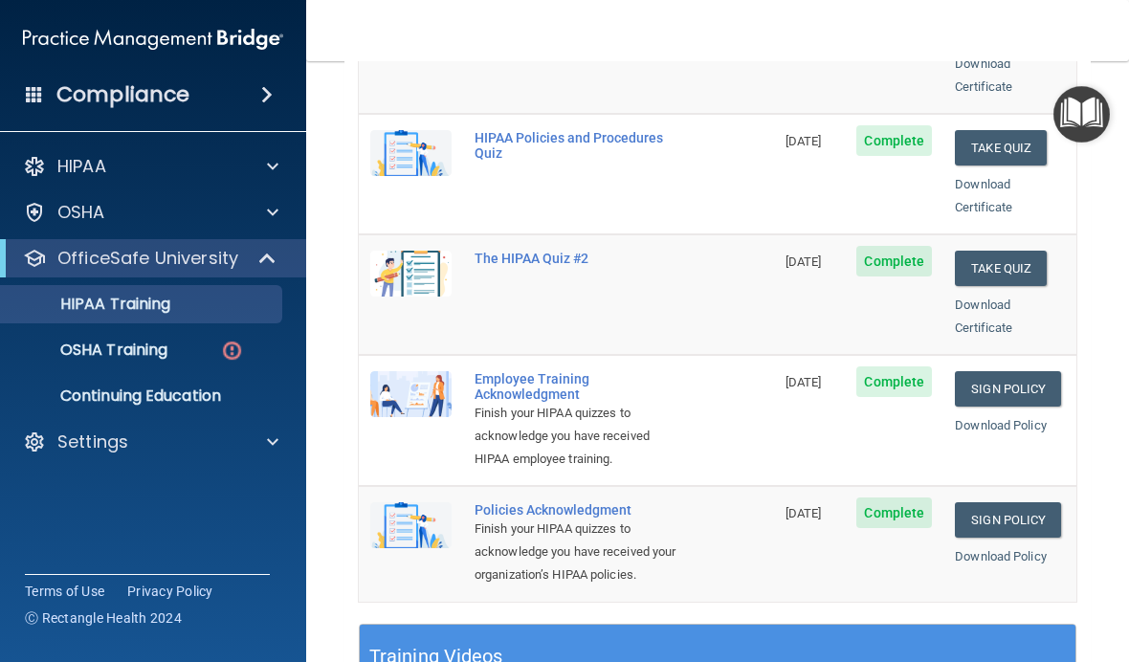
scroll to position [371, 0]
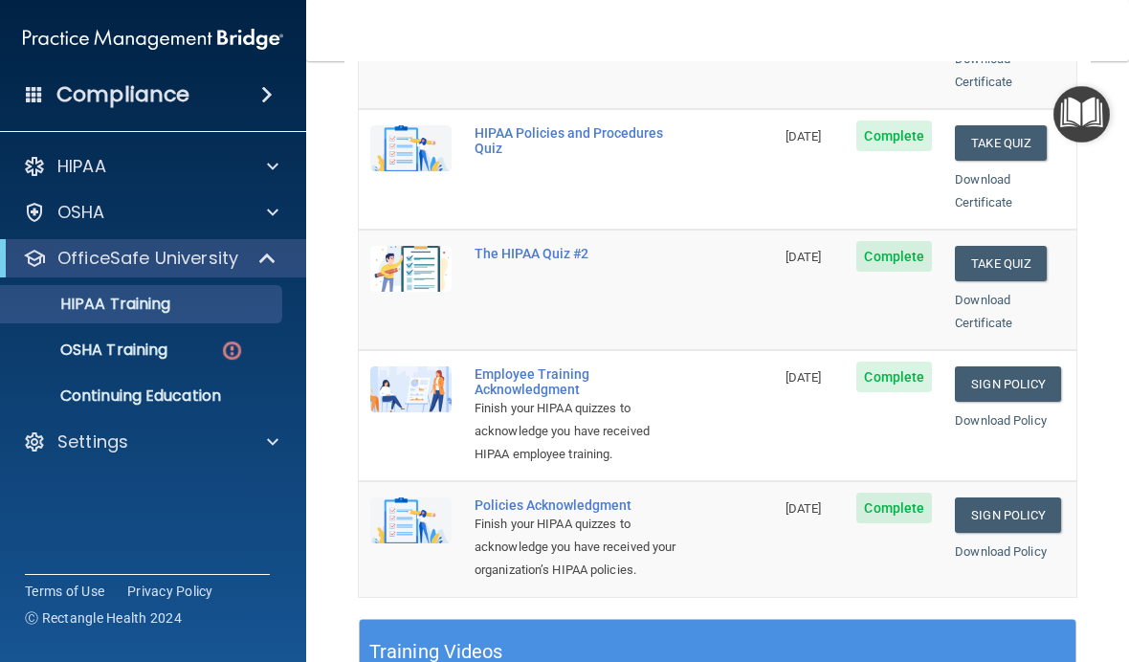
click at [1035, 366] on link "Sign Policy" at bounding box center [1008, 383] width 106 height 35
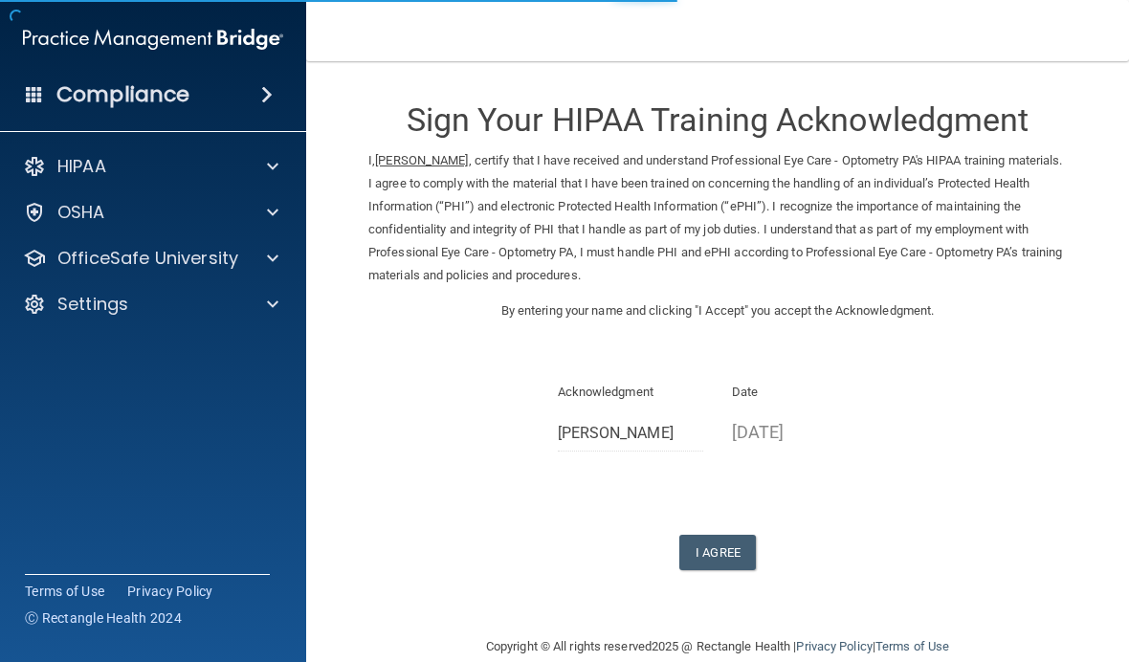
click at [729, 537] on button "I Agree" at bounding box center [717, 552] width 77 height 35
click at [742, 541] on button "I Agree" at bounding box center [717, 552] width 77 height 35
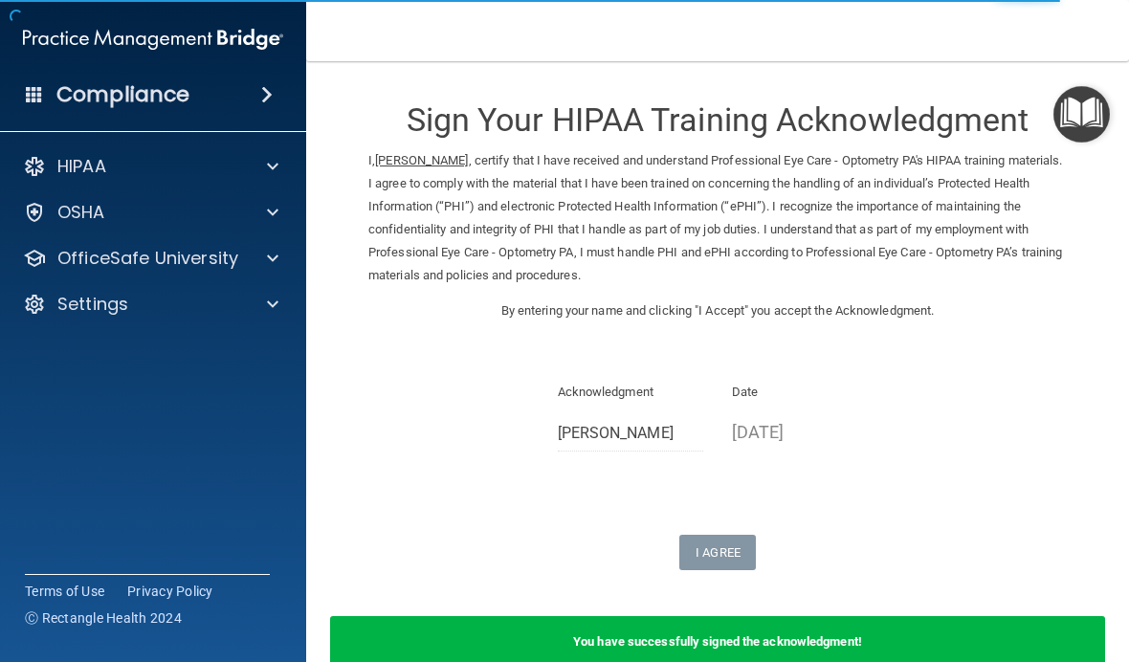
click at [261, 165] on div at bounding box center [270, 166] width 48 height 23
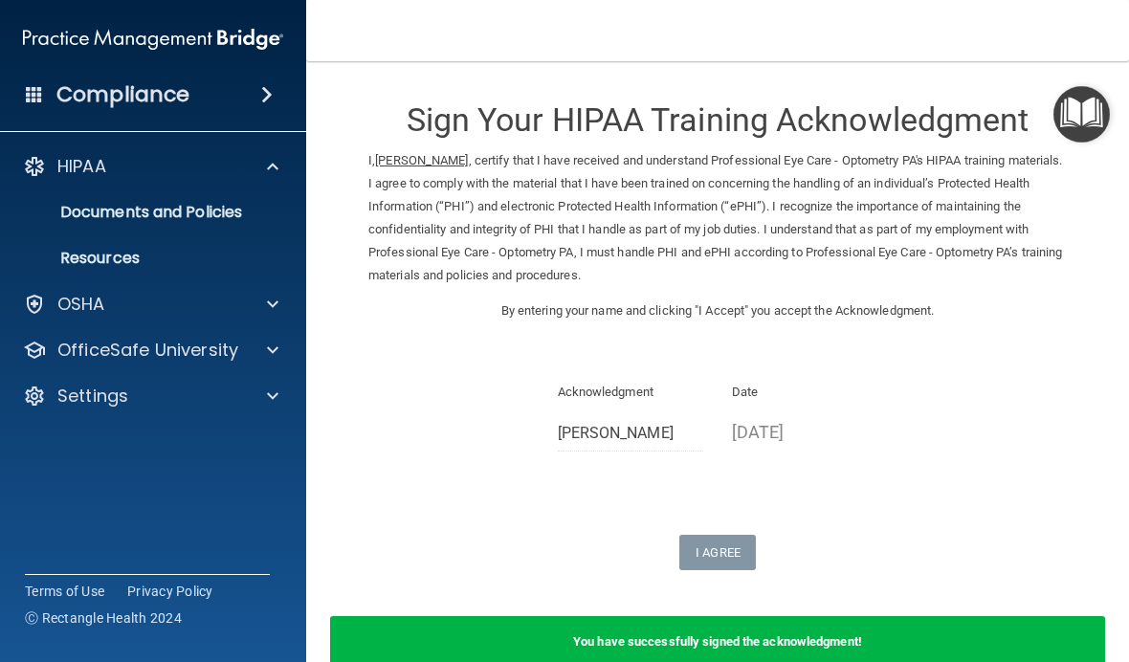
click at [265, 312] on div at bounding box center [270, 304] width 48 height 23
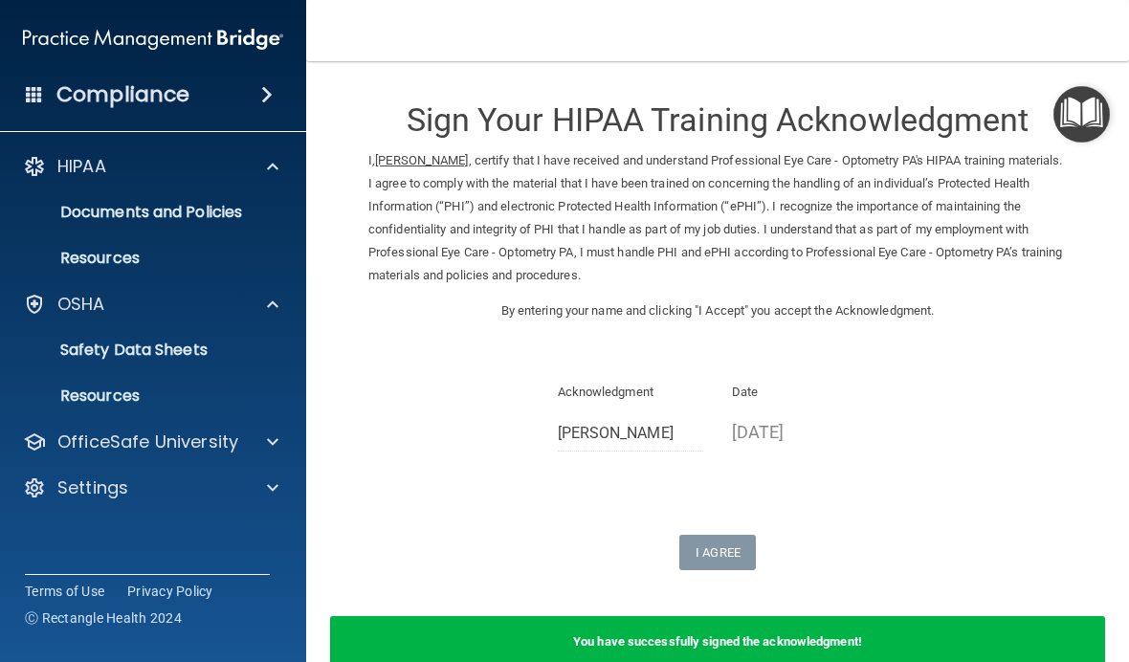
click at [257, 302] on div at bounding box center [270, 304] width 48 height 23
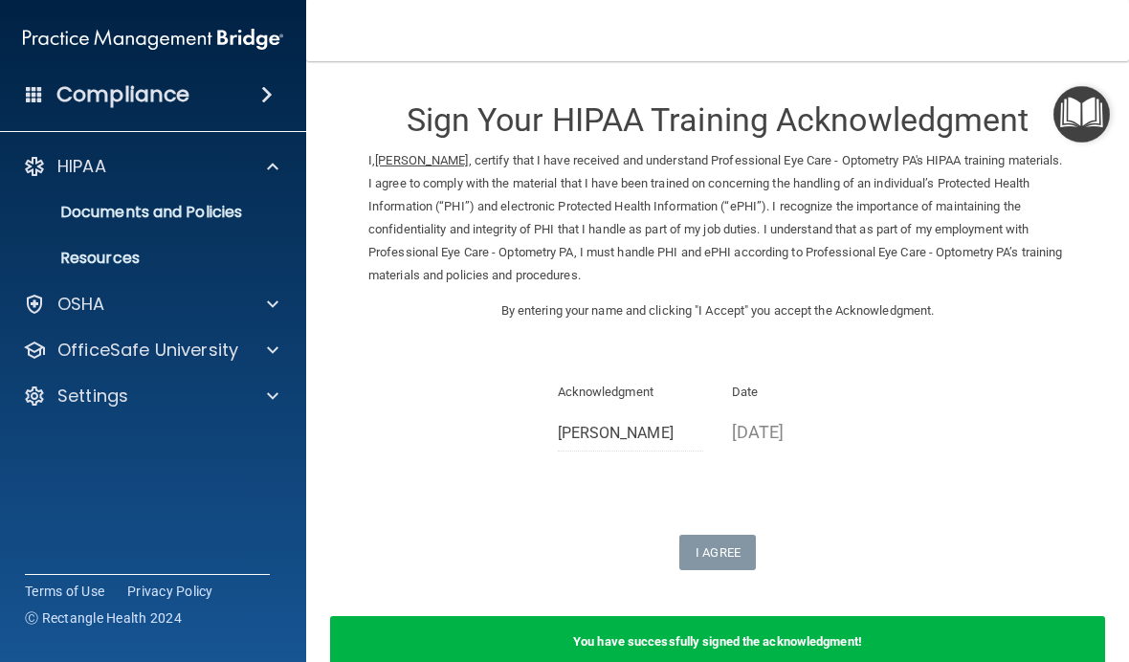
click at [267, 346] on span at bounding box center [272, 350] width 11 height 23
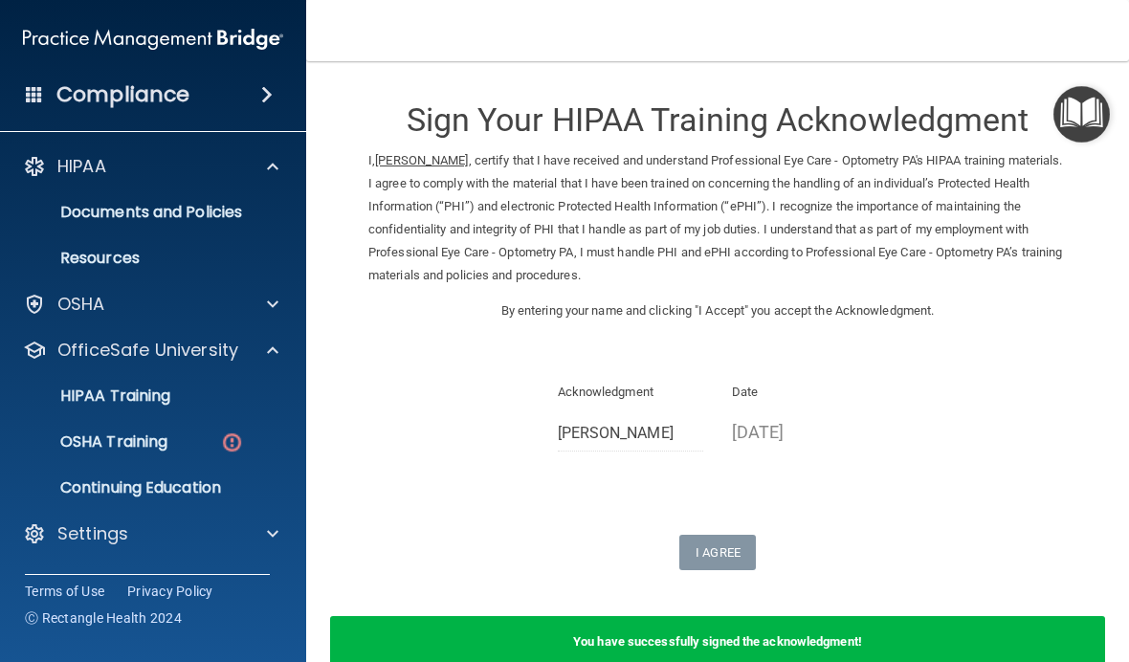
click at [162, 391] on p "HIPAA Training" at bounding box center [91, 396] width 158 height 19
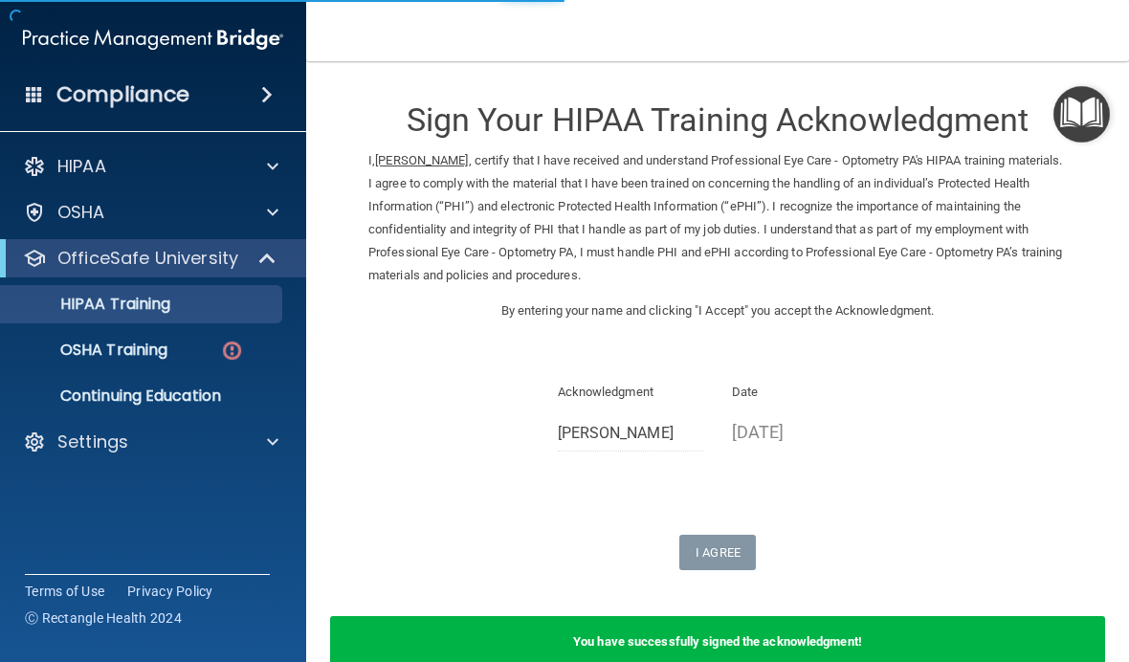
click at [132, 312] on p "HIPAA Training" at bounding box center [91, 304] width 158 height 19
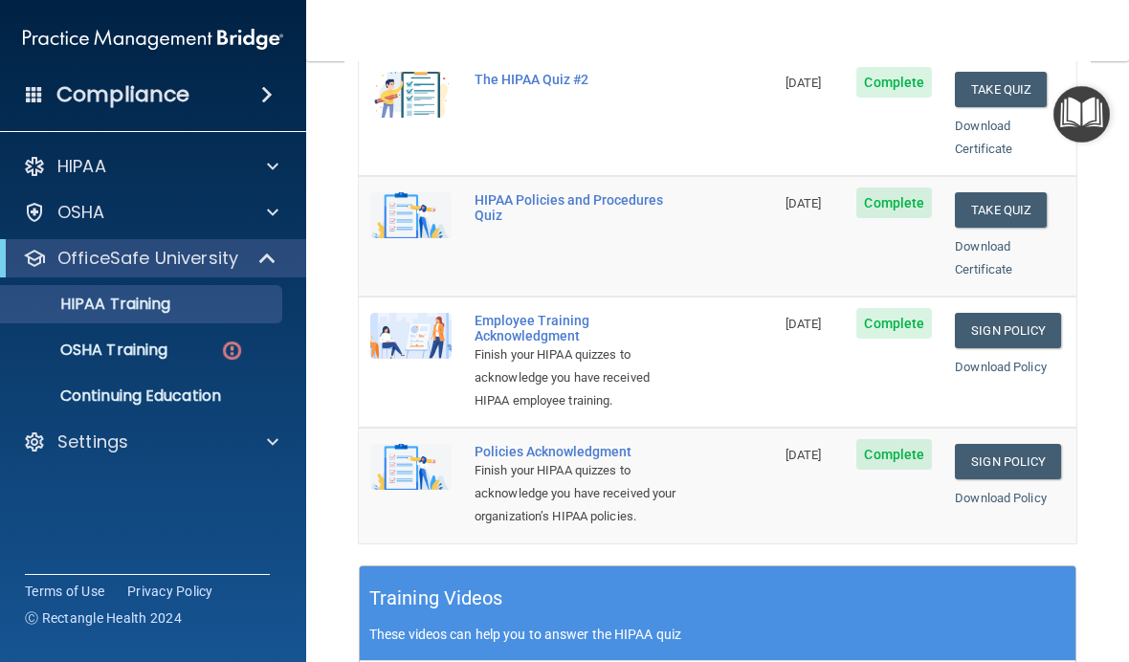
scroll to position [430, 0]
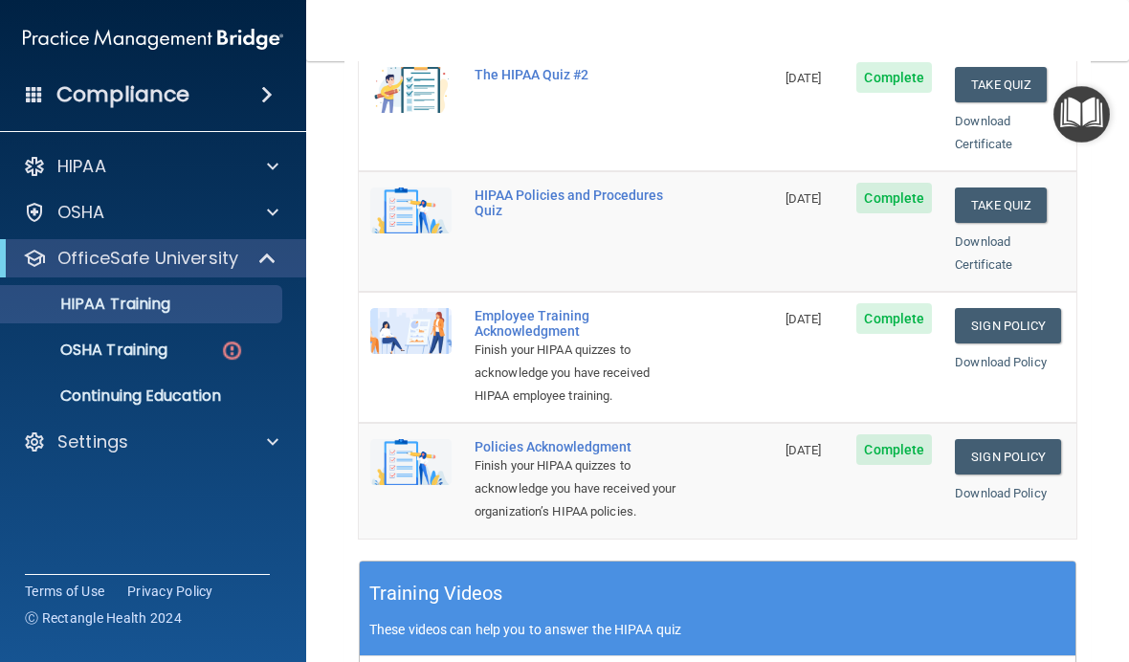
click at [1049, 439] on link "Sign Policy" at bounding box center [1008, 456] width 106 height 35
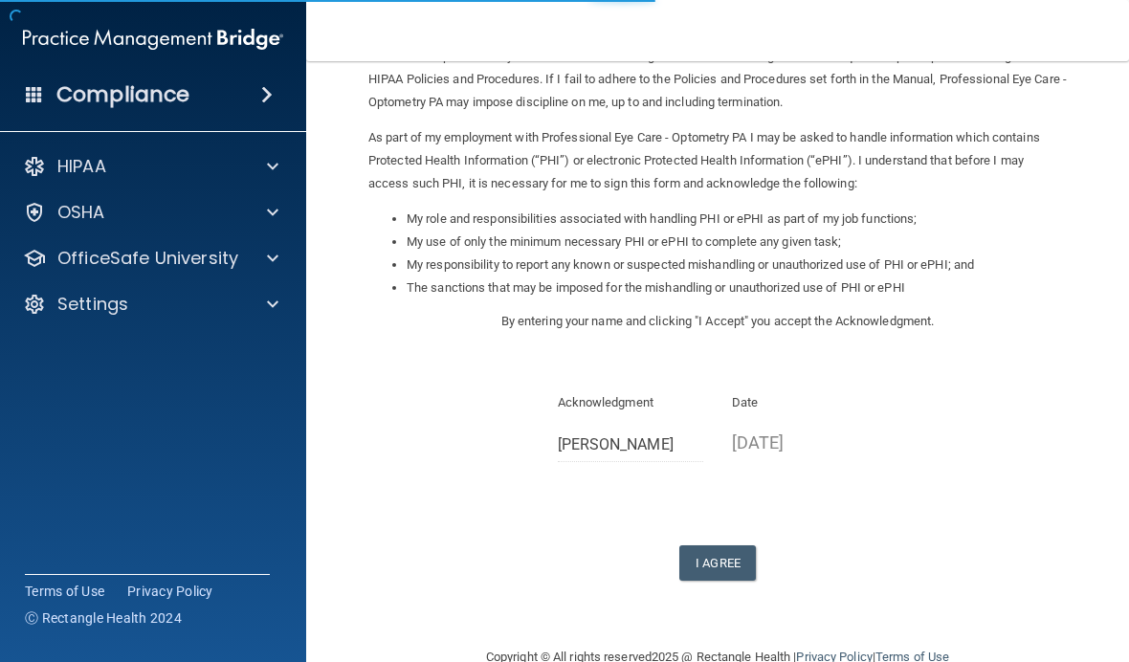
scroll to position [174, 0]
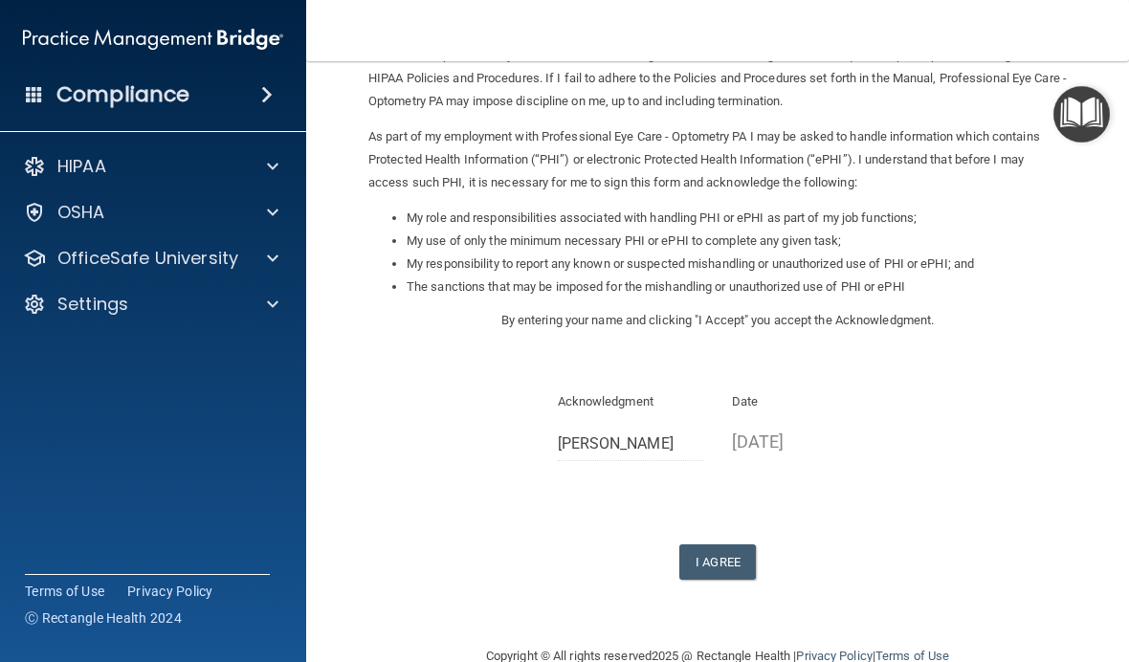
click at [739, 545] on button "I Agree" at bounding box center [717, 561] width 77 height 35
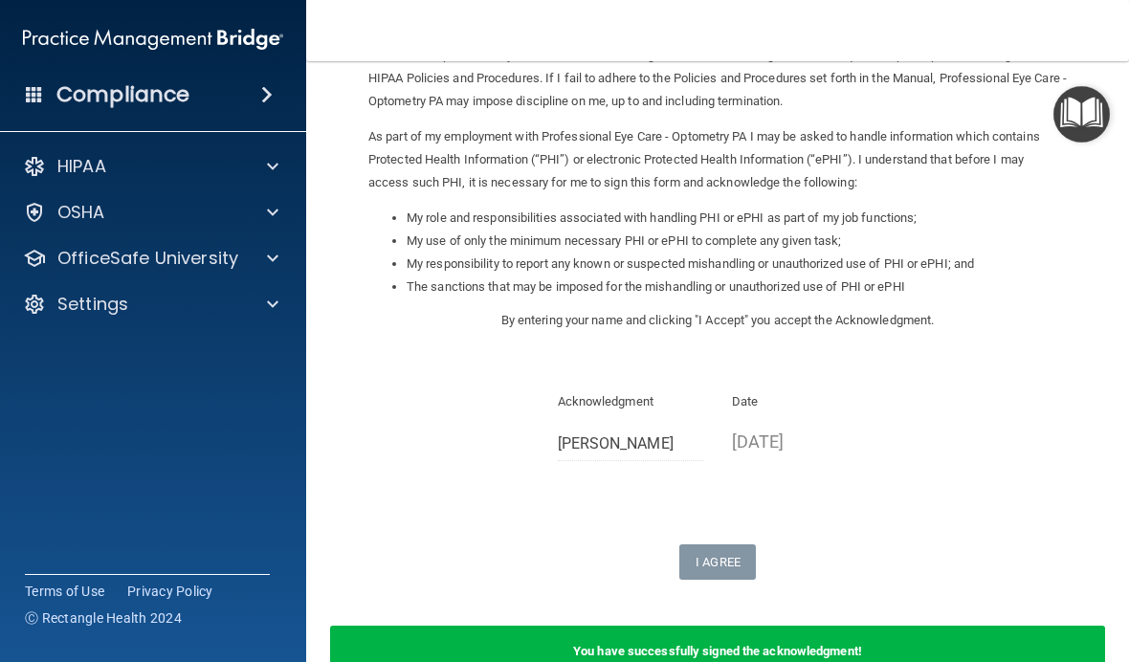
click at [270, 218] on span at bounding box center [272, 212] width 11 height 23
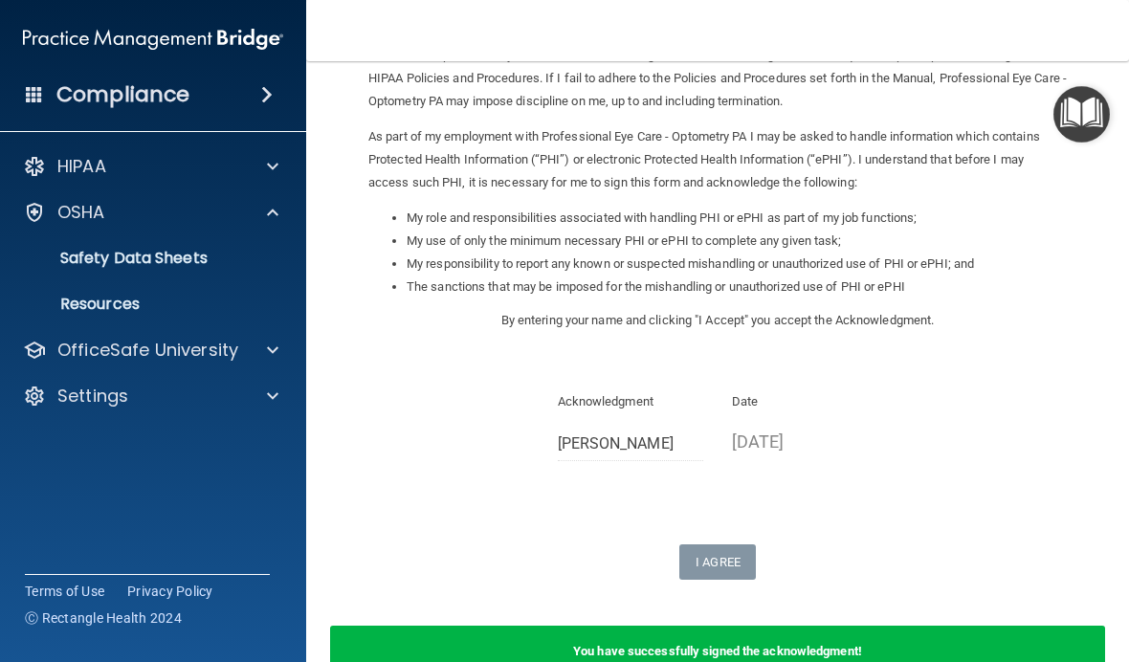
click at [270, 341] on span at bounding box center [272, 350] width 11 height 23
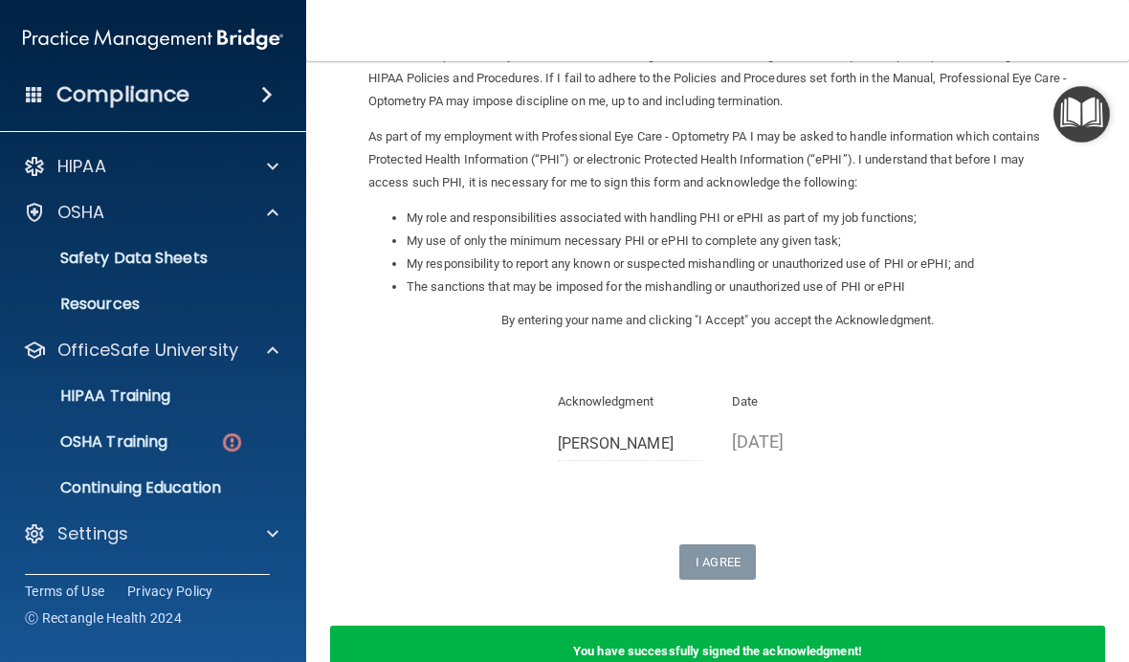
click at [122, 404] on p "HIPAA Training" at bounding box center [91, 396] width 158 height 19
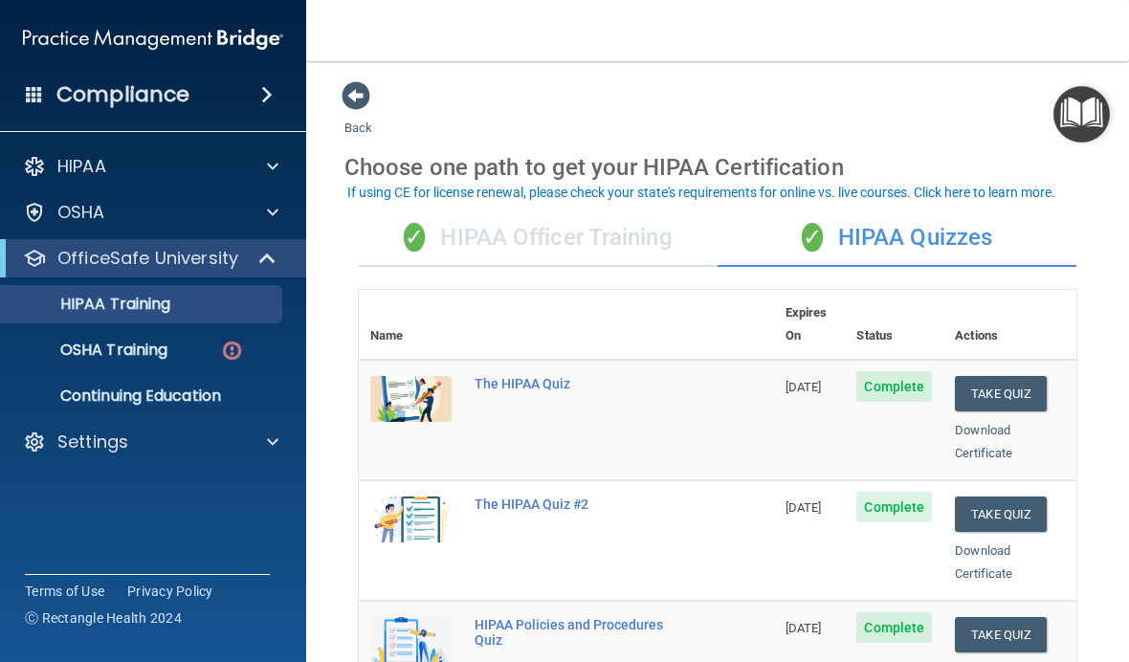
click at [145, 350] on p "OSHA Training" at bounding box center [89, 350] width 155 height 19
